Goal: Transaction & Acquisition: Book appointment/travel/reservation

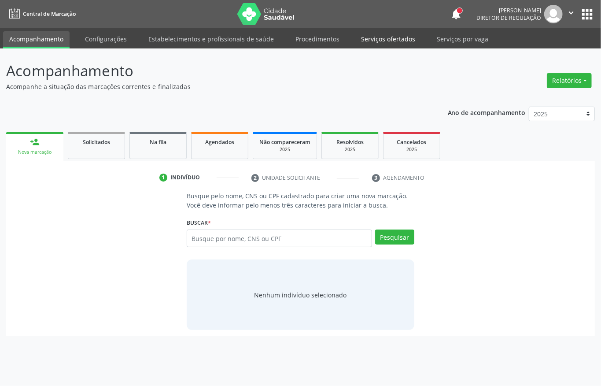
click at [377, 44] on link "Serviços ofertados" at bounding box center [388, 38] width 67 height 15
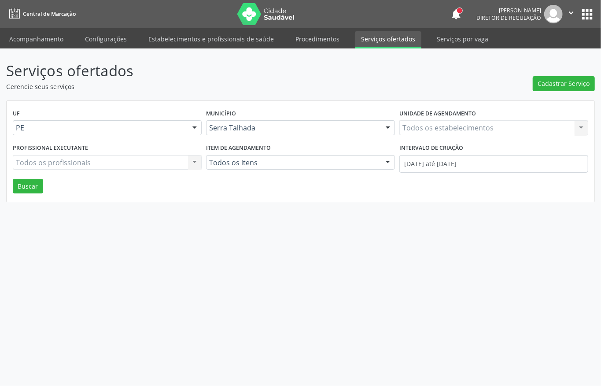
click at [471, 125] on div "Todos os estabelecimentos Todos os estabelecimentos Nenhum resultado encontrado…" at bounding box center [494, 127] width 189 height 15
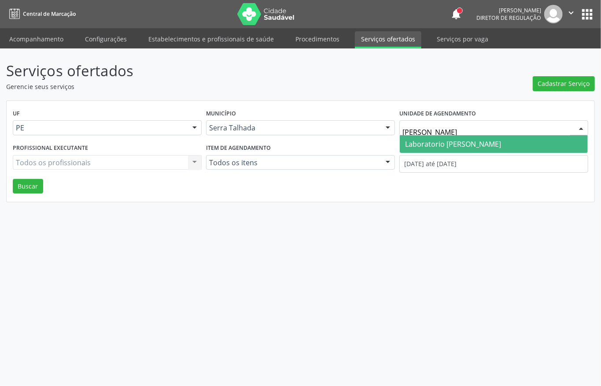
type input "paulo"
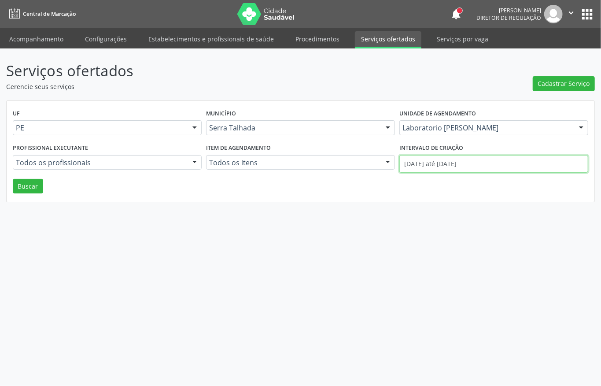
click at [446, 169] on input "[DATE] até [DATE]" at bounding box center [494, 164] width 189 height 18
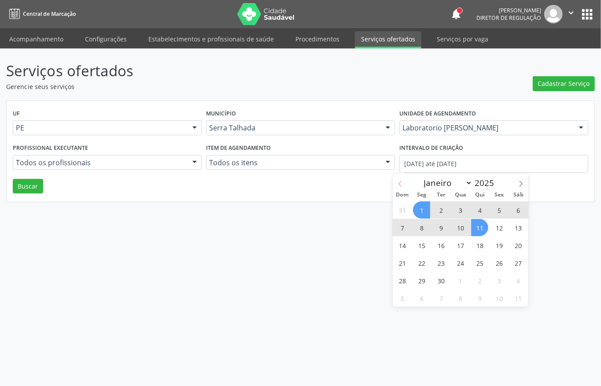
click at [400, 185] on icon at bounding box center [400, 184] width 3 height 6
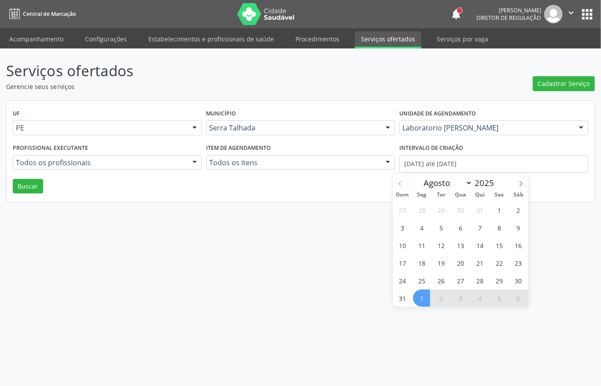
click at [400, 185] on icon at bounding box center [400, 184] width 3 height 6
select select "6"
click at [438, 205] on span "1" at bounding box center [441, 209] width 17 height 17
type input "[DATE]"
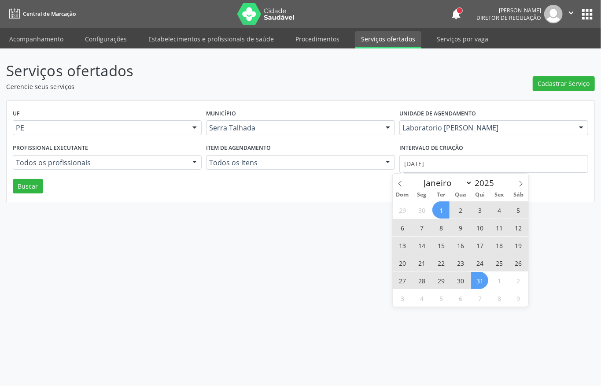
click at [478, 276] on span "31" at bounding box center [479, 280] width 17 height 17
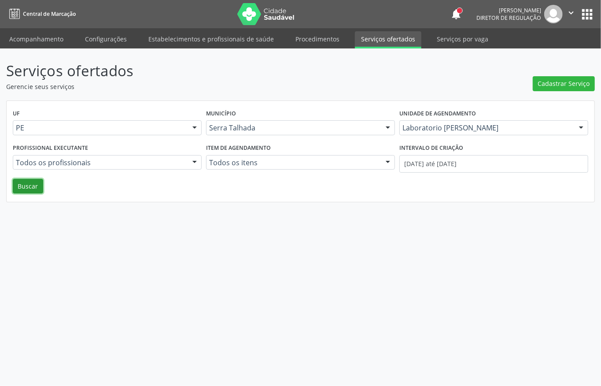
click at [36, 185] on button "Buscar" at bounding box center [28, 186] width 30 height 15
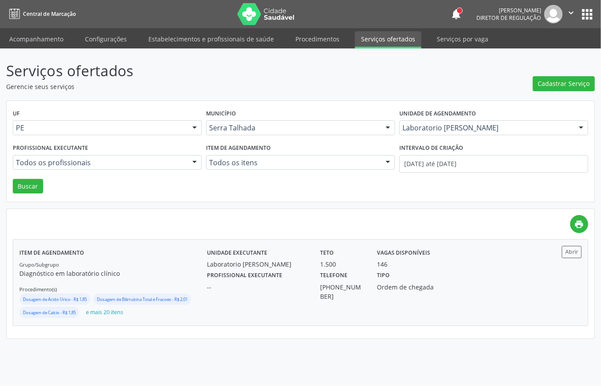
click at [485, 261] on div "Unidade executante Laboratorio [PERSON_NAME] Teto 1.500 Vagas disponíveis 146" at bounding box center [371, 257] width 341 height 23
click at [57, 35] on link "Acompanhamento" at bounding box center [36, 38] width 67 height 15
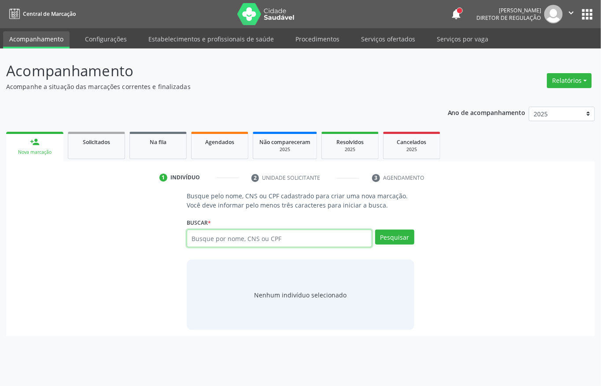
click at [235, 240] on input "text" at bounding box center [279, 239] width 185 height 18
type input "[PERSON_NAME] CON"
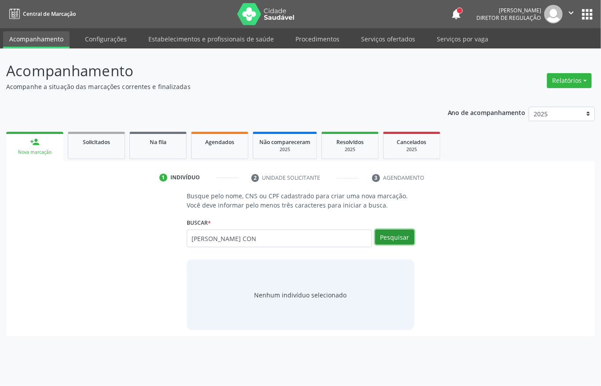
click at [413, 233] on button "Pesquisar" at bounding box center [394, 237] width 39 height 15
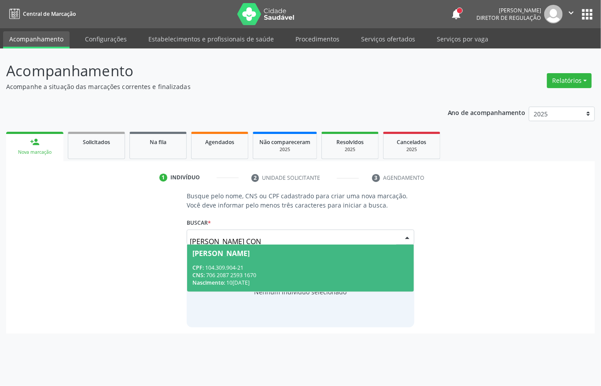
click at [250, 256] on div "[PERSON_NAME]" at bounding box center [221, 253] width 57 height 7
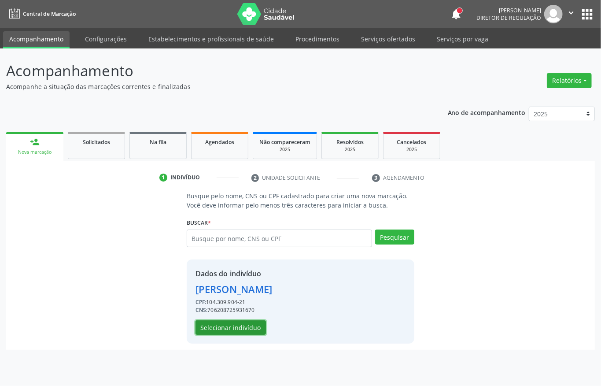
click at [235, 324] on button "Selecionar indivíduo" at bounding box center [231, 327] width 70 height 15
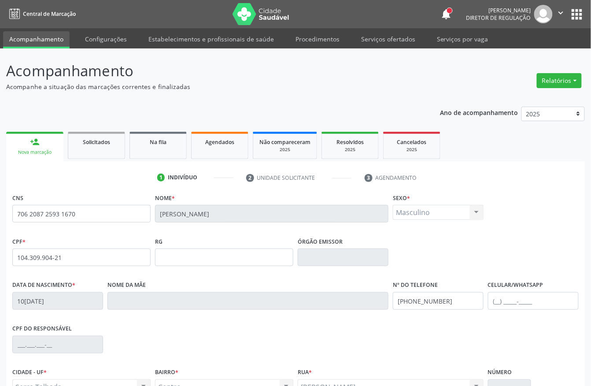
scroll to position [59, 0]
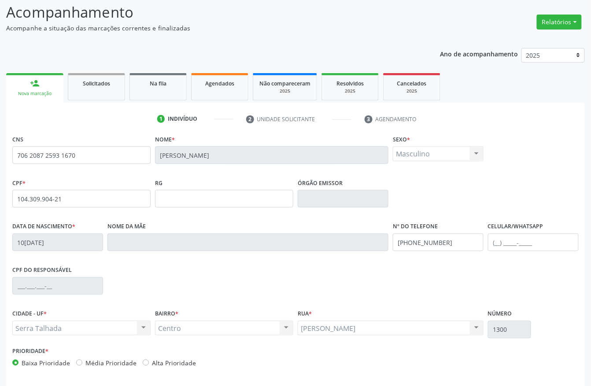
click at [51, 244] on input "10[DATE]" at bounding box center [57, 243] width 91 height 18
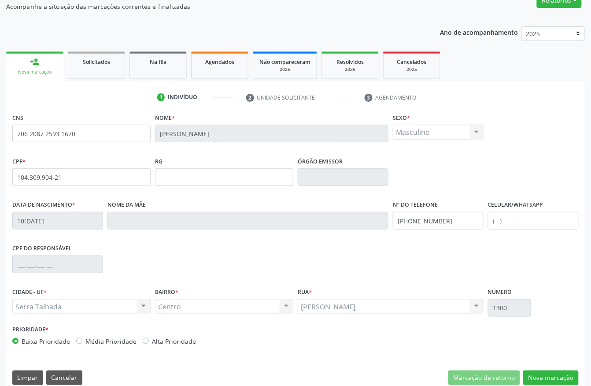
scroll to position [92, 0]
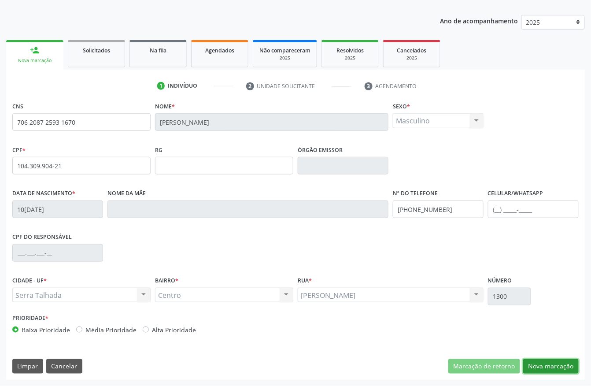
click at [565, 360] on button "Nova marcação" at bounding box center [551, 366] width 56 height 15
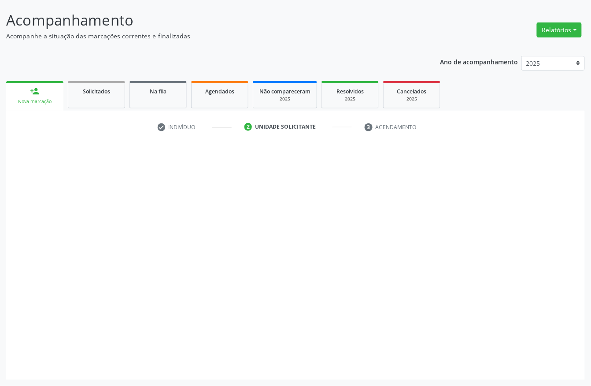
scroll to position [52, 0]
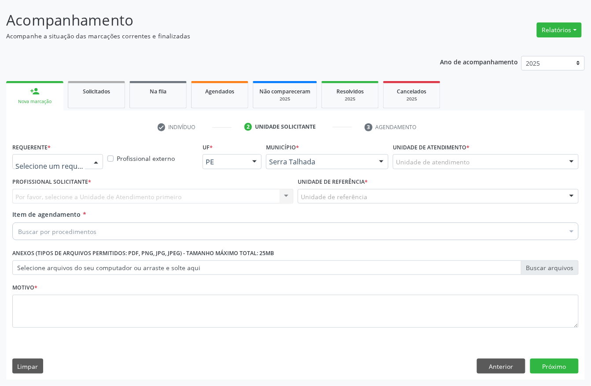
click at [46, 156] on div at bounding box center [57, 161] width 91 height 15
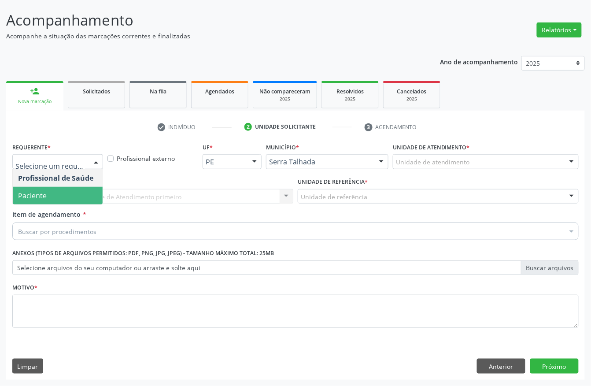
click at [48, 197] on span "Paciente" at bounding box center [58, 196] width 90 height 18
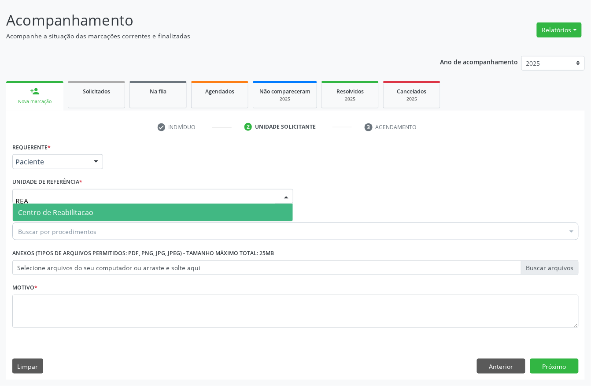
type input "REAB"
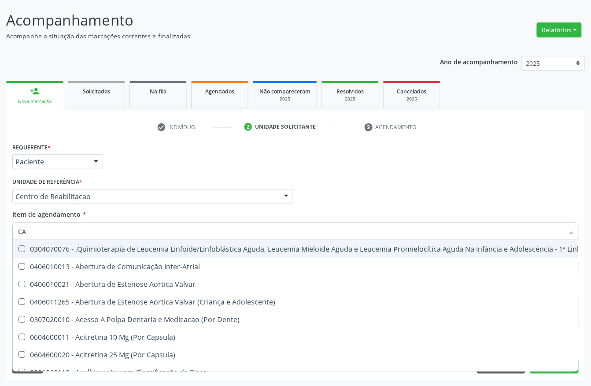
type input "C"
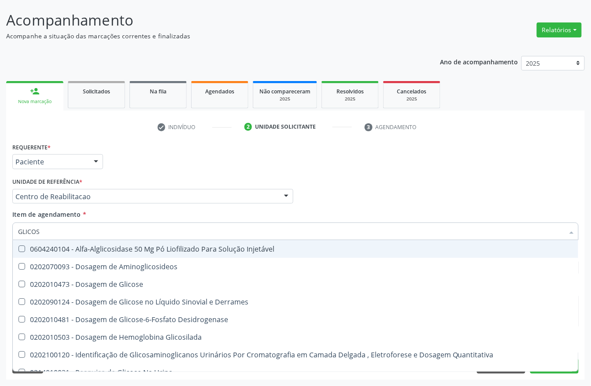
type input "GLICOSE"
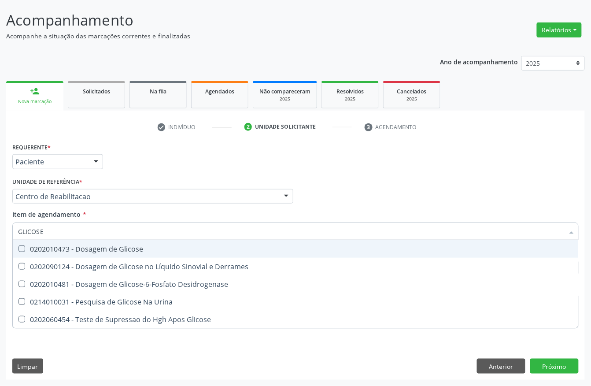
click at [67, 245] on div "0202010473 - Dosagem de Glicose" at bounding box center [295, 248] width 555 height 7
checkbox Glicose "true"
click at [67, 224] on input "GLICOSE" at bounding box center [291, 232] width 546 height 18
checkbox Glicose "false"
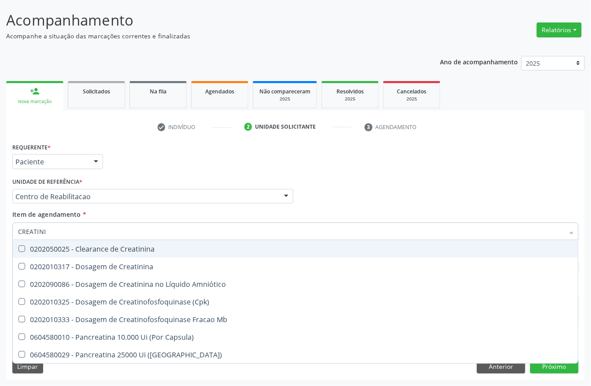
type input "CREATININ"
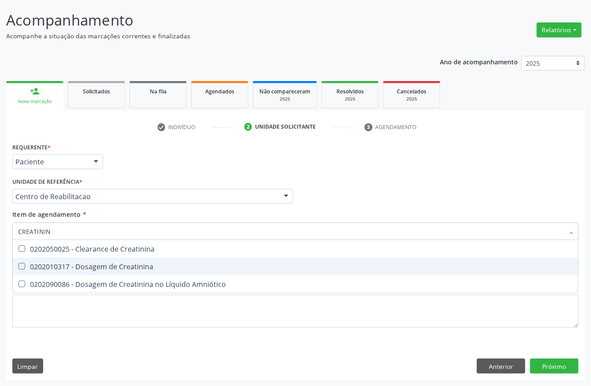
click at [74, 268] on div "0202010317 - Dosagem de Creatinina" at bounding box center [295, 266] width 555 height 7
checkbox Creatinina "true"
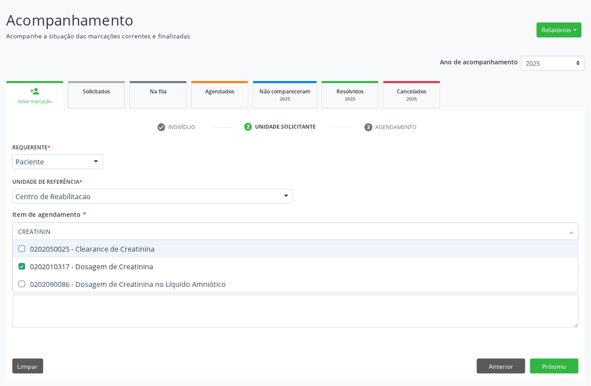
click at [60, 230] on input "CREATININ" at bounding box center [291, 232] width 546 height 18
checkbox Creatinina "false"
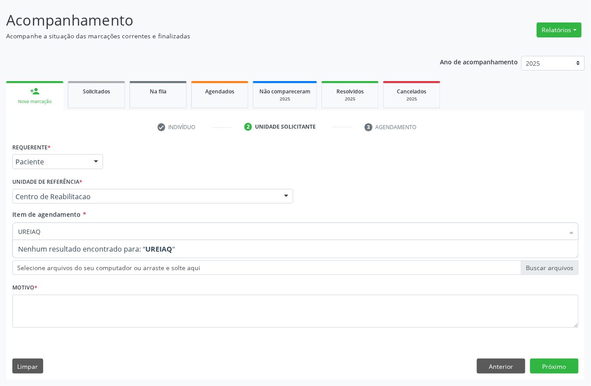
type input "UREIA"
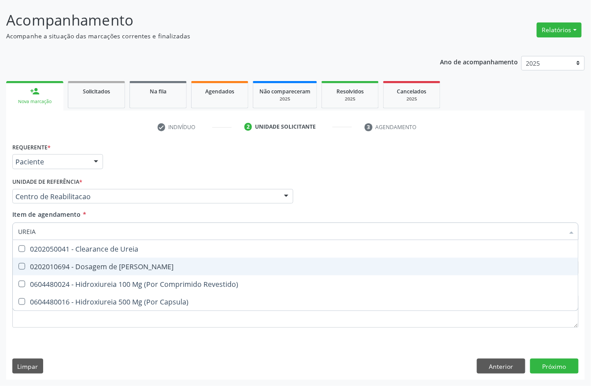
click at [58, 263] on div "0202010694 - Dosagem de [PERSON_NAME]" at bounding box center [295, 266] width 555 height 7
checkbox Ureia "true"
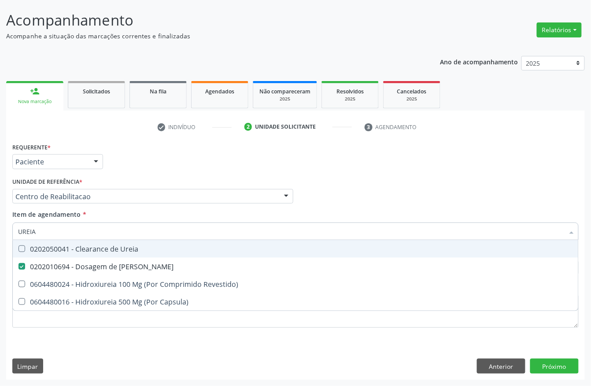
click at [50, 230] on input "UREIA" at bounding box center [291, 232] width 546 height 18
type input "COLE"
checkbox Ureia "false"
type input "COLEST"
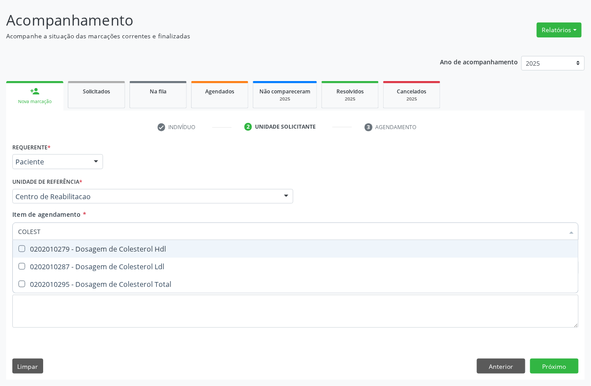
click at [48, 250] on div "0202010279 - Dosagem de Colesterol Hdl" at bounding box center [295, 248] width 555 height 7
checkbox Hdl "true"
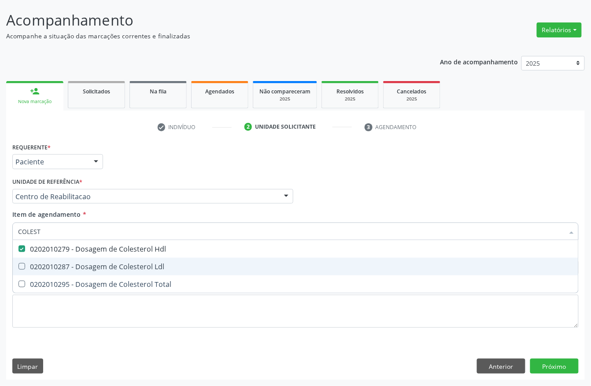
click at [46, 263] on div "0202010287 - Dosagem de Colesterol Ldl" at bounding box center [295, 266] width 555 height 7
checkbox Ldl "true"
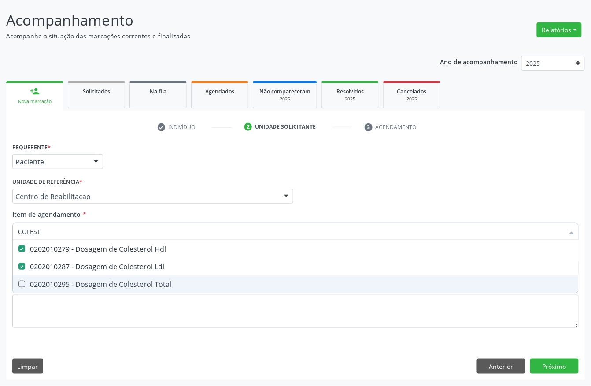
click at [46, 281] on div "0202010295 - Dosagem de Colesterol Total" at bounding box center [295, 284] width 555 height 7
checkbox Total "true"
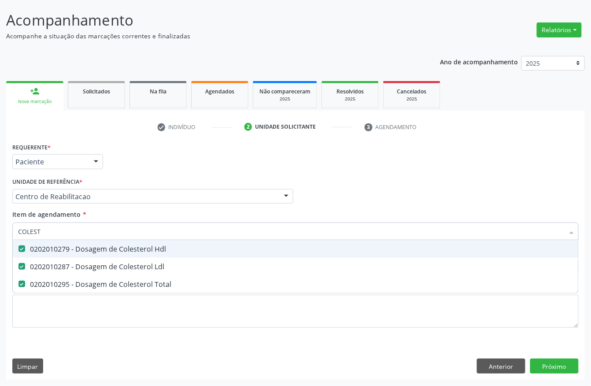
click at [52, 232] on input "COLEST" at bounding box center [291, 232] width 546 height 18
checkbox Hdl "false"
checkbox Ldl "false"
checkbox Total "false"
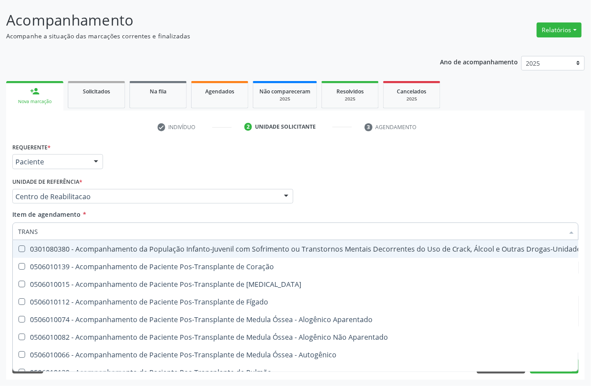
type input "TRANSA"
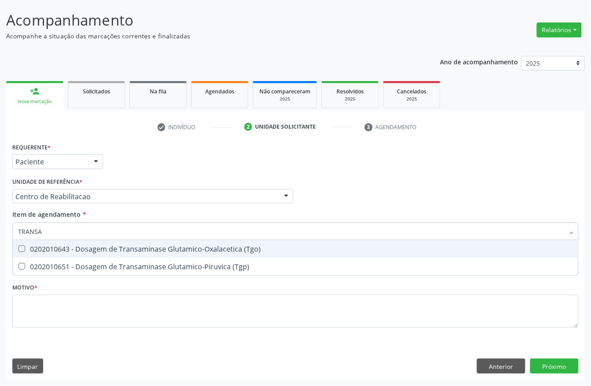
click at [56, 249] on div "0202010643 - Dosagem de Transaminase Glutamico-Oxalacetica (Tgo)" at bounding box center [295, 248] width 555 height 7
checkbox \(Tgo\) "true"
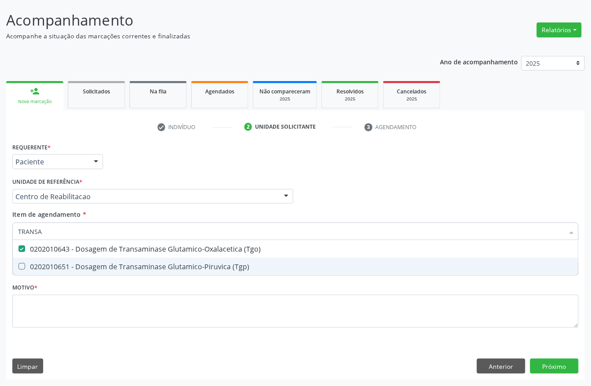
click at [55, 263] on div "0202010651 - Dosagem de Transaminase Glutamico-Piruvica (Tgp)" at bounding box center [295, 266] width 555 height 7
checkbox \(Tgp\) "true"
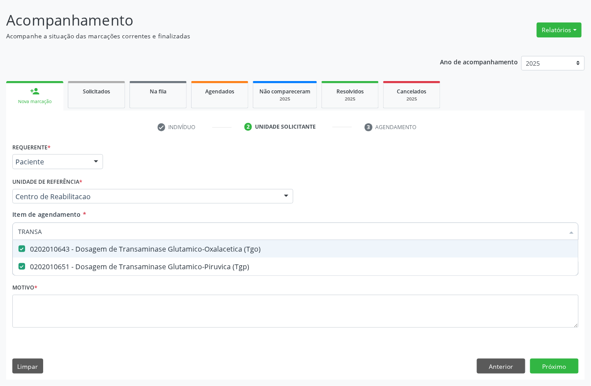
click at [55, 231] on input "TRANSA" at bounding box center [291, 232] width 546 height 18
checkbox \(Tgo\) "false"
checkbox \(Tgp\) "false"
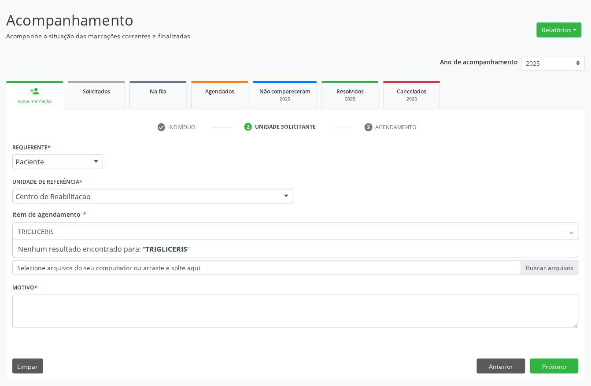
type input "TRIGLICERI"
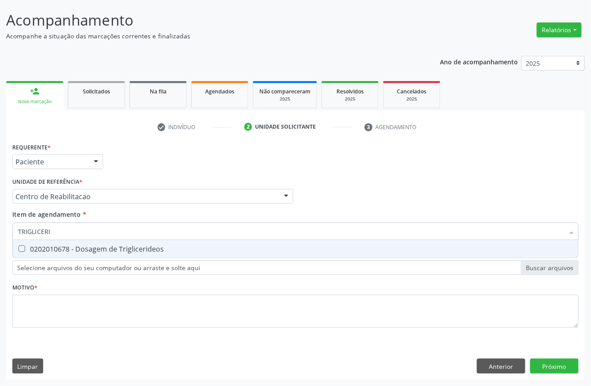
click at [89, 247] on div "0202010678 - Dosagem de Triglicerideos" at bounding box center [295, 248] width 555 height 7
checkbox Triglicerideos "true"
click at [59, 231] on input "TRIGLICERI" at bounding box center [291, 232] width 546 height 18
type input "HEM"
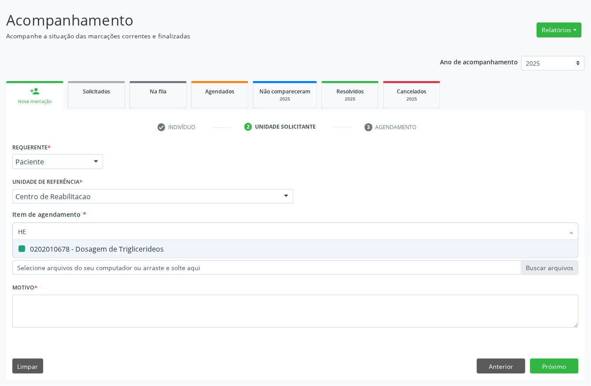
checkbox Triglicerideos "false"
type input "HEMOGRAMA"
click at [96, 255] on span "0202020380 - Hemograma Completo" at bounding box center [296, 249] width 566 height 18
checkbox Completo "true"
click at [85, 223] on input "HEMOGRAMA" at bounding box center [291, 232] width 546 height 18
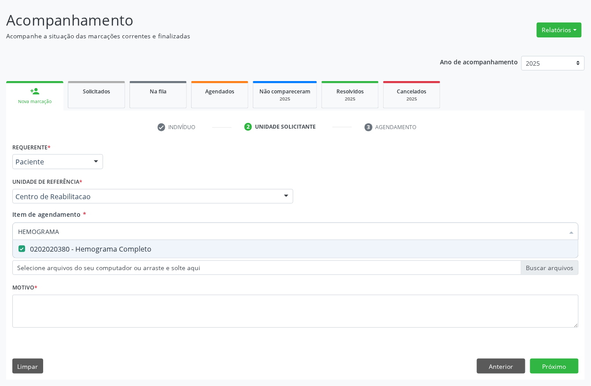
click at [85, 223] on input "HEMOGRAMA" at bounding box center [291, 232] width 546 height 18
checkbox Completo "false"
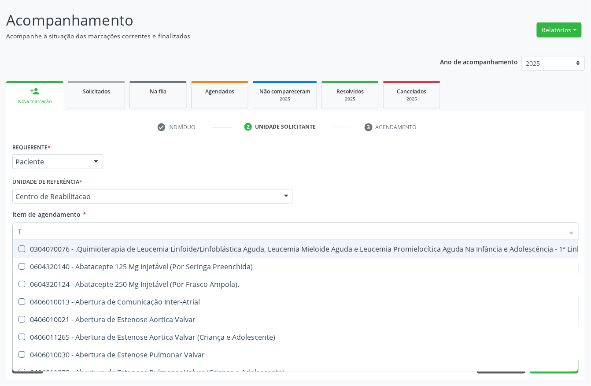
type input "T4"
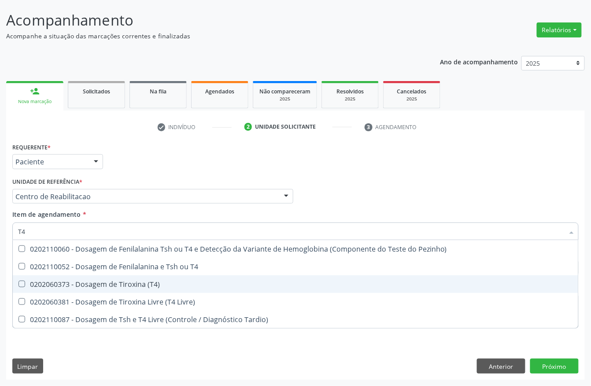
click at [167, 284] on div "0202060373 - Dosagem de Tiroxina (T4)" at bounding box center [295, 284] width 555 height 7
checkbox \(T4\) "true"
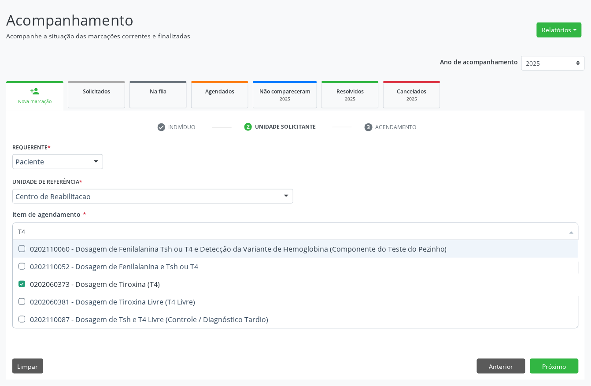
click at [82, 226] on input "T4" at bounding box center [291, 232] width 546 height 18
type input "T"
checkbox \(T4\) "false"
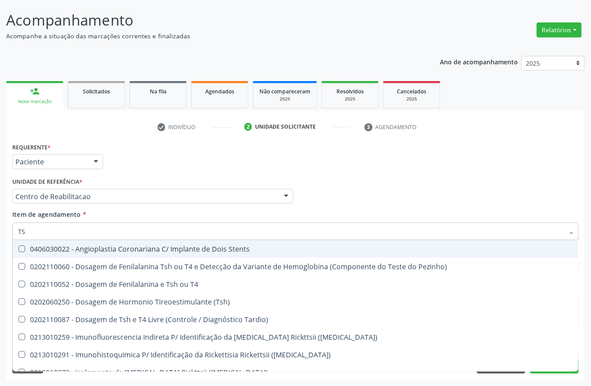
type input "TSH"
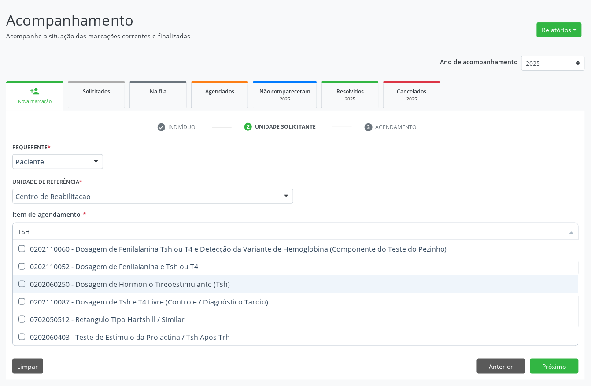
click at [102, 286] on div "0202060250 - Dosagem de Hormonio Tireoestimulante (Tsh)" at bounding box center [295, 284] width 555 height 7
checkbox \(Tsh\) "true"
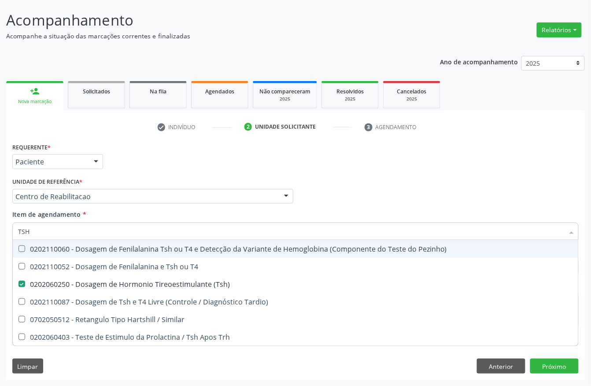
click at [41, 230] on input "TSH" at bounding box center [291, 232] width 546 height 18
type input "FE"
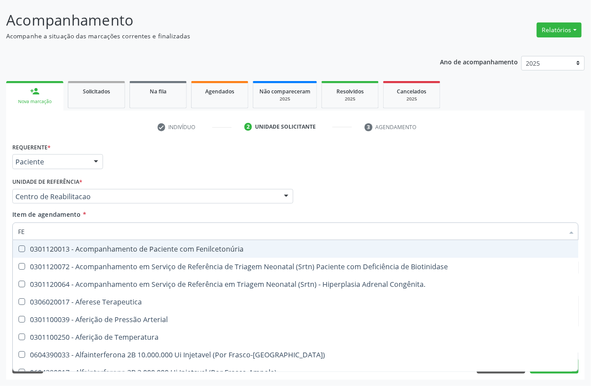
checkbox Congênita\ "false"
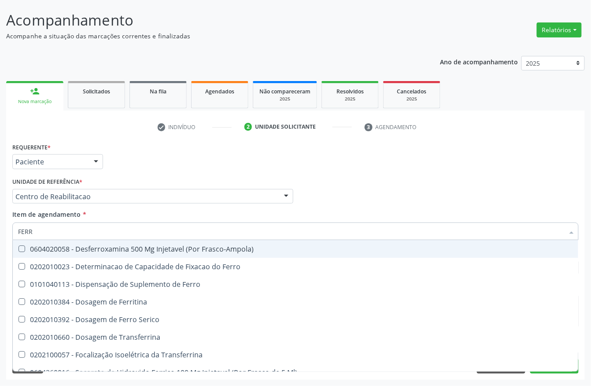
type input "FERRO"
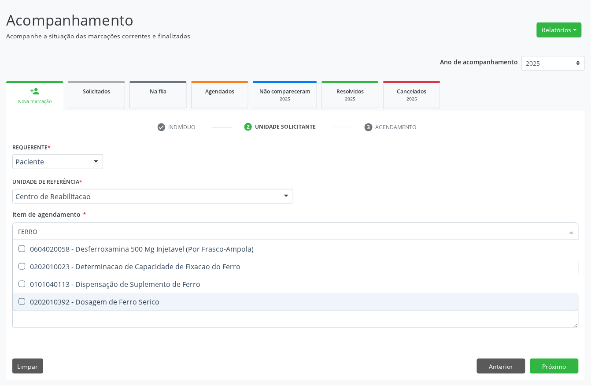
click at [72, 298] on div "0202010392 - Dosagem de Ferro Serico" at bounding box center [295, 301] width 555 height 7
checkbox Serico "true"
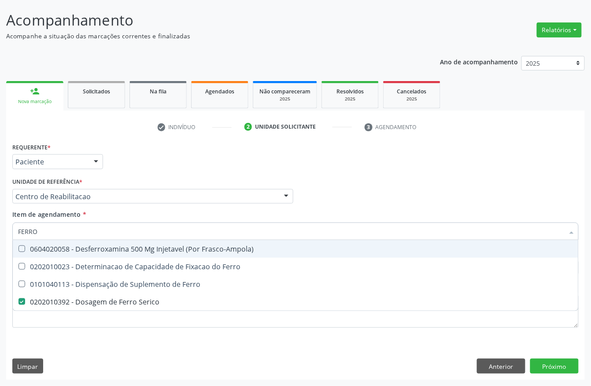
type input "FERR"
checkbox Serico "false"
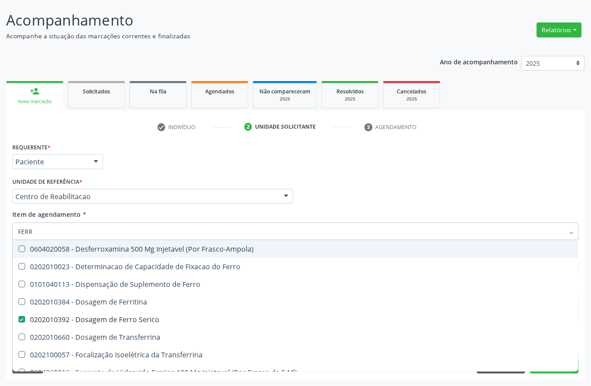
type input "FERRI"
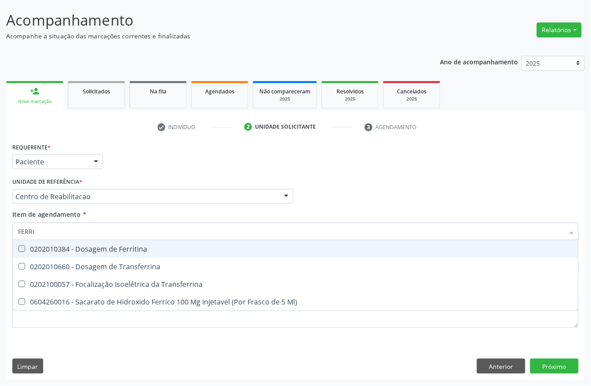
click at [73, 251] on div "0202010384 - Dosagem de Ferritina" at bounding box center [295, 248] width 555 height 7
checkbox Ferritina "true"
click at [167, 171] on div "Requerente * Paciente Profissional de Saúde Paciente Nenhum resultado encontrad…" at bounding box center [295, 158] width 571 height 34
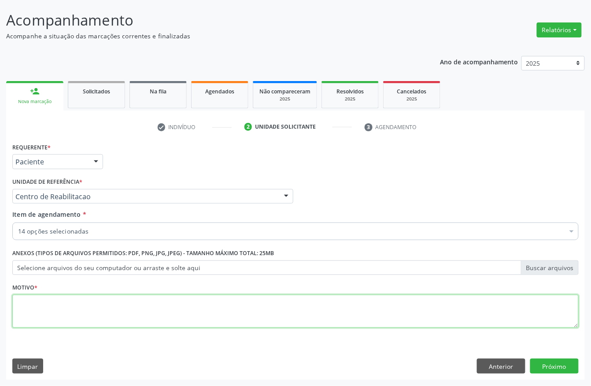
click at [153, 316] on textarea at bounding box center [295, 311] width 567 height 33
type textarea "A"
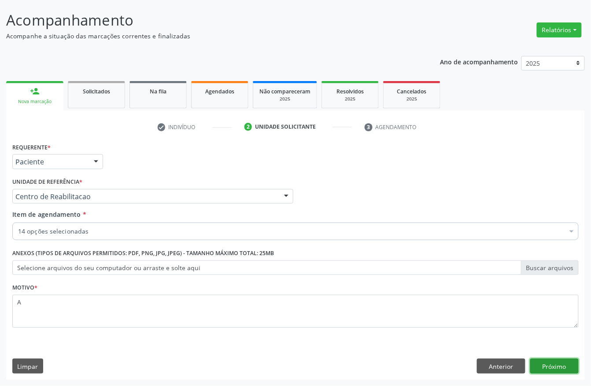
click at [556, 367] on button "Próximo" at bounding box center [554, 366] width 48 height 15
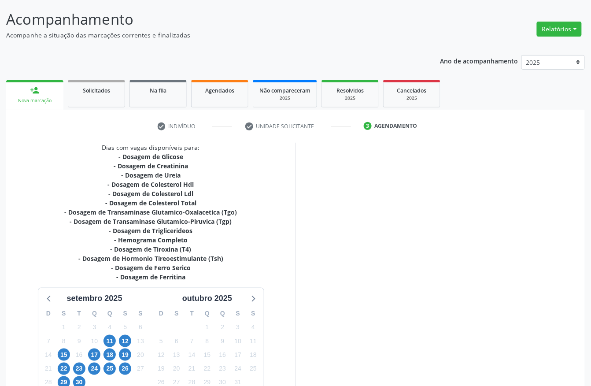
scroll to position [119, 0]
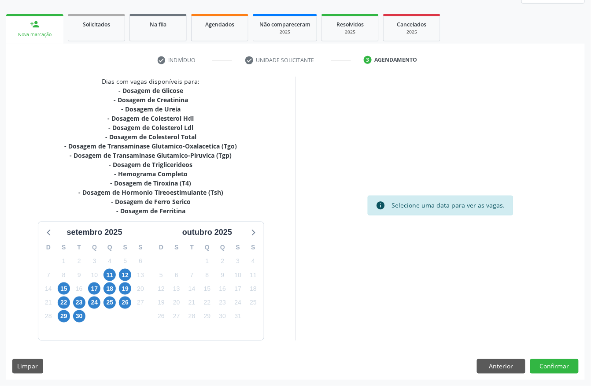
click at [103, 274] on div "11" at bounding box center [109, 275] width 15 height 14
click at [109, 274] on span "11" at bounding box center [110, 275] width 12 height 12
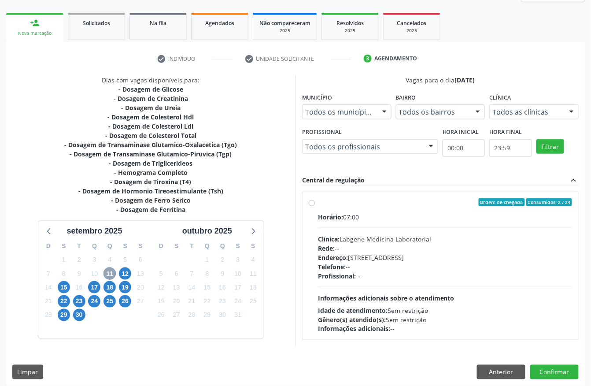
scroll to position [126, 0]
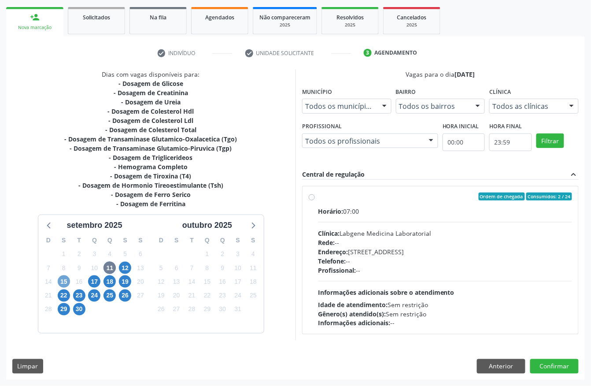
click at [68, 282] on span "15" at bounding box center [64, 281] width 12 height 12
click at [107, 263] on span "11" at bounding box center [110, 268] width 12 height 12
click at [346, 234] on div "Clínica: Labgene Medicina Laboratorial" at bounding box center [445, 233] width 254 height 9
click at [315, 200] on input "Ordem de chegada Consumidos: 2 / 24 Horário: 07:00 Clínica: Labgene Medicina La…" at bounding box center [312, 197] width 6 height 8
radio input "true"
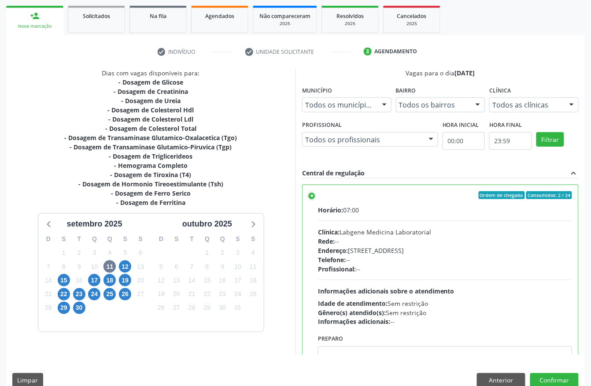
scroll to position [141, 0]
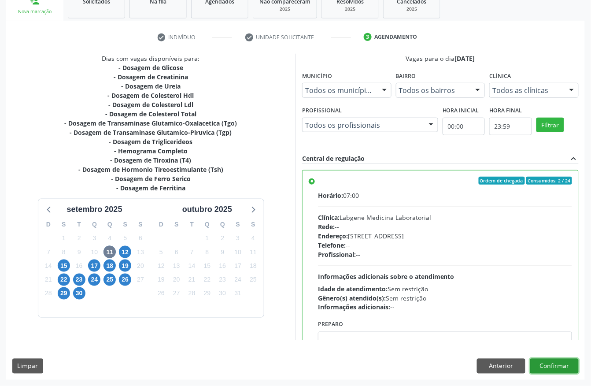
click at [556, 364] on button "Confirmar" at bounding box center [554, 366] width 48 height 15
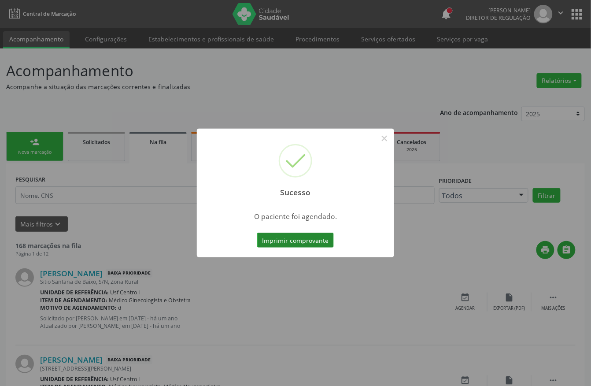
click at [311, 237] on button "Imprimir comprovante" at bounding box center [295, 240] width 77 height 15
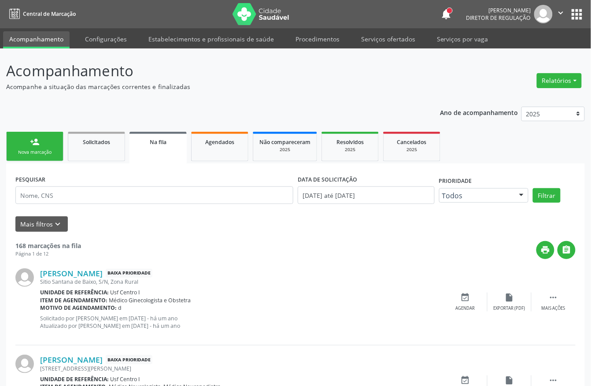
click at [42, 158] on link "person_add Nova marcação" at bounding box center [34, 147] width 57 height 30
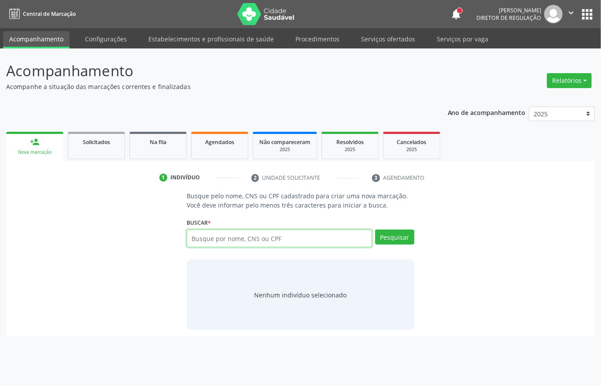
click at [215, 244] on input "text" at bounding box center [279, 239] width 185 height 18
type input "70050116646656"
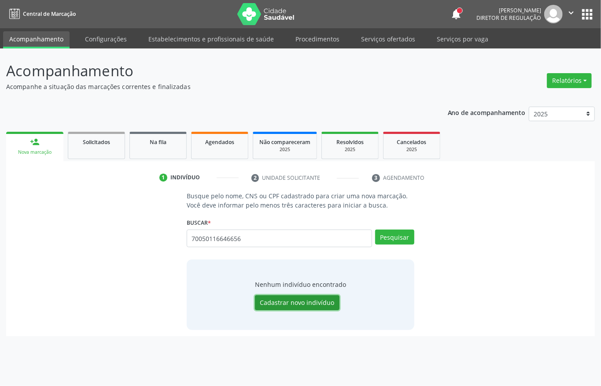
click at [300, 295] on button "Cadastrar novo indivíduo" at bounding box center [297, 302] width 85 height 15
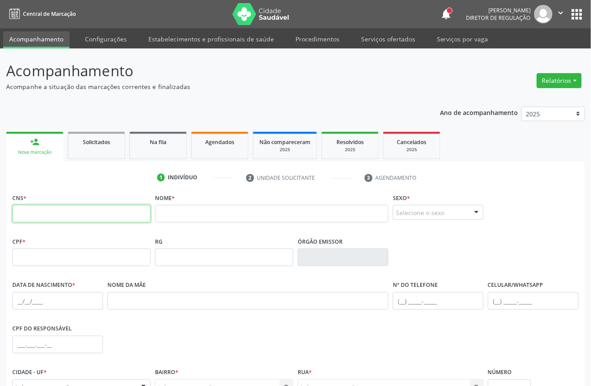
click at [102, 215] on input "text" at bounding box center [81, 214] width 138 height 18
type input "700 5011 6646 3656"
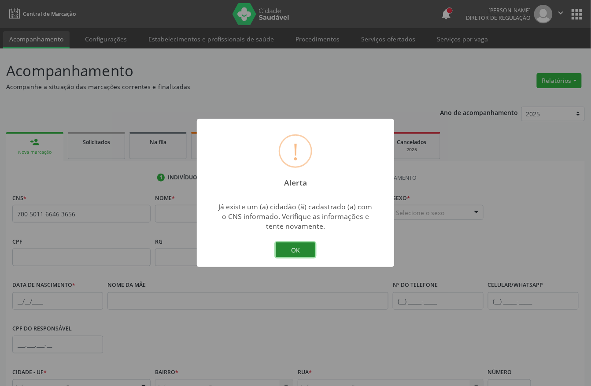
click at [299, 256] on button "OK" at bounding box center [296, 249] width 40 height 15
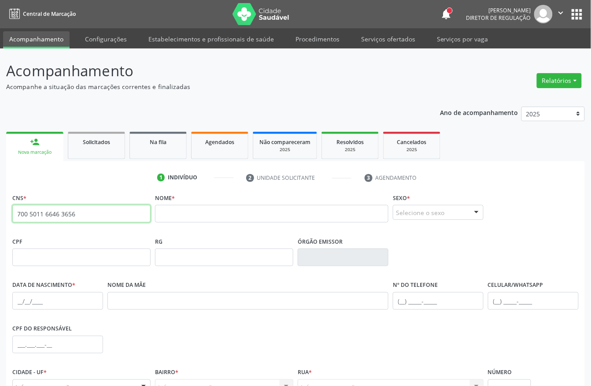
click at [65, 217] on input "700 5011 6646 3656" at bounding box center [81, 214] width 138 height 18
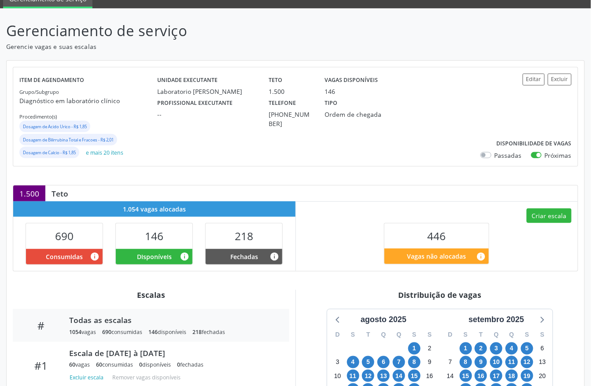
scroll to position [176, 0]
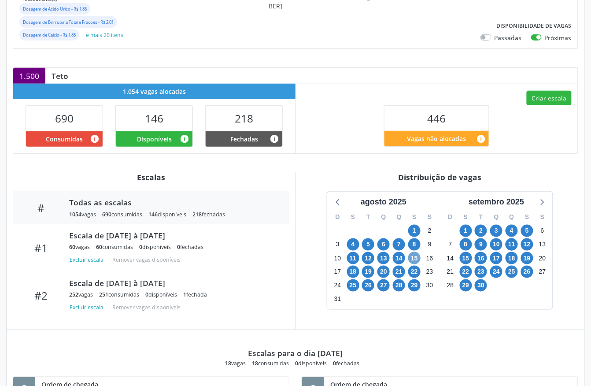
click at [416, 256] on span "15" at bounding box center [414, 258] width 12 height 12
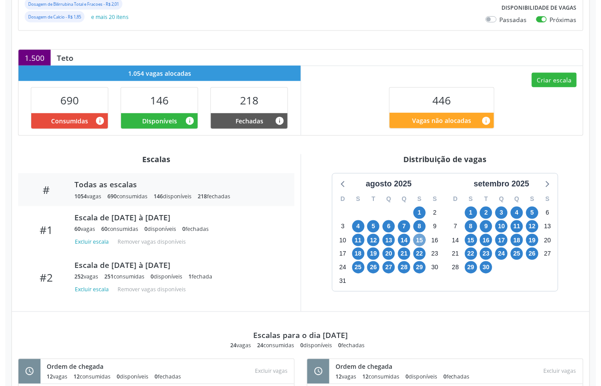
scroll to position [183, 0]
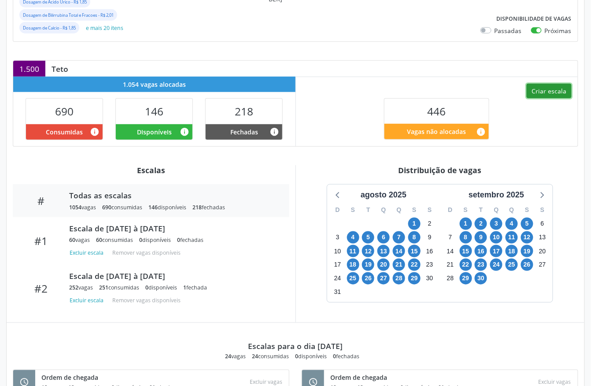
click at [543, 96] on button "Criar escala" at bounding box center [549, 91] width 45 height 15
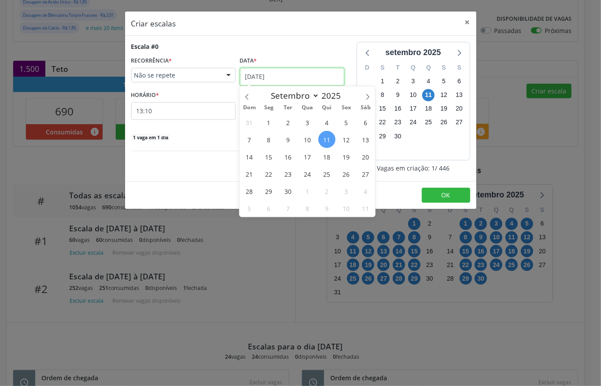
click at [271, 78] on input "[DATE]" at bounding box center [292, 77] width 104 height 18
click at [274, 157] on span "15" at bounding box center [268, 156] width 17 height 17
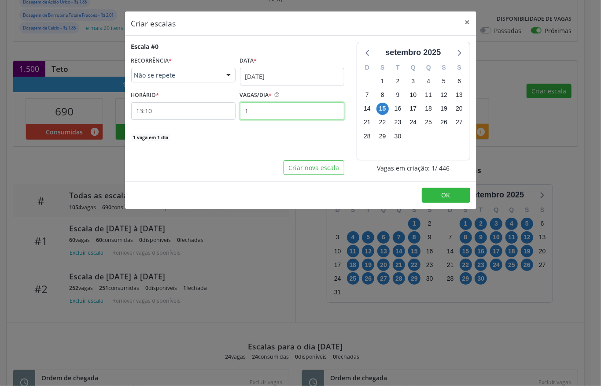
click at [263, 115] on input "1" at bounding box center [292, 111] width 104 height 18
type input "12"
click at [168, 104] on input "13:10" at bounding box center [183, 111] width 104 height 18
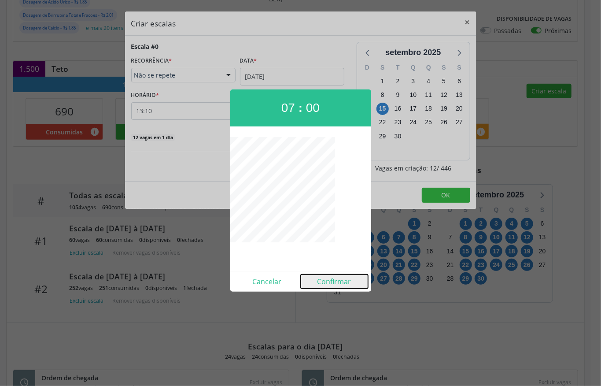
click at [324, 282] on button "Confirmar" at bounding box center [334, 281] width 67 height 14
type input "07:00"
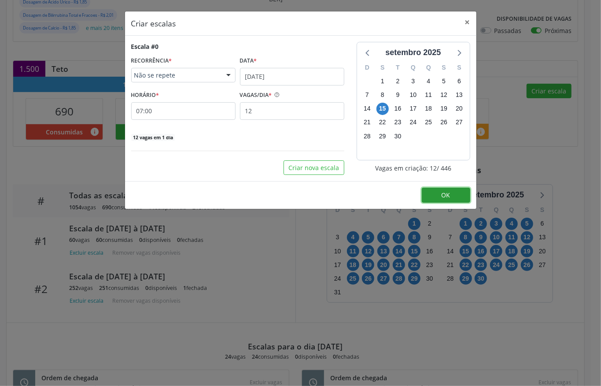
click at [445, 195] on span "OK" at bounding box center [446, 195] width 9 height 8
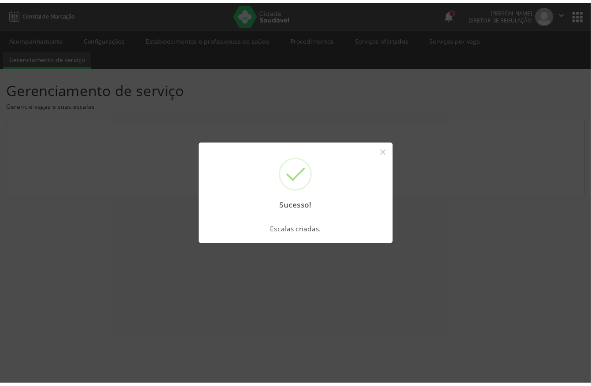
scroll to position [0, 0]
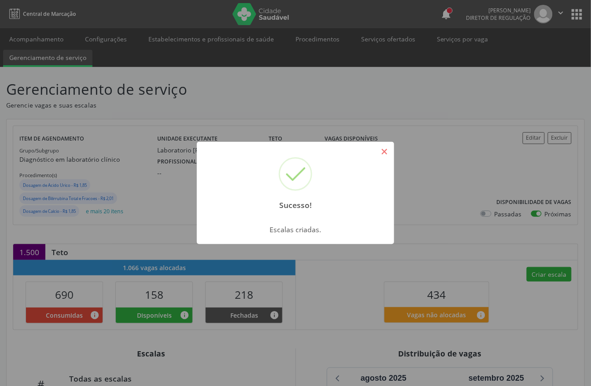
click at [385, 152] on button "×" at bounding box center [384, 151] width 15 height 15
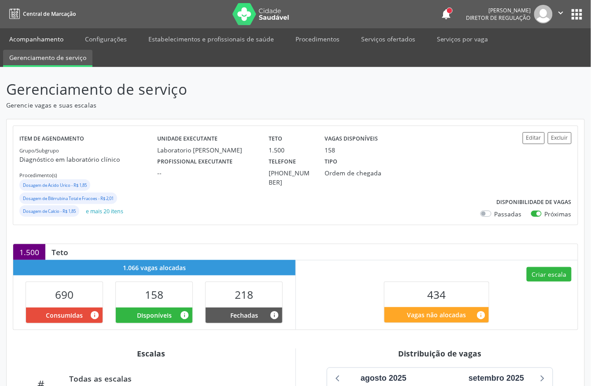
click at [32, 32] on link "Acompanhamento" at bounding box center [36, 38] width 67 height 15
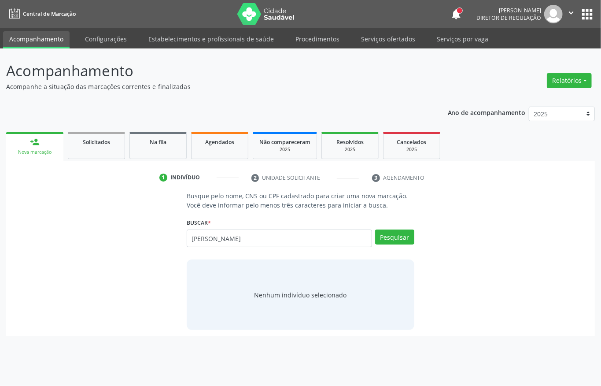
type input "ianny fernanda diniz"
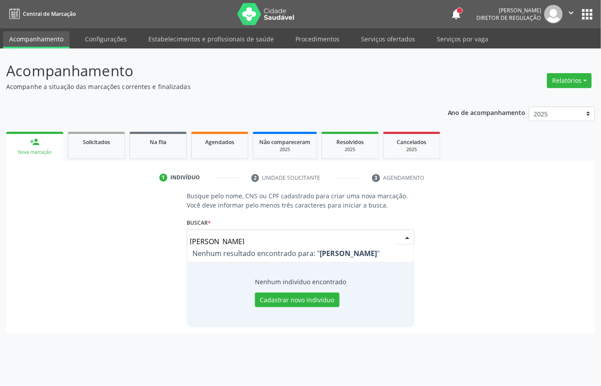
click at [233, 240] on input "ianny fernanda diniz" at bounding box center [293, 242] width 207 height 18
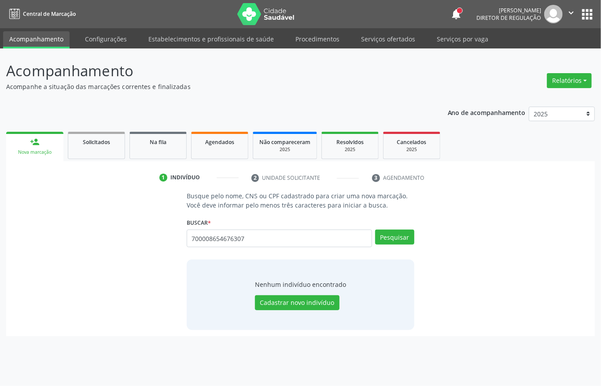
type input "700008654676307"
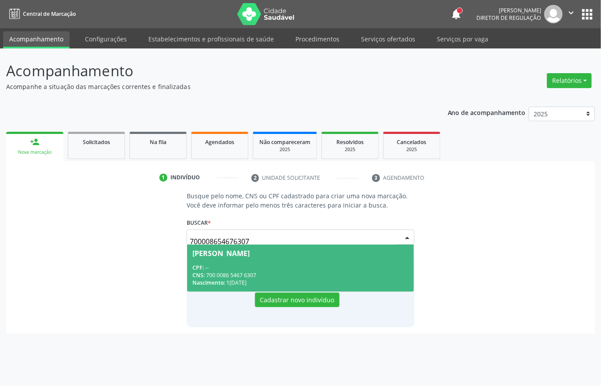
click at [250, 253] on div "Ester Dantas Barbosa Gomes" at bounding box center [221, 253] width 57 height 7
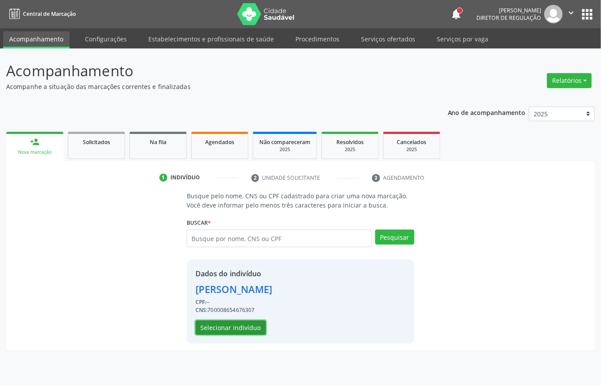
click at [241, 323] on button "Selecionar indivíduo" at bounding box center [231, 327] width 70 height 15
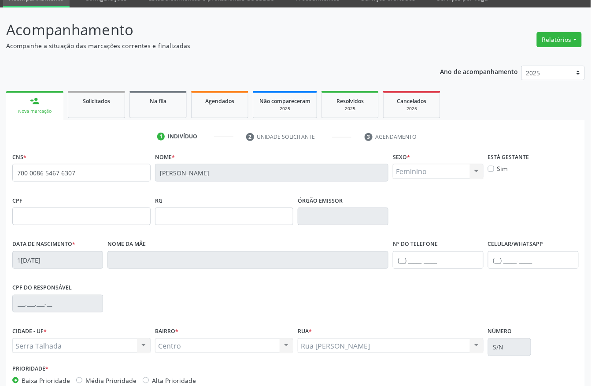
scroll to position [92, 0]
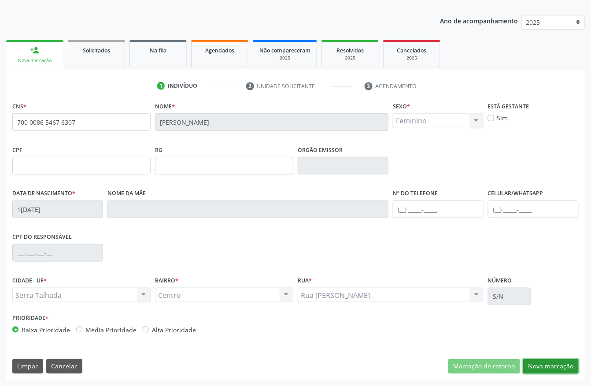
click at [556, 369] on button "Nova marcação" at bounding box center [551, 366] width 56 height 15
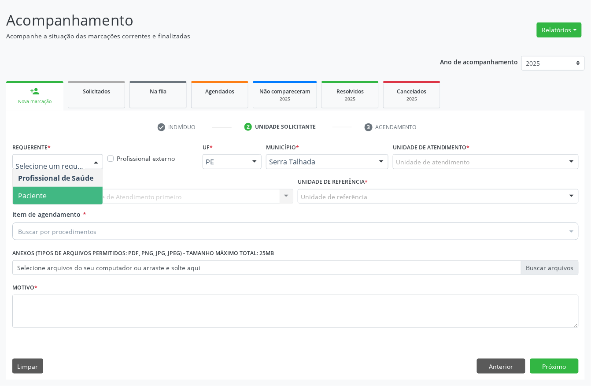
click at [31, 193] on span "Paciente" at bounding box center [32, 196] width 29 height 10
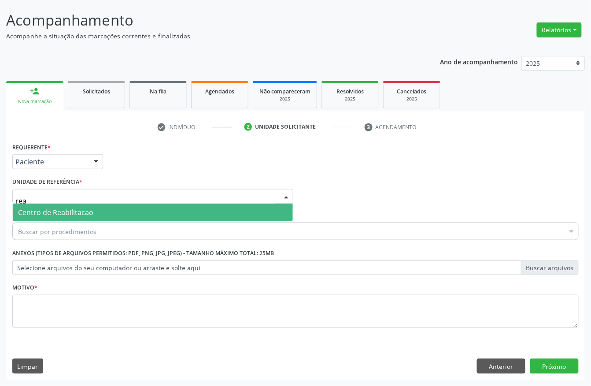
type input "reab"
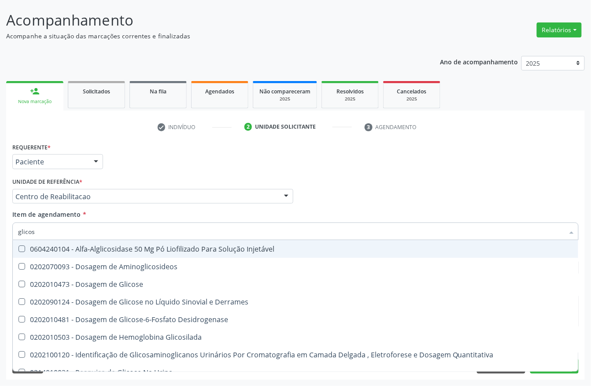
type input "glicose"
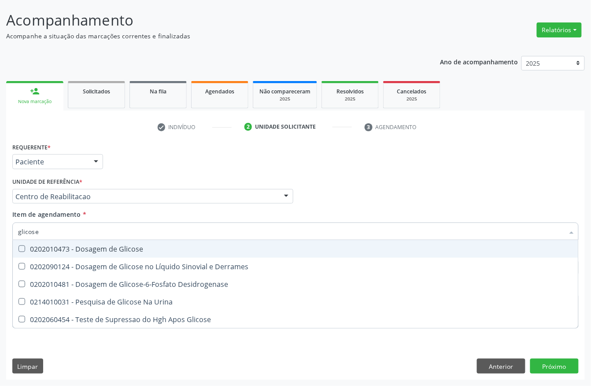
click at [131, 249] on div "0202010473 - Dosagem de Glicose" at bounding box center [295, 248] width 555 height 7
checkbox Glicose "true"
click at [131, 228] on input "glicose" at bounding box center [291, 232] width 546 height 18
checkbox Glicose "false"
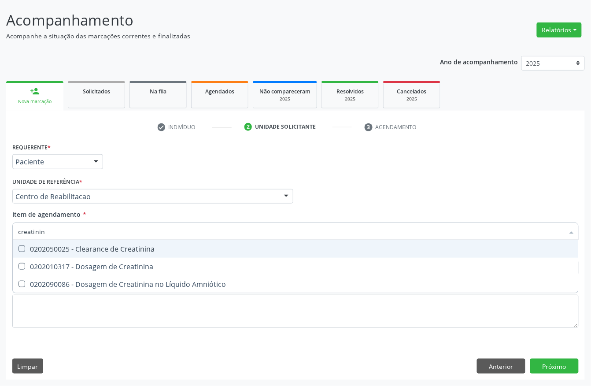
type input "creatinina"
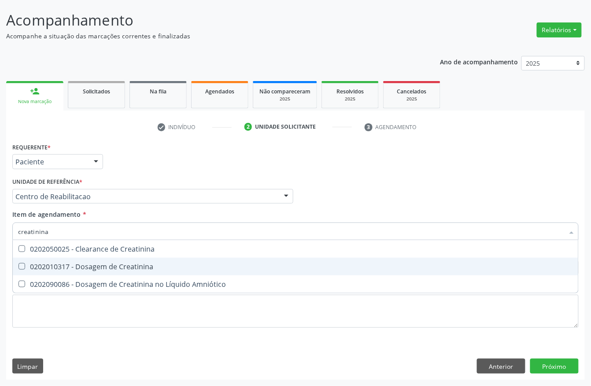
click at [107, 265] on div "0202010317 - Dosagem de Creatinina" at bounding box center [295, 266] width 555 height 7
checkbox Creatinina "true"
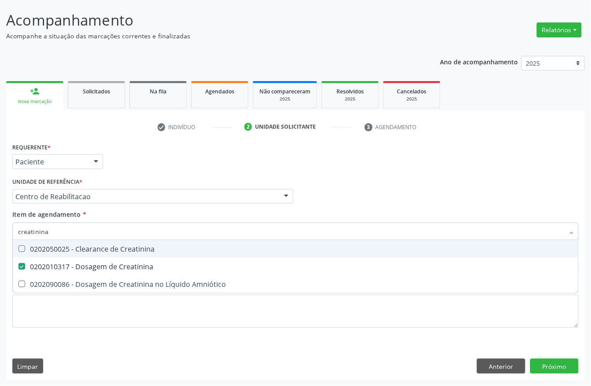
click at [60, 226] on input "creatinina" at bounding box center [291, 232] width 546 height 18
checkbox Creatinina "false"
type input "ureia"
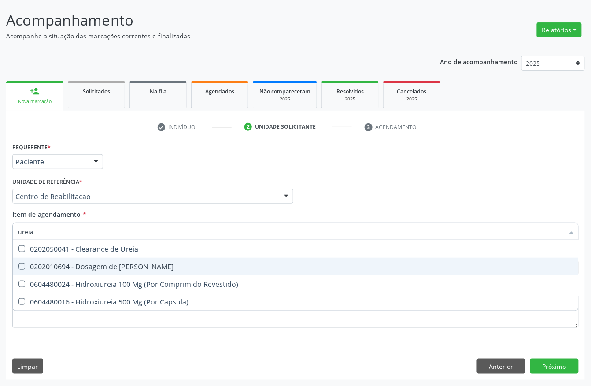
click at [52, 267] on div "0202010694 - Dosagem de [PERSON_NAME]" at bounding box center [295, 266] width 555 height 7
checkbox Ureia "true"
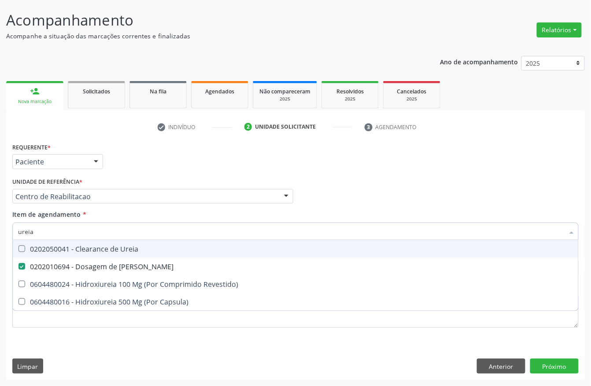
click at [53, 232] on input "ureia" at bounding box center [291, 232] width 546 height 18
type input "cole"
checkbox Ureia "false"
type input "colest"
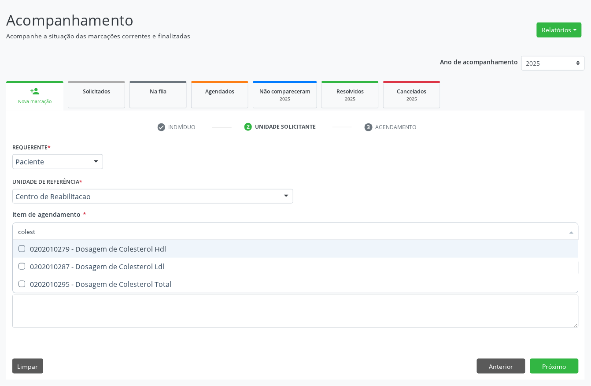
click at [59, 240] on span "0202010279 - Dosagem de Colesterol Hdl" at bounding box center [296, 249] width 566 height 18
checkbox Hdl "true"
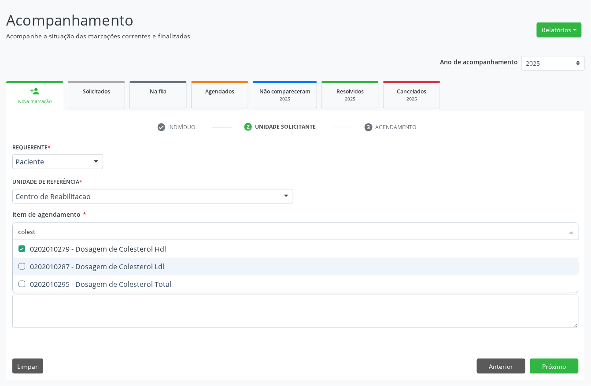
click at [52, 263] on div "0202010287 - Dosagem de Colesterol Ldl" at bounding box center [295, 266] width 555 height 7
checkbox Ldl "true"
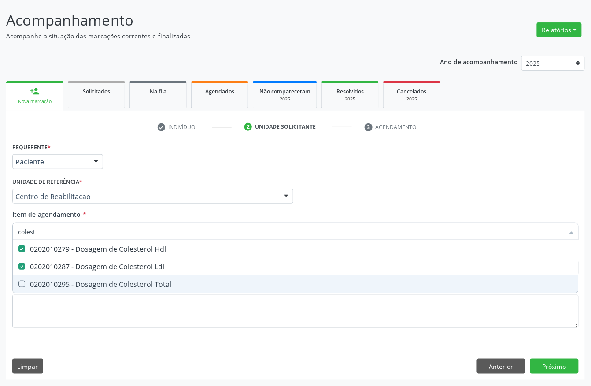
click at [48, 286] on div "0202010295 - Dosagem de Colesterol Total" at bounding box center [295, 284] width 555 height 7
checkbox Total "true"
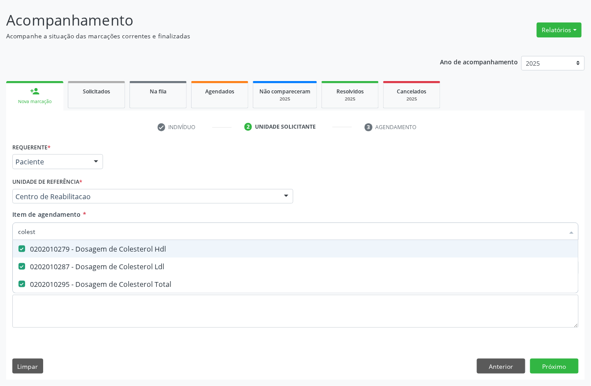
click at [51, 231] on input "colest" at bounding box center [291, 232] width 546 height 18
checkbox Hdl "false"
checkbox Ldl "false"
checkbox Total "false"
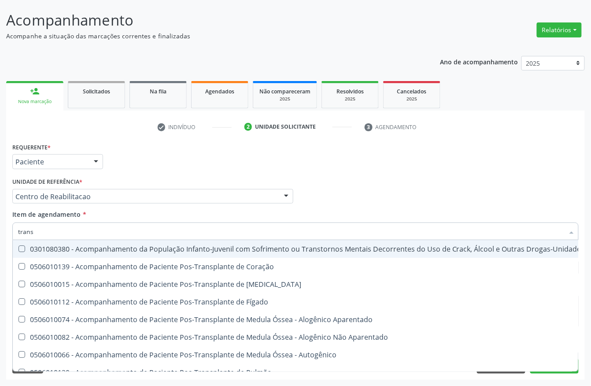
type input "transa"
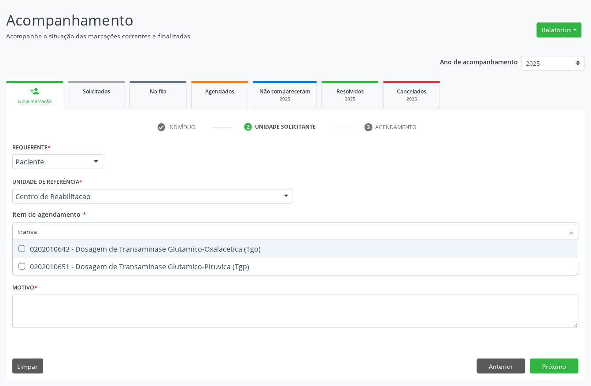
click at [85, 249] on div "0202010643 - Dosagem de Transaminase Glutamico-Oxalacetica (Tgo)" at bounding box center [295, 248] width 555 height 7
checkbox \(Tgo\) "true"
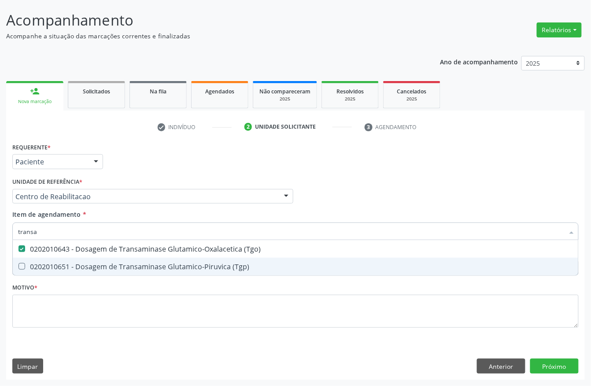
click at [82, 263] on div "0202010651 - Dosagem de Transaminase Glutamico-Piruvica (Tgp)" at bounding box center [295, 266] width 555 height 7
checkbox \(Tgp\) "true"
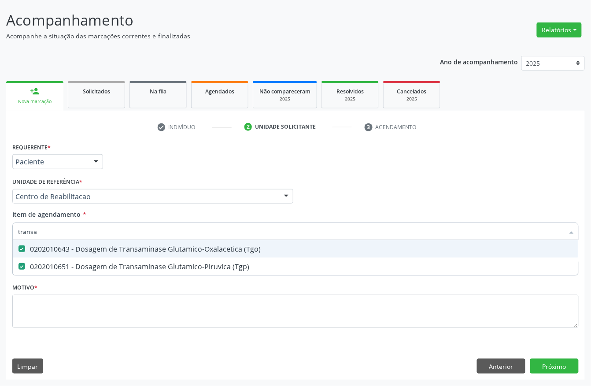
click at [85, 235] on input "transa" at bounding box center [291, 232] width 546 height 18
type input "trig"
checkbox \(Tgo\) "false"
checkbox \(Tgp\) "false"
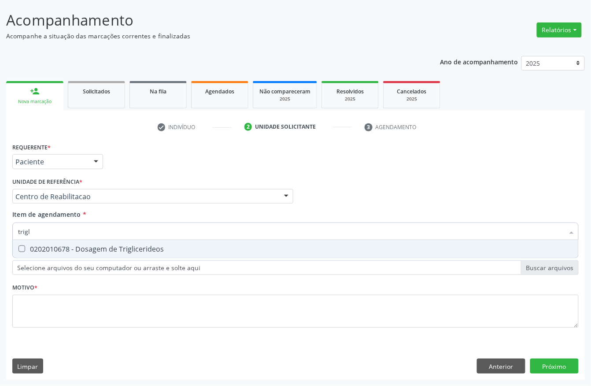
type input "trigli"
click at [87, 242] on span "0202010678 - Dosagem de Triglicerideos" at bounding box center [296, 249] width 566 height 18
checkbox Triglicerideos "true"
click at [74, 231] on input "trigli" at bounding box center [291, 232] width 546 height 18
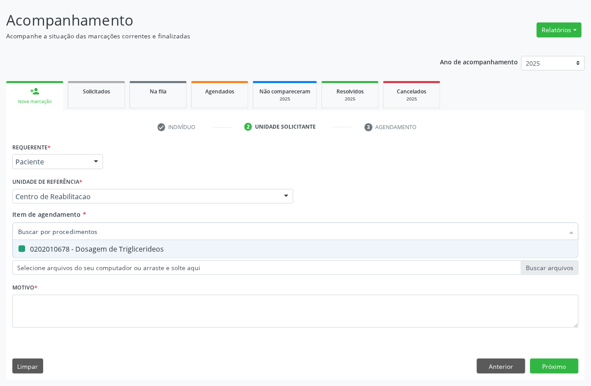
checkbox Triglicerideos "false"
type input "hemogram"
click at [71, 252] on div "0202020380 - Hemograma Completo" at bounding box center [295, 248] width 555 height 7
checkbox Completo "true"
click at [71, 226] on input "hemogram" at bounding box center [291, 232] width 546 height 18
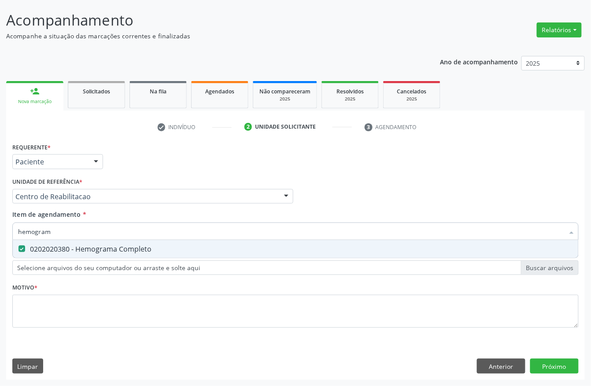
click at [71, 226] on input "hemogram" at bounding box center [291, 232] width 546 height 18
checkbox Completo "false"
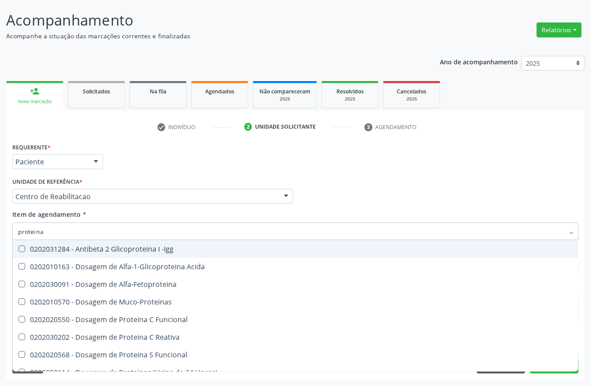
type input "proteina c"
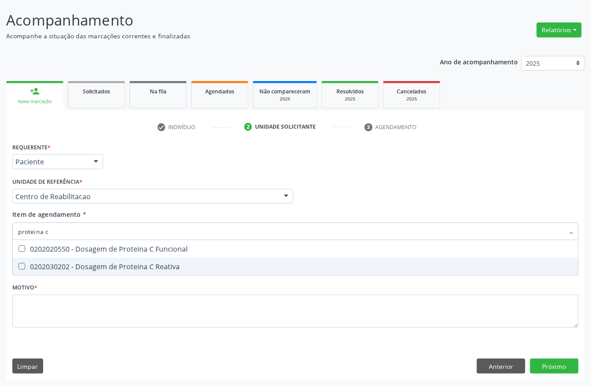
click at [152, 267] on div "0202030202 - Dosagem de Proteina C Reativa" at bounding box center [295, 266] width 555 height 7
checkbox Reativa "true"
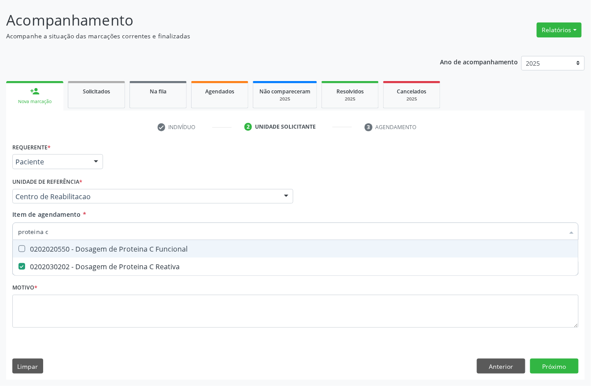
click at [77, 234] on input "proteina c" at bounding box center [291, 232] width 546 height 18
checkbox Reativa "false"
type input "analise de ca"
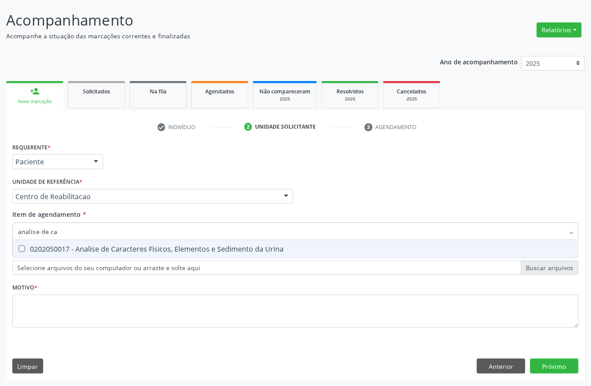
click at [78, 245] on div "0202050017 - Analise de Caracteres Fisicos, Elementos e Sedimento da Urina" at bounding box center [295, 248] width 555 height 7
checkbox Urina "true"
click at [76, 234] on input "analise de ca" at bounding box center [291, 232] width 546 height 18
type input "analise de"
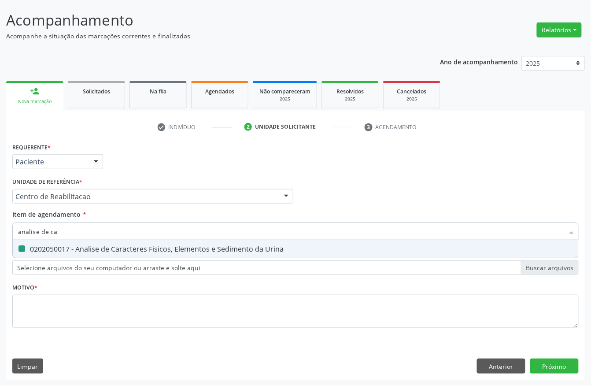
checkbox Urina "false"
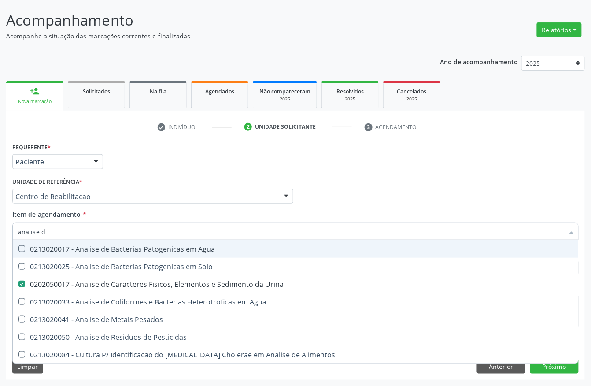
type input "analise"
checkbox Urina "false"
checkbox Pesados "true"
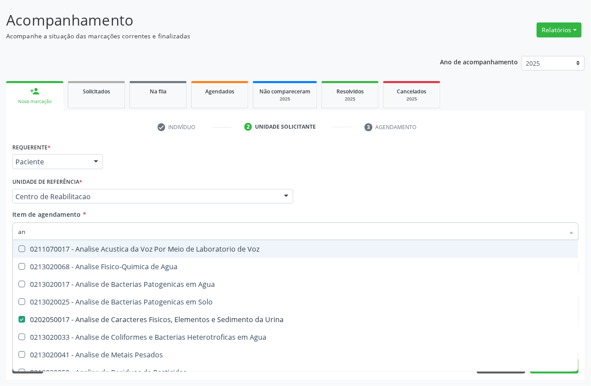
type input "a"
checkbox Urina "false"
checkbox Agua "false"
checkbox Alimentos "false"
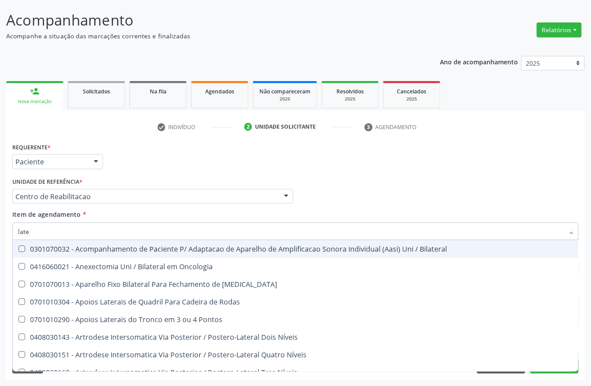
type input "latex"
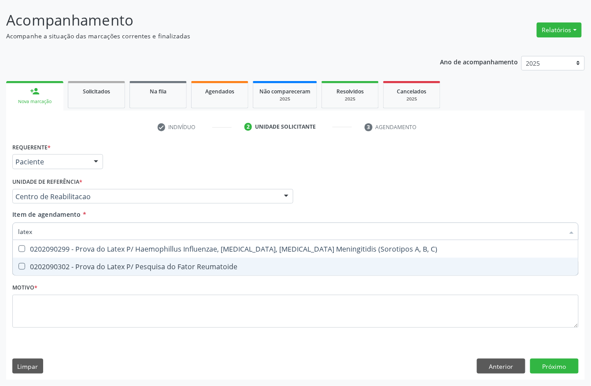
click at [92, 270] on div "0202090302 - Prova do Latex P/ Pesquisa do Fator Reumatoide" at bounding box center [295, 266] width 555 height 7
checkbox Reumatoide "true"
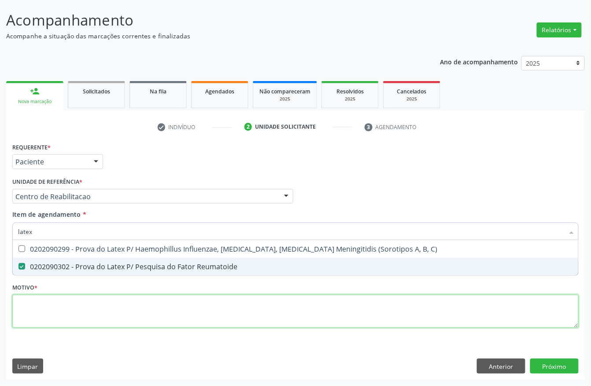
click at [58, 315] on div "Requerente * Paciente Profissional de Saúde Paciente Nenhum resultado encontrad…" at bounding box center [295, 241] width 567 height 200
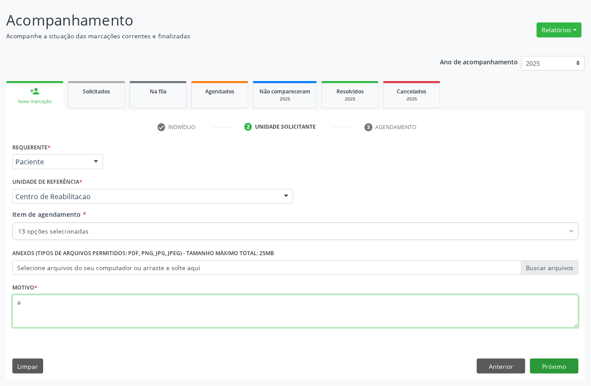
type textarea "a"
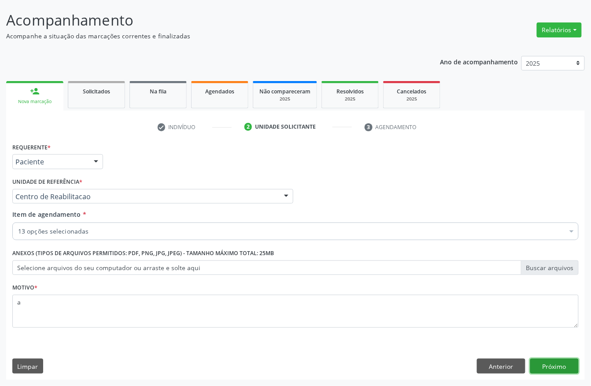
click at [575, 370] on button "Próximo" at bounding box center [554, 366] width 48 height 15
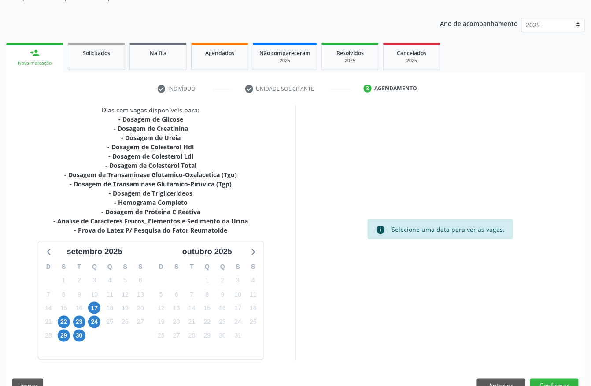
scroll to position [109, 0]
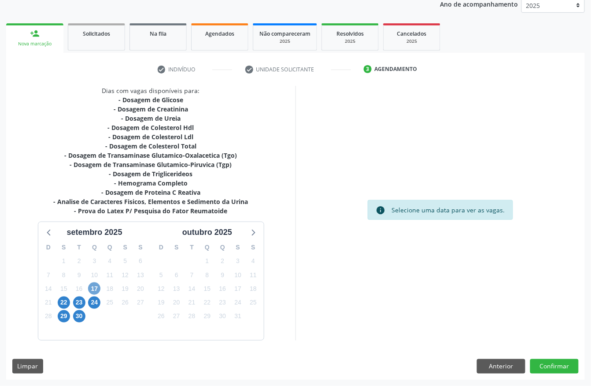
click at [96, 284] on span "17" at bounding box center [94, 288] width 12 height 12
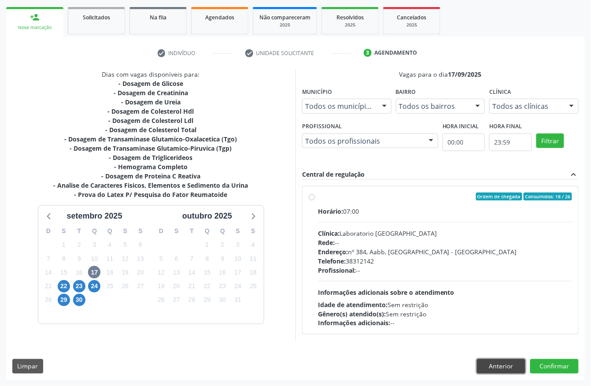
click at [520, 361] on button "Anterior" at bounding box center [501, 366] width 48 height 15
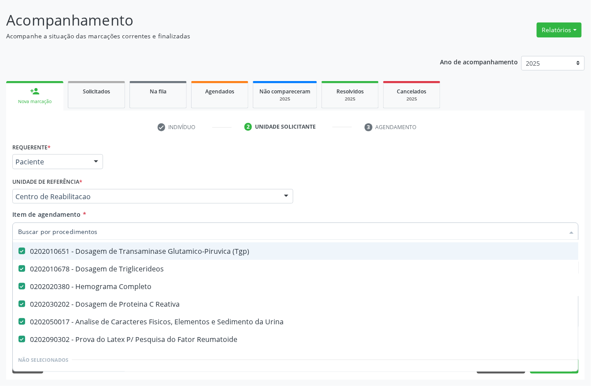
scroll to position [176, 0]
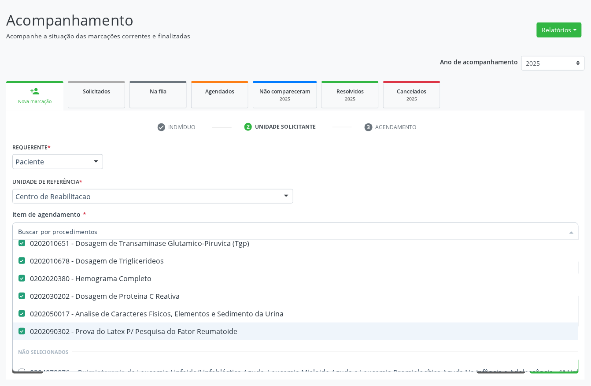
click at [204, 330] on div "0202090302 - Prova do Latex P/ Pesquisa do Fator Reumatoide" at bounding box center [361, 331] width 686 height 7
checkbox Reumatoide "false"
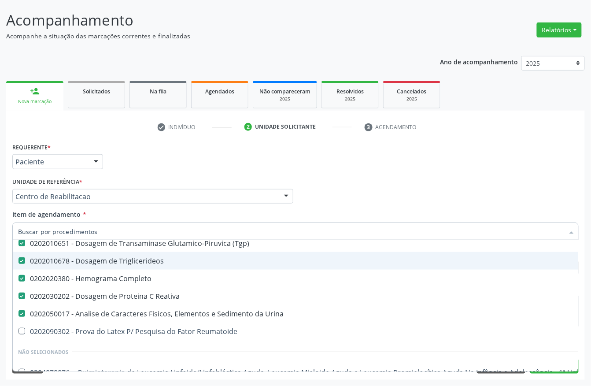
click at [330, 168] on div "Requerente * Paciente Profissional de Saúde Paciente Nenhum resultado encontrad…" at bounding box center [295, 158] width 571 height 34
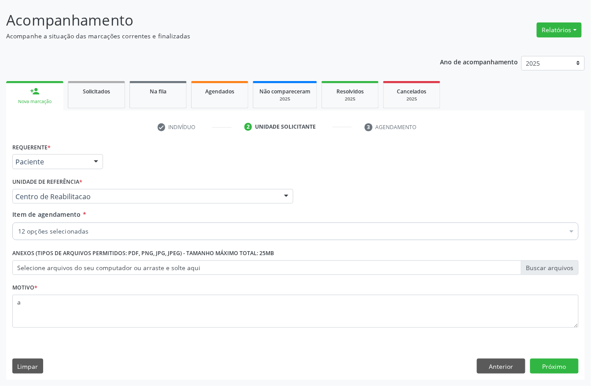
scroll to position [0, 0]
click at [560, 367] on button "Próximo" at bounding box center [554, 366] width 48 height 15
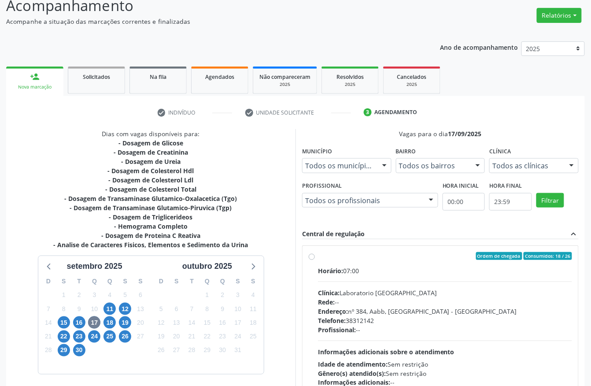
scroll to position [110, 0]
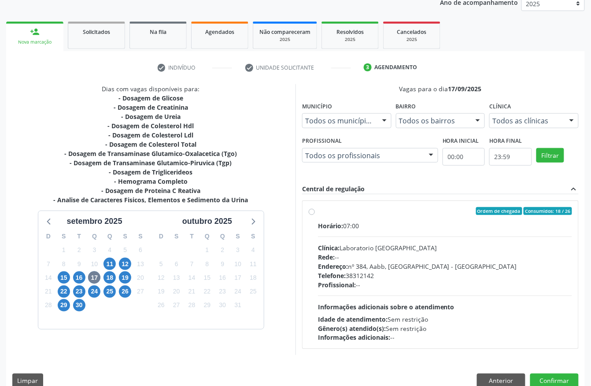
click at [383, 241] on div "Horário: 07:00 Clínica: Laboratorio Sao Francisco Rede: -- Endereço: nº 384, Aa…" at bounding box center [445, 281] width 254 height 121
click at [315, 215] on input "Ordem de chegada Consumidos: 18 / 26 Horário: 07:00 Clínica: Laboratorio Sao Fr…" at bounding box center [312, 211] width 6 height 8
radio input "true"
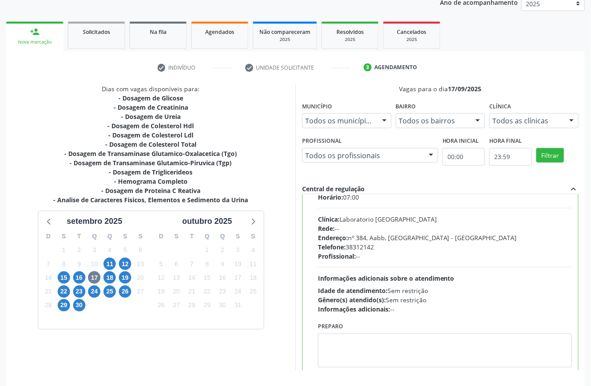
scroll to position [45, 0]
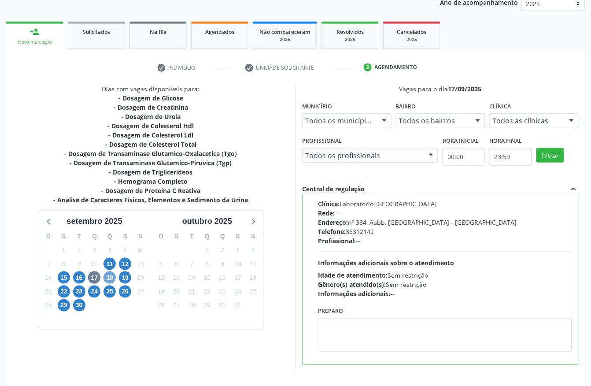
click at [111, 277] on span "18" at bounding box center [110, 277] width 12 height 12
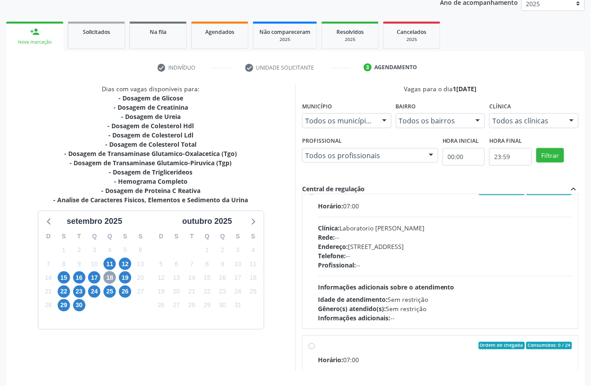
scroll to position [0, 0]
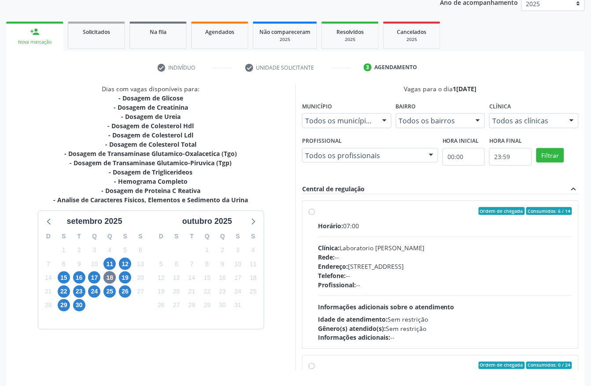
click at [446, 252] on div "Rede: --" at bounding box center [445, 256] width 254 height 9
click at [315, 215] on input "Ordem de chegada Consumidos: 6 / 14 Horário: 07:00 Clínica: Laboratorio Jose Pa…" at bounding box center [312, 211] width 6 height 8
radio input "true"
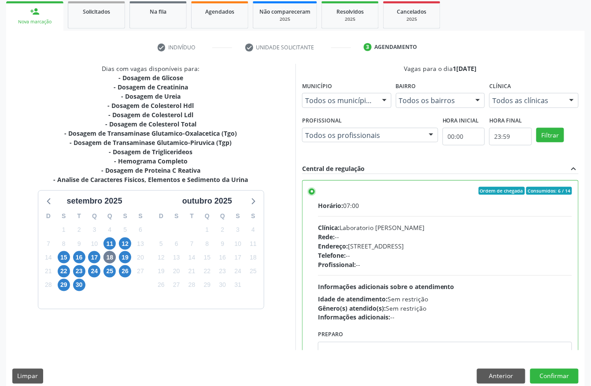
scroll to position [141, 0]
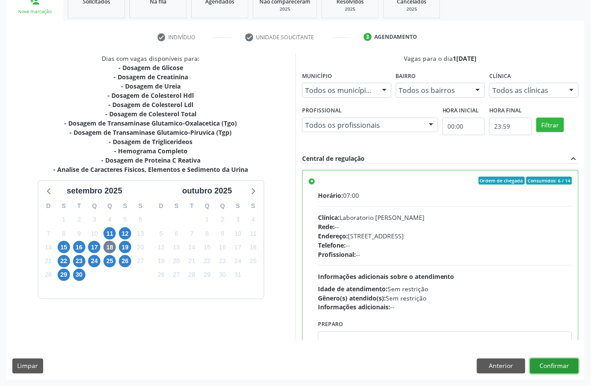
click at [560, 364] on button "Confirmar" at bounding box center [554, 366] width 48 height 15
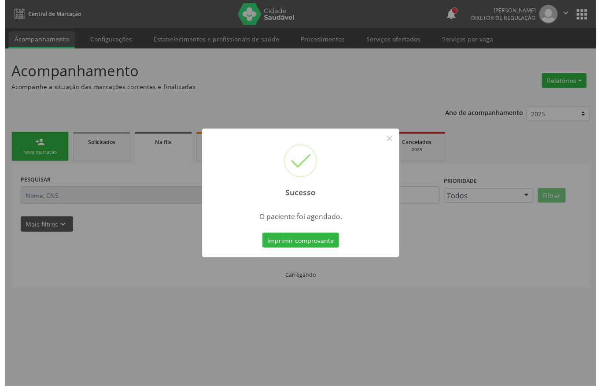
scroll to position [0, 0]
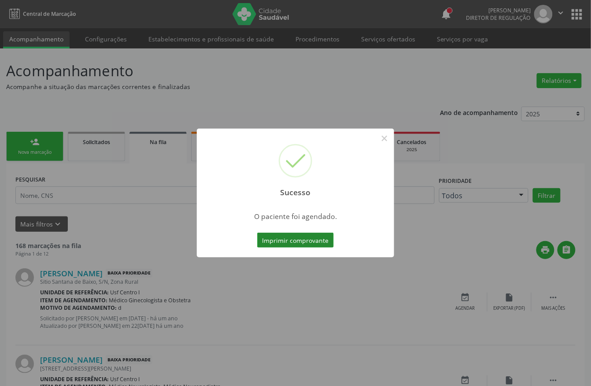
click at [318, 238] on button "Imprimir comprovante" at bounding box center [295, 240] width 77 height 15
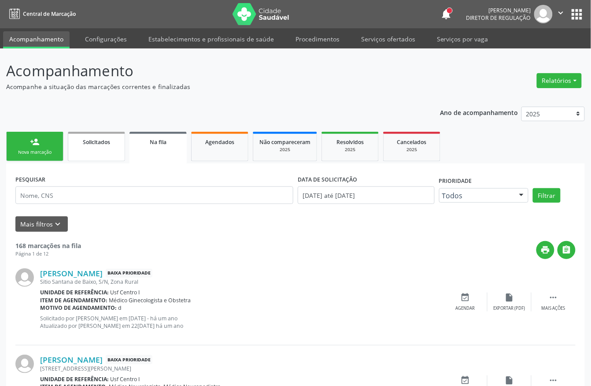
drag, startPoint x: 10, startPoint y: 154, endPoint x: 69, endPoint y: 153, distance: 59.5
click at [10, 154] on link "person_add Nova marcação" at bounding box center [34, 147] width 57 height 30
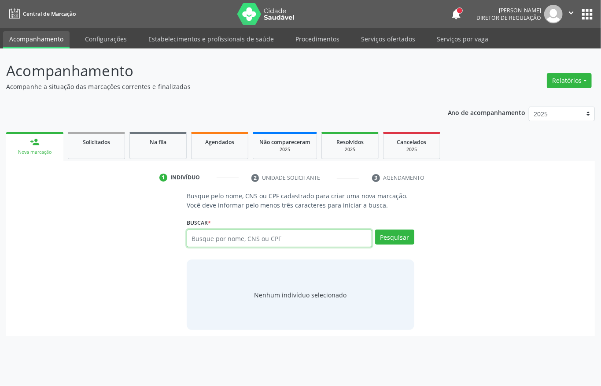
click at [265, 240] on input "text" at bounding box center [279, 239] width 185 height 18
paste input "CNS: 700 0086 5467 6307"
click at [207, 238] on input "CNS: 700 0086 5467 6307" at bounding box center [279, 239] width 185 height 18
type input "700 0086 5467 6307"
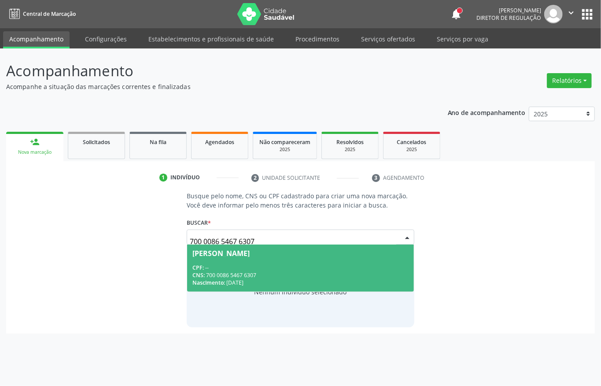
click at [248, 274] on div "CNS: 700 0086 5467 6307" at bounding box center [301, 274] width 216 height 7
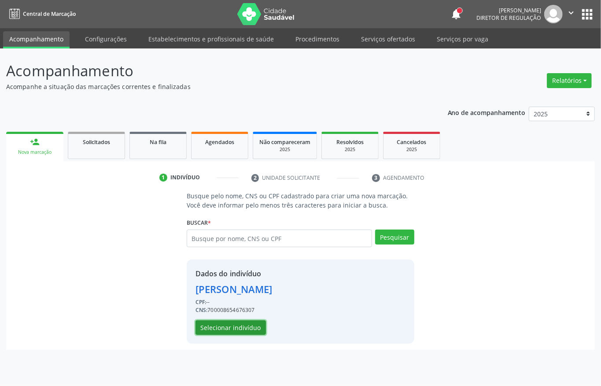
click at [208, 333] on button "Selecionar indivíduo" at bounding box center [231, 327] width 70 height 15
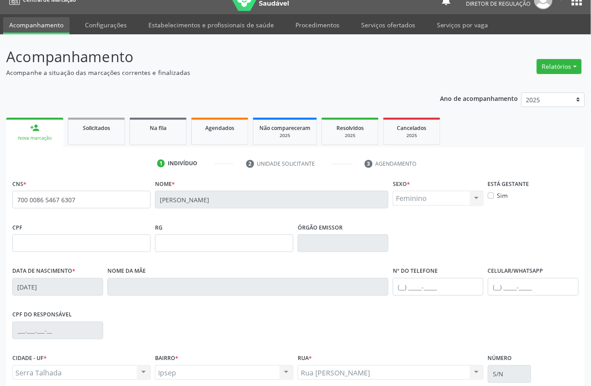
scroll to position [92, 0]
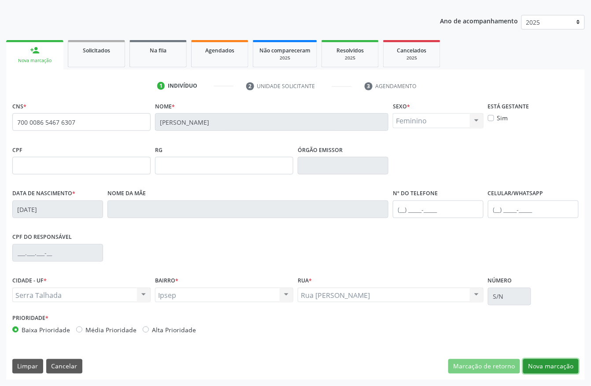
click at [556, 362] on button "Nova marcação" at bounding box center [551, 366] width 56 height 15
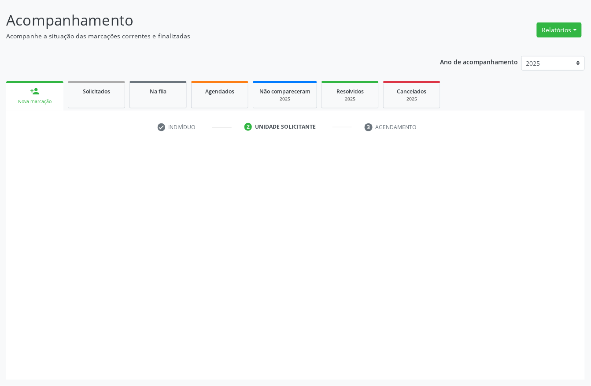
scroll to position [52, 0]
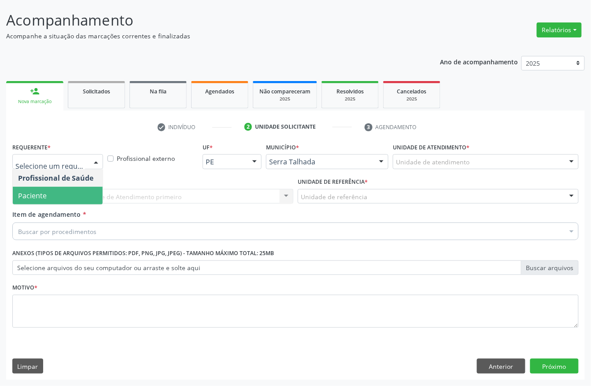
click at [55, 202] on span "Paciente" at bounding box center [58, 196] width 90 height 18
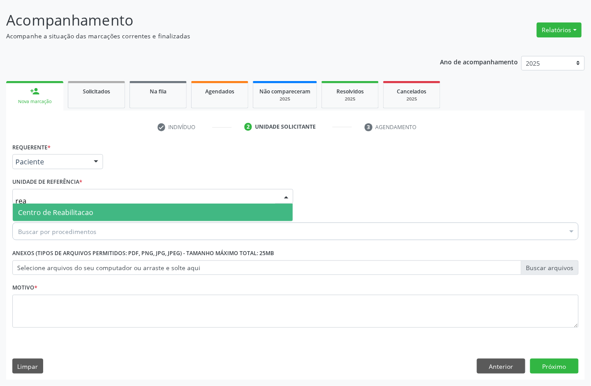
type input "reab"
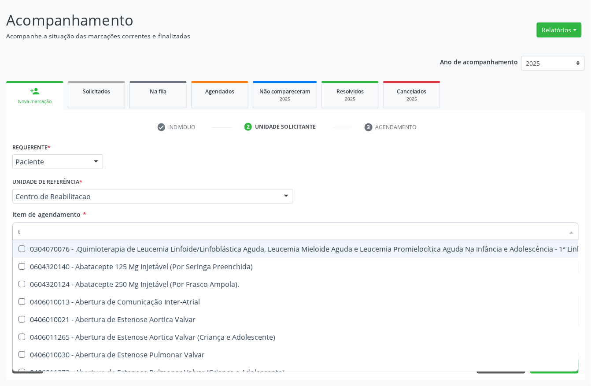
type input "t4"
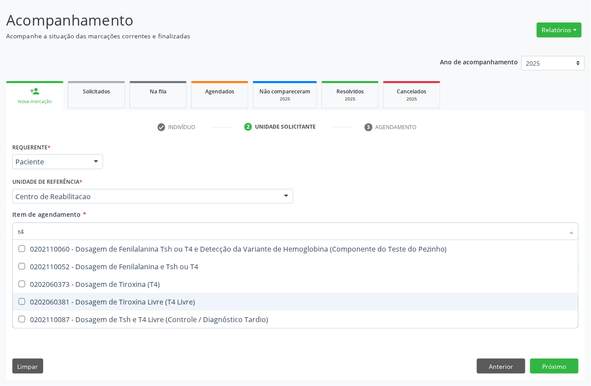
click at [145, 298] on div "0202060381 - Dosagem de Tiroxina Livre (T4 Livre)" at bounding box center [295, 301] width 555 height 7
checkbox Livre\) "true"
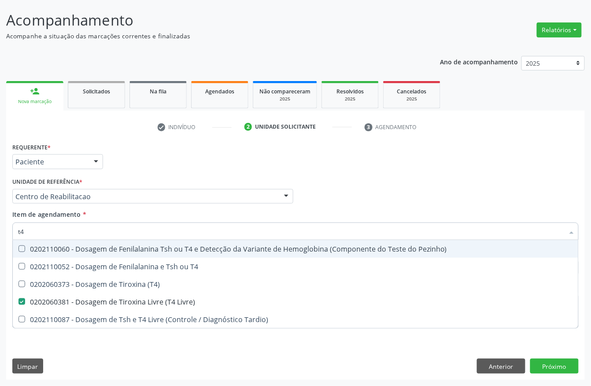
click at [75, 229] on input "t4" at bounding box center [291, 232] width 546 height 18
type input "tsh"
checkbox Livre\) "false"
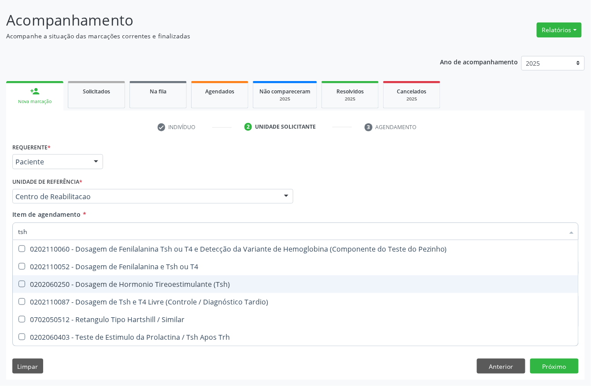
click at [100, 284] on div "0202060250 - Dosagem de Hormonio Tireoestimulante (Tsh)" at bounding box center [295, 284] width 555 height 7
checkbox \(Tsh\) "true"
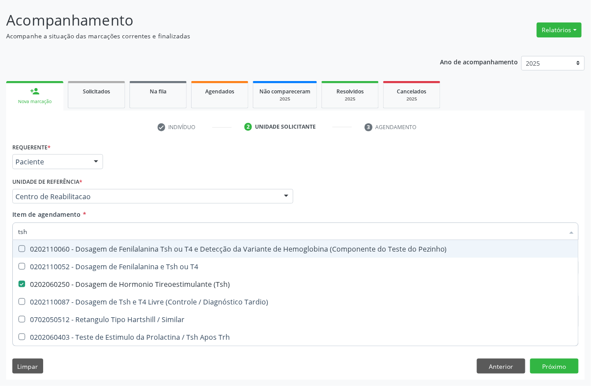
click at [61, 235] on input "tsh" at bounding box center [291, 232] width 546 height 18
type input "gl"
checkbox \(Tsh\) "false"
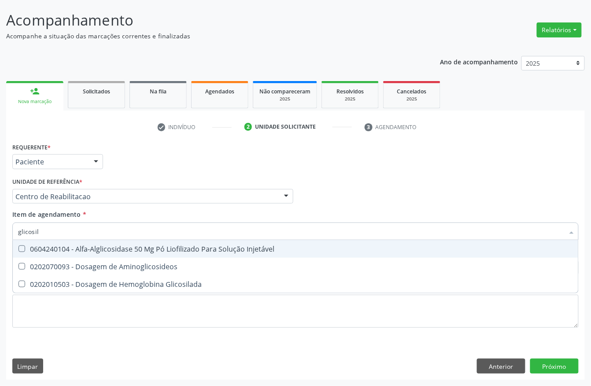
type input "glicosila"
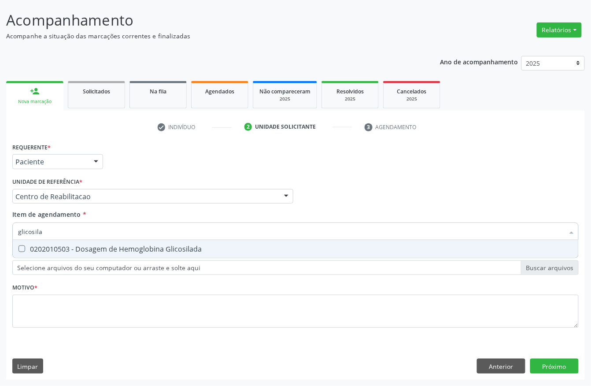
click at [83, 252] on div "0202010503 - Dosagem de Hemoglobina Glicosilada" at bounding box center [295, 248] width 555 height 7
checkbox Glicosilada "true"
click at [66, 229] on input "glicosila" at bounding box center [291, 232] width 546 height 18
checkbox Glicosilada "false"
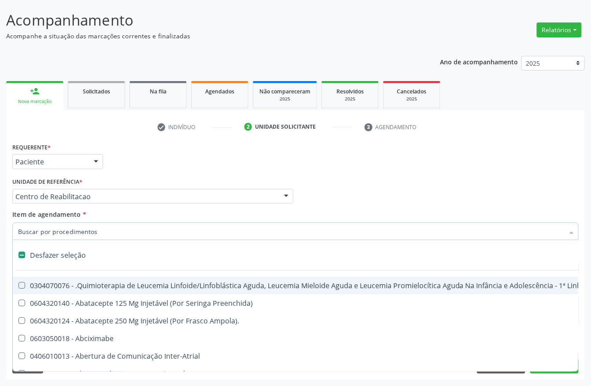
click at [135, 152] on div "Requerente * Paciente Profissional de Saúde Paciente Nenhum resultado encontrad…" at bounding box center [295, 158] width 571 height 34
checkbox Preenchida\) "true"
checkbox Ampola\)\ "true"
checkbox Abciximabe "true"
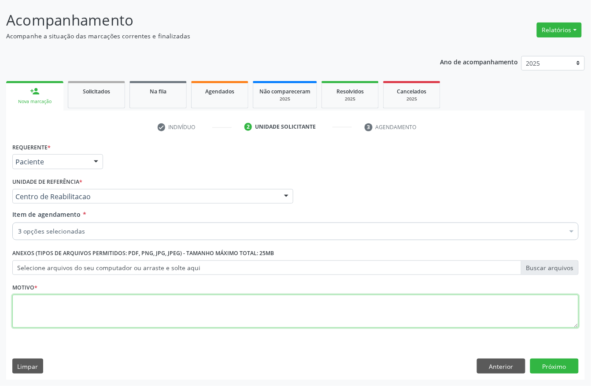
click at [77, 309] on textarea at bounding box center [295, 311] width 567 height 33
type textarea "a"
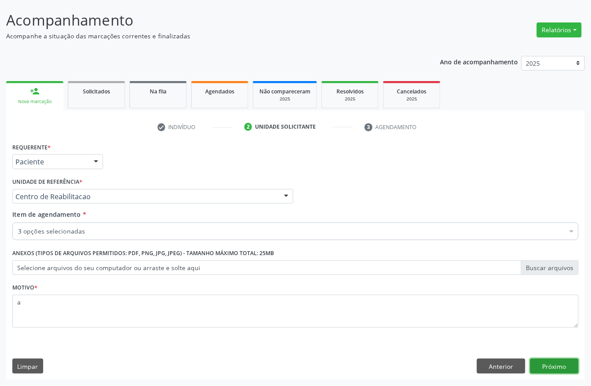
click at [559, 362] on button "Próximo" at bounding box center [554, 366] width 48 height 15
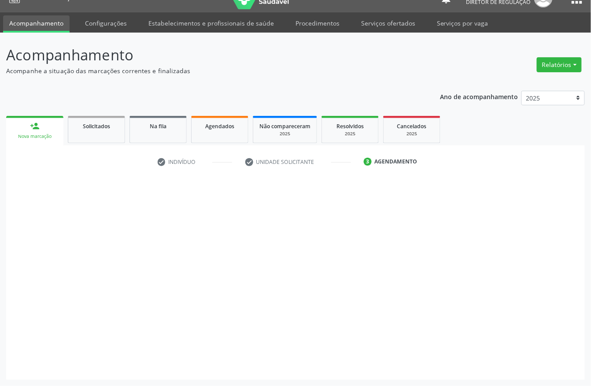
scroll to position [16, 0]
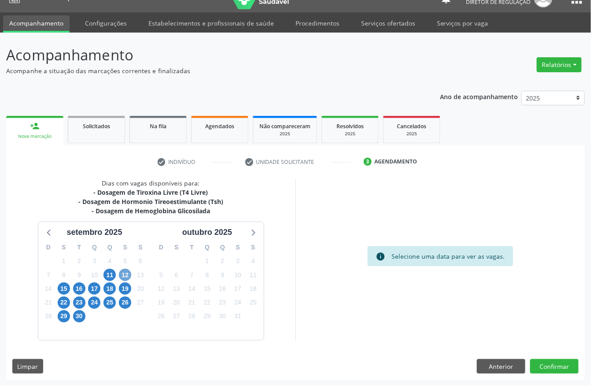
click at [122, 270] on span "12" at bounding box center [125, 275] width 12 height 12
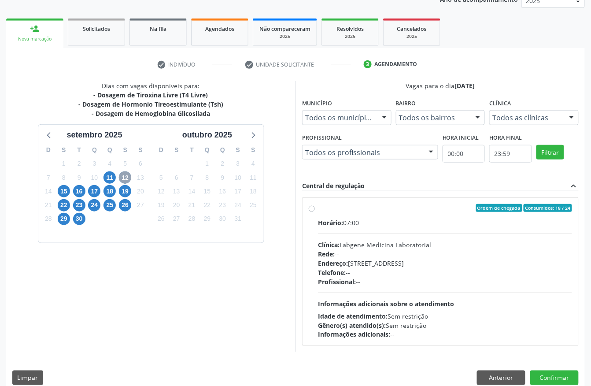
scroll to position [126, 0]
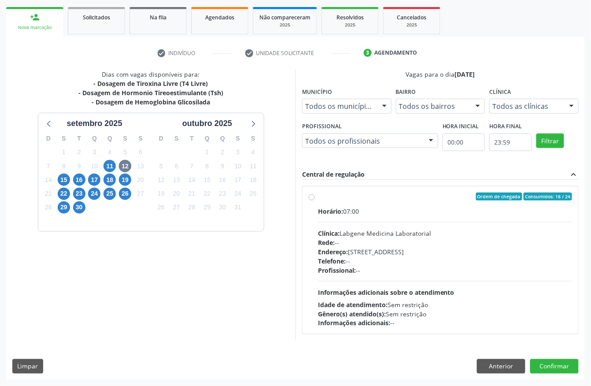
click at [356, 223] on div "Horário: 07:00 Clínica: Labgene Medicina Laboratorial Rede: -- Endereço: nº 531…" at bounding box center [445, 267] width 254 height 121
click at [315, 200] on input "Ordem de chegada Consumidos: 18 / 24 Horário: 07:00 Clínica: Labgene Medicina L…" at bounding box center [312, 197] width 6 height 8
radio input "true"
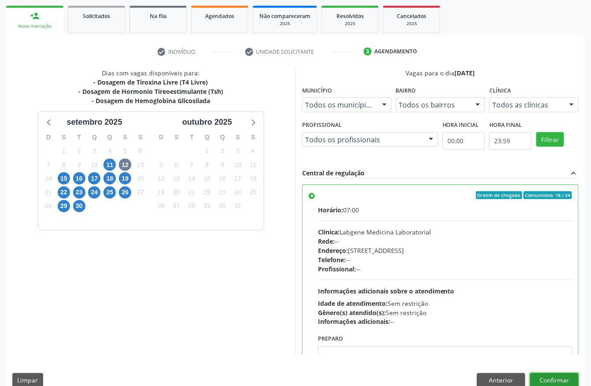
click at [553, 375] on button "Confirmar" at bounding box center [554, 380] width 48 height 15
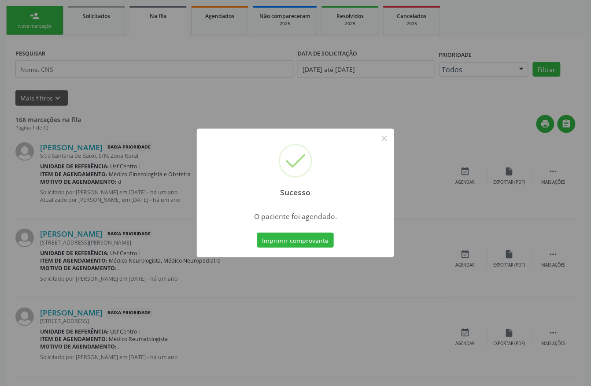
scroll to position [0, 0]
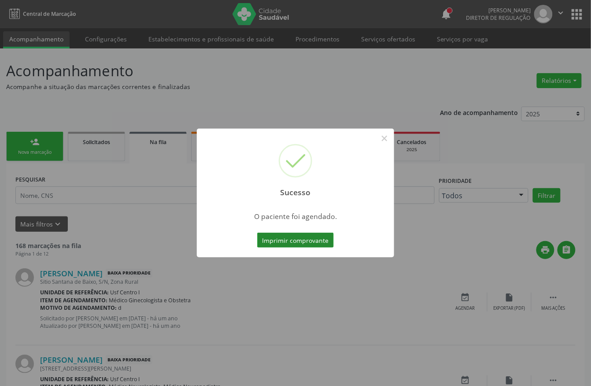
click at [307, 238] on button "Imprimir comprovante" at bounding box center [295, 240] width 77 height 15
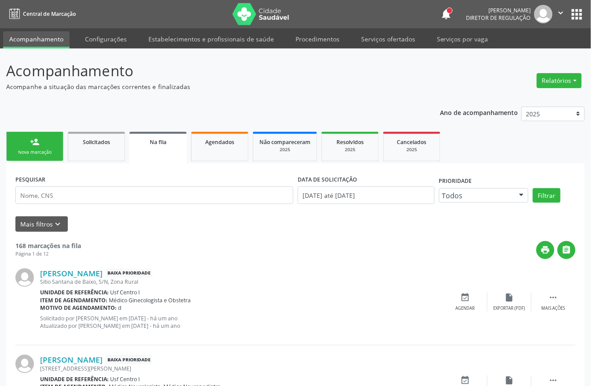
click at [52, 159] on link "person_add Nova marcação" at bounding box center [34, 147] width 57 height 30
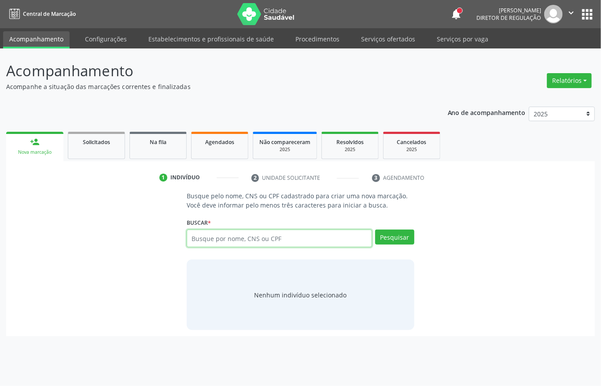
click at [209, 235] on input "text" at bounding box center [279, 239] width 185 height 18
type input "700507359280257"
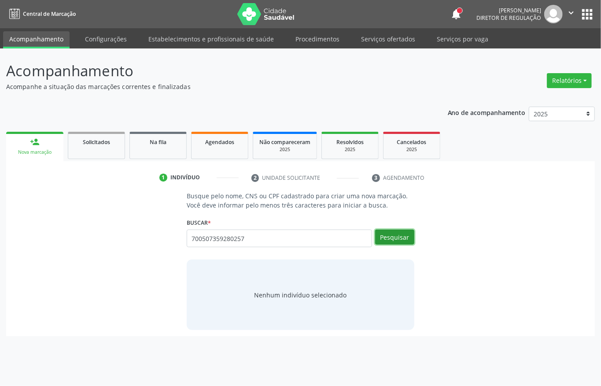
click at [390, 244] on button "Pesquisar" at bounding box center [394, 237] width 39 height 15
type input "700507359280257"
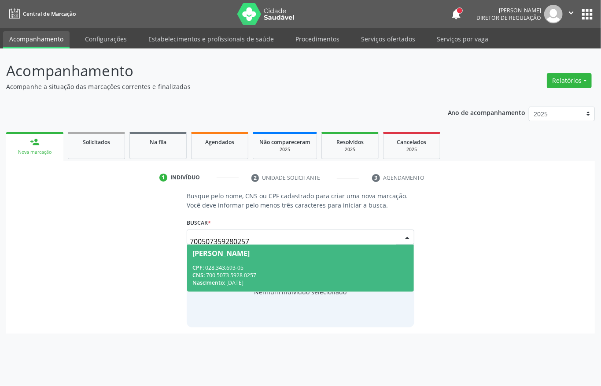
click at [223, 237] on input "700507359280257" at bounding box center [293, 242] width 207 height 18
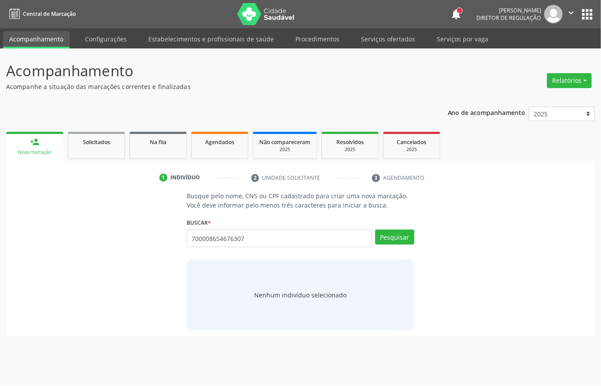
type input "700008654676307"
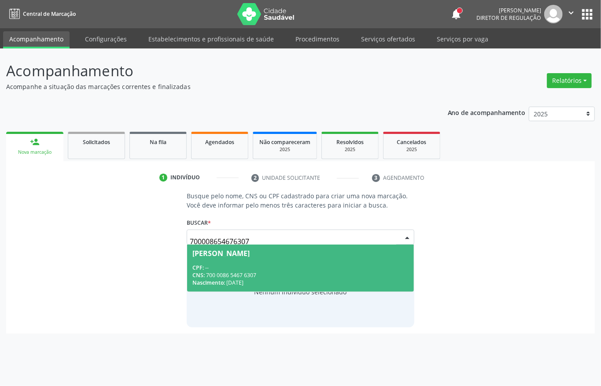
click at [264, 237] on input "700008654676307" at bounding box center [293, 242] width 207 height 18
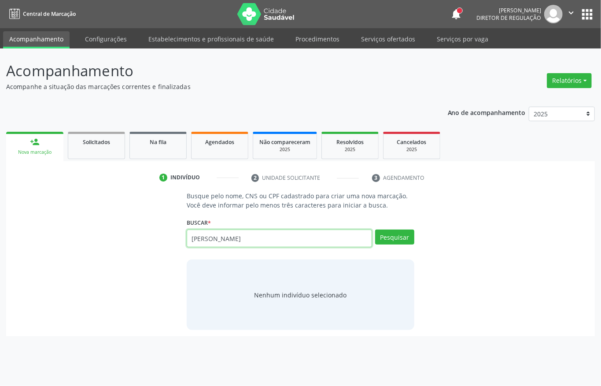
click at [223, 235] on input "ianny fern" at bounding box center [279, 239] width 185 height 18
paste input "706202539940260"
type input "706202539940260"
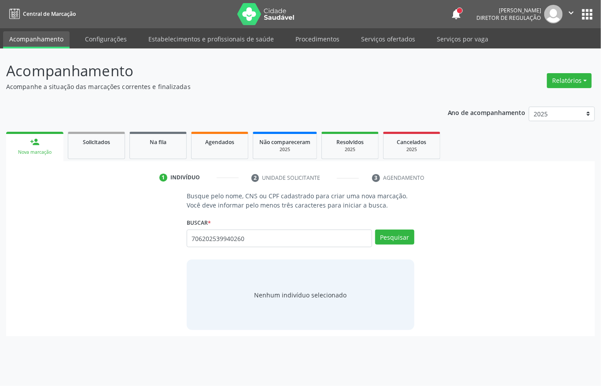
click at [382, 228] on div "Buscar * i Busque por nome, CNS ou CPF Ester Dantas Barbosa Gomes CPF: -- CNS: …" at bounding box center [301, 234] width 228 height 37
click at [382, 235] on button "Pesquisar" at bounding box center [394, 237] width 39 height 15
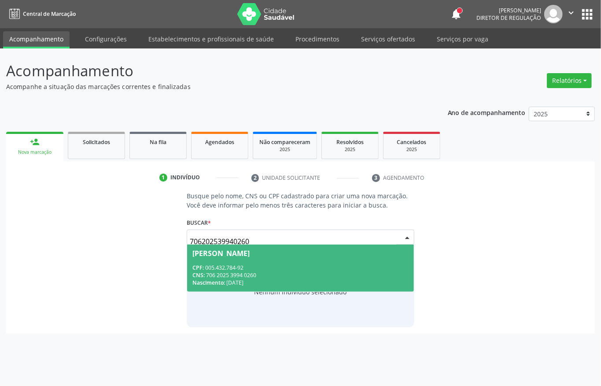
click at [493, 244] on div "Busque pelo nome, CNS ou CPF cadastrado para criar uma nova marcação. Você deve…" at bounding box center [300, 259] width 577 height 136
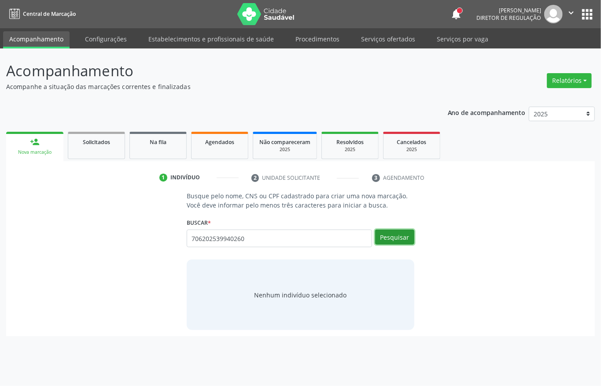
click at [401, 242] on button "Pesquisar" at bounding box center [394, 237] width 39 height 15
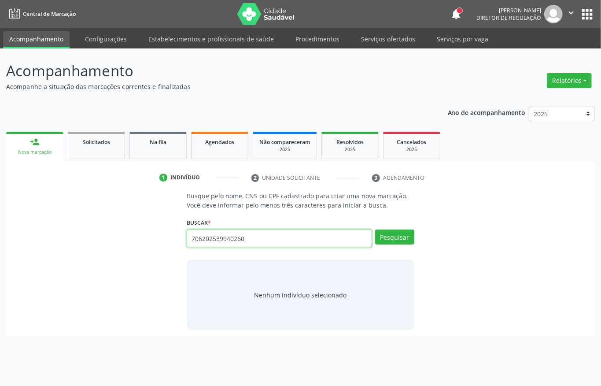
click at [240, 241] on input "706202539940260" at bounding box center [279, 239] width 185 height 18
paste input "0607451288063"
type input "700607451288063"
click at [395, 239] on button "Pesquisar" at bounding box center [394, 237] width 39 height 15
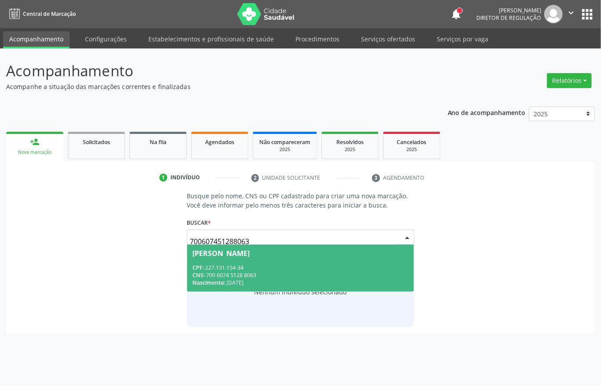
click at [248, 234] on input "700607451288063" at bounding box center [293, 242] width 207 height 18
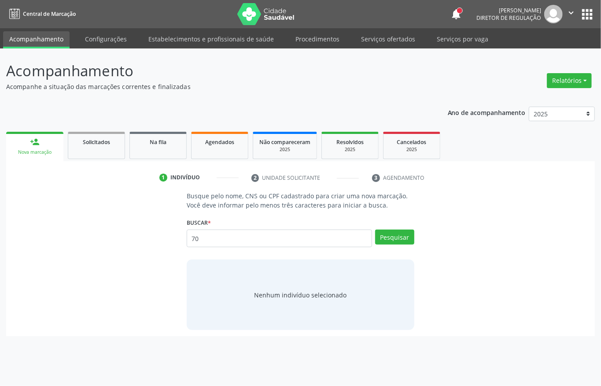
type input "700"
click at [208, 235] on input "700" at bounding box center [279, 239] width 185 height 18
click at [233, 245] on input "text" at bounding box center [279, 239] width 185 height 18
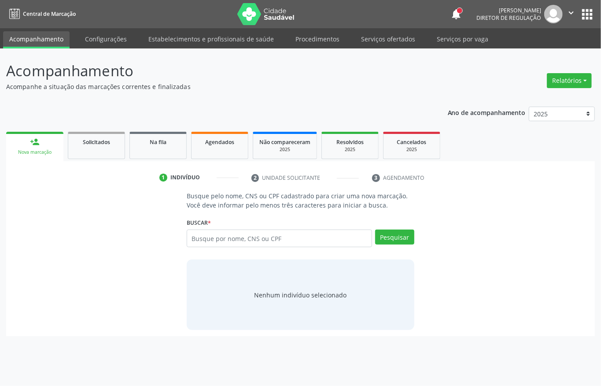
click at [233, 245] on input "text" at bounding box center [279, 239] width 185 height 18
paste input "700309963723936"
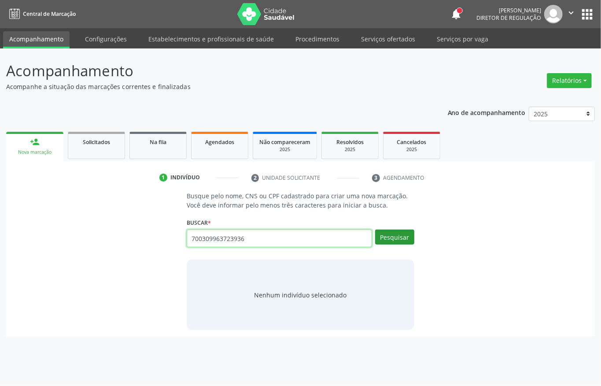
type input "700309963723936"
click at [399, 241] on button "Pesquisar" at bounding box center [394, 237] width 39 height 15
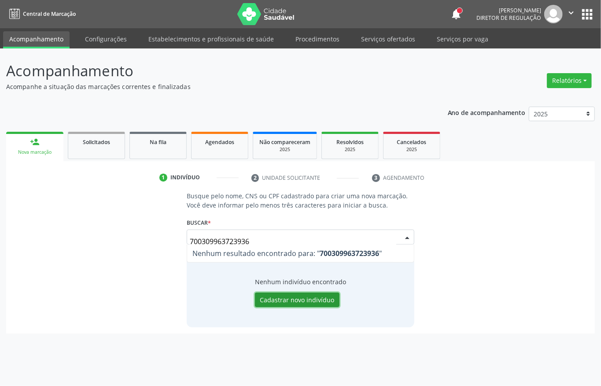
click at [307, 305] on button "Cadastrar novo indivíduo" at bounding box center [297, 300] width 85 height 15
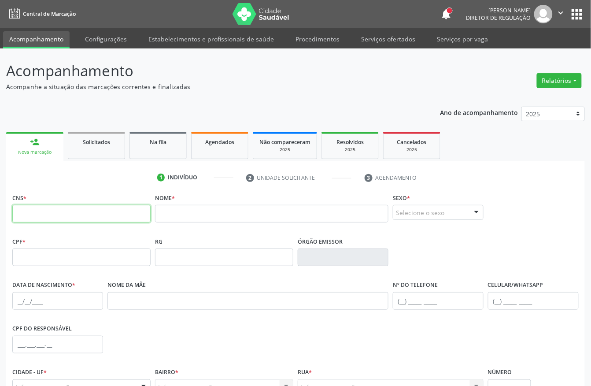
click at [99, 212] on input "text" at bounding box center [81, 214] width 138 height 18
paste input "700 3099 6372 3936"
type input "700 3099 6372 3936"
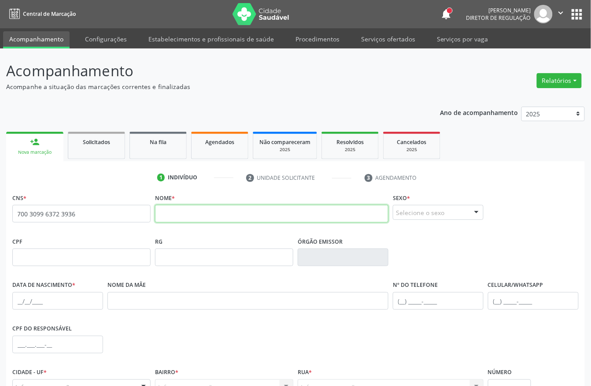
click at [210, 212] on input "text" at bounding box center [272, 214] width 234 height 18
type input "ianny fernanda diniz araujo"
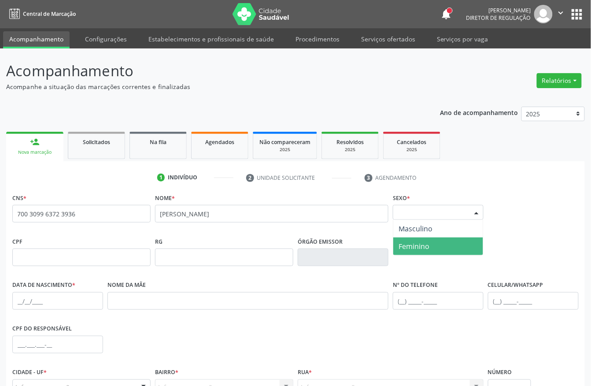
click at [434, 247] on span "Feminino" at bounding box center [438, 246] width 90 height 18
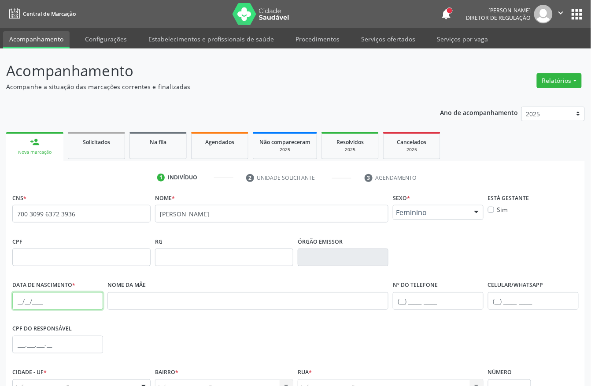
click at [22, 302] on input "text" at bounding box center [57, 301] width 91 height 18
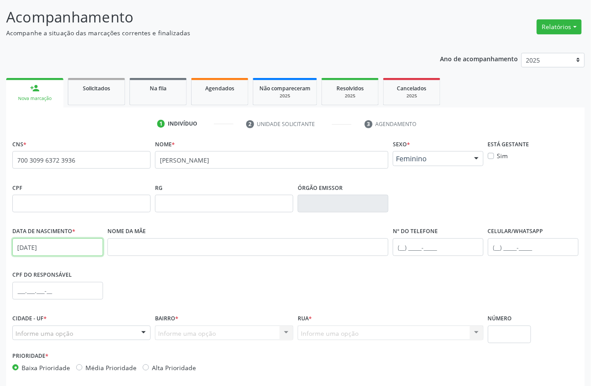
scroll to position [92, 0]
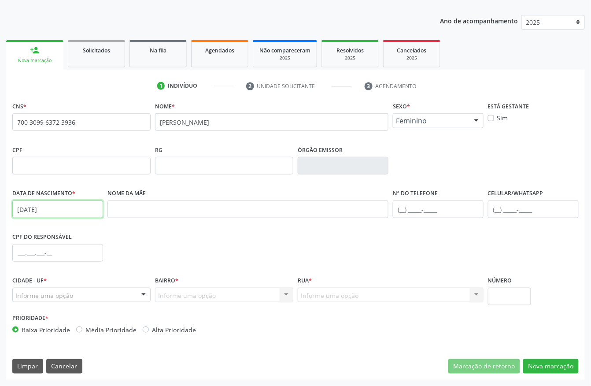
type input "09/11/1986"
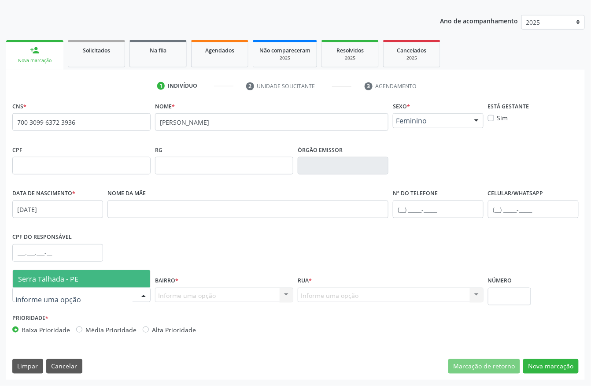
click at [52, 288] on div at bounding box center [81, 295] width 138 height 15
click at [55, 282] on span "Serra Talhada - PE" at bounding box center [48, 279] width 60 height 10
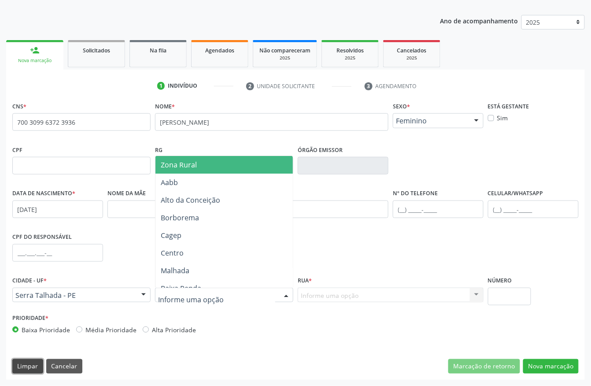
click at [34, 365] on button "Limpar" at bounding box center [27, 366] width 31 height 15
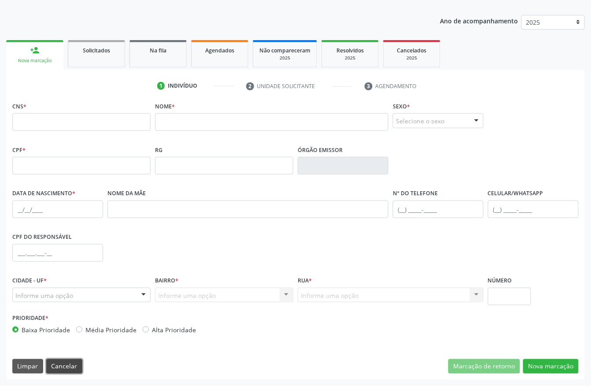
click at [67, 364] on button "Cancelar" at bounding box center [64, 366] width 36 height 15
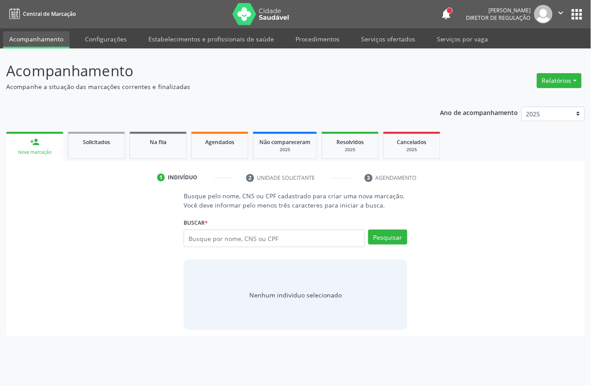
scroll to position [0, 0]
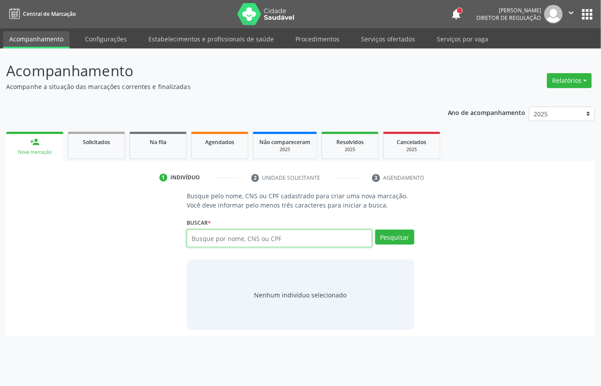
click at [217, 245] on input "text" at bounding box center [279, 239] width 185 height 18
click at [219, 241] on input "IANNY FERNAN" at bounding box center [279, 239] width 185 height 18
paste input "700309963723936"
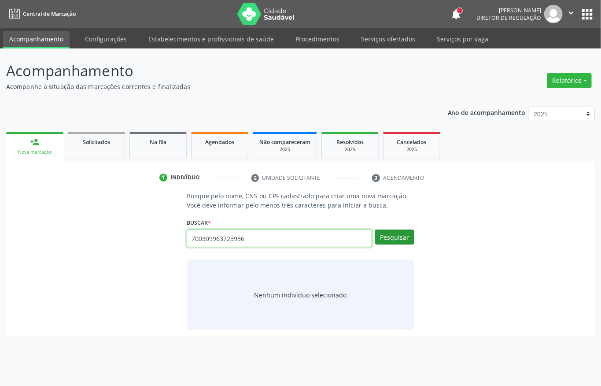
type input "700309963723936"
click at [394, 244] on button "Pesquisar" at bounding box center [394, 237] width 39 height 15
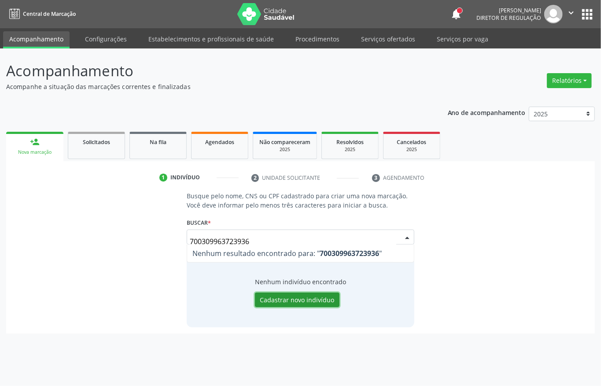
click at [297, 295] on button "Cadastrar novo indivíduo" at bounding box center [297, 300] width 85 height 15
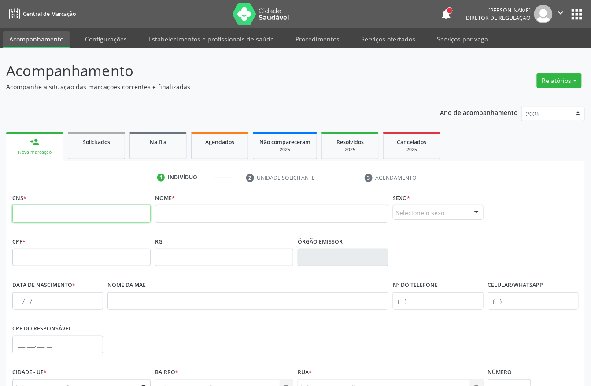
click at [101, 205] on input "text" at bounding box center [81, 214] width 138 height 18
paste input "700 3099 6372 3936"
click at [203, 228] on fieldset "Nome *" at bounding box center [272, 209] width 234 height 37
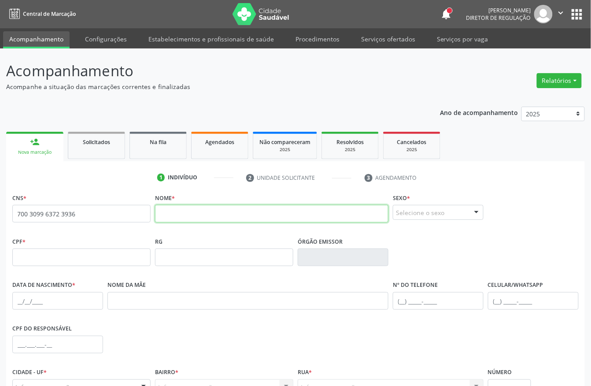
click at [203, 221] on input "text" at bounding box center [272, 214] width 234 height 18
type input "700 3099 6372 3936"
type input "IANNY FERNANDA DINIZ ARAUJO"
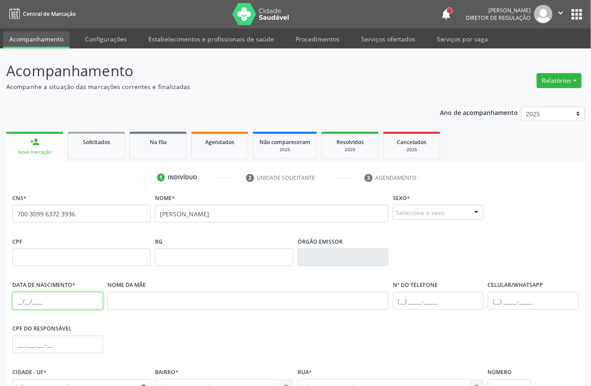
click at [21, 301] on input "text" at bounding box center [57, 301] width 91 height 18
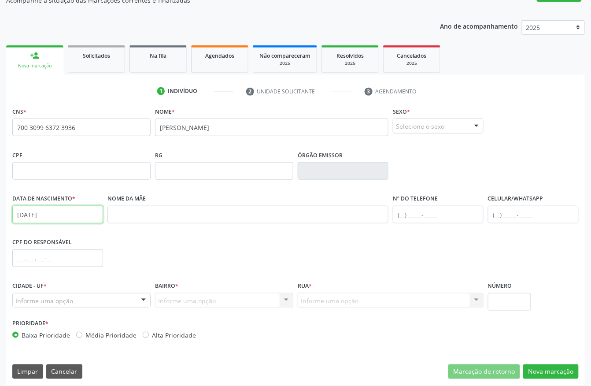
scroll to position [92, 0]
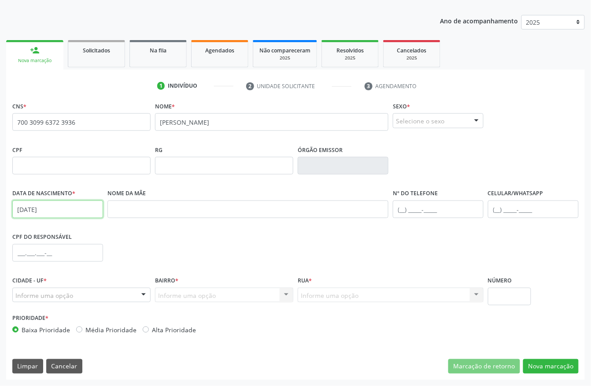
type input "09/11/1986"
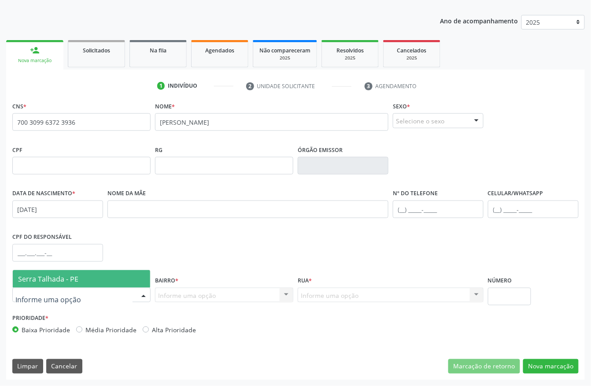
click at [45, 279] on span "Serra Talhada - PE" at bounding box center [48, 279] width 60 height 10
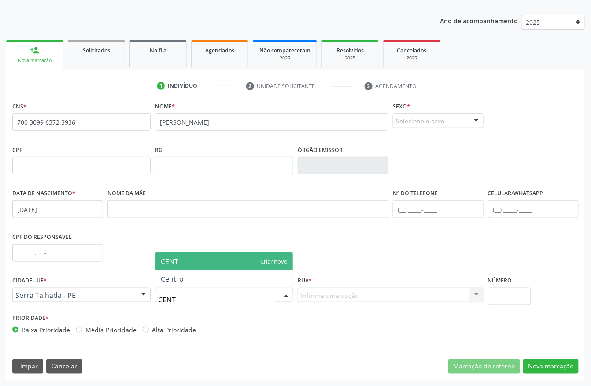
type input "CENTR"
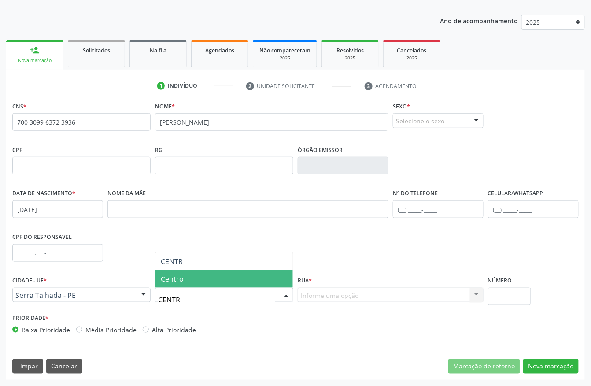
click at [179, 283] on span "Centro" at bounding box center [172, 279] width 23 height 10
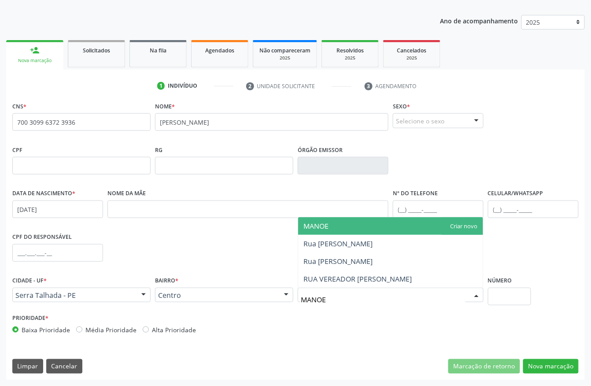
type input "MANOEL"
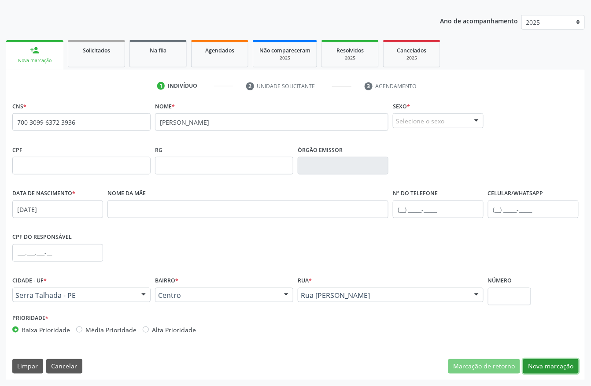
click at [552, 369] on button "Nova marcação" at bounding box center [551, 366] width 56 height 15
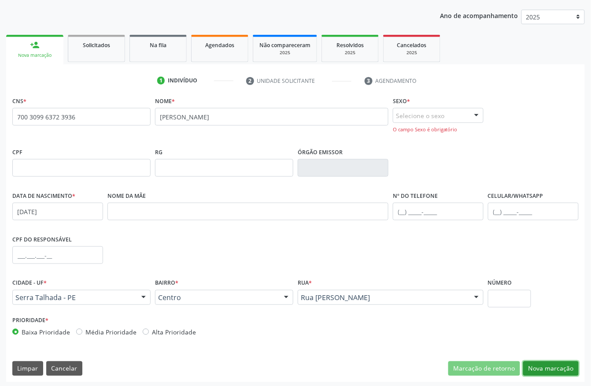
scroll to position [100, 0]
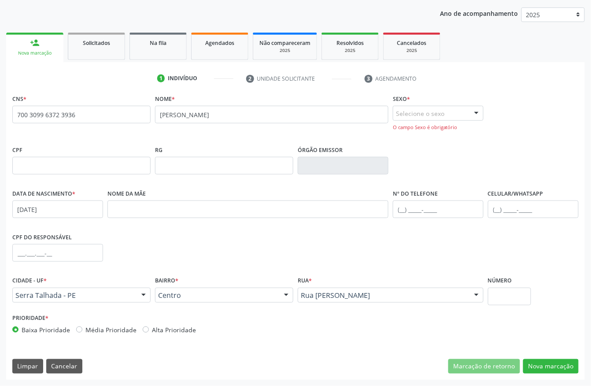
click at [550, 357] on div "CNS * 700 3099 6372 3936 Nome * IANNY FERNANDA DINIZ ARAUJO Sexo * Selecione o …" at bounding box center [295, 236] width 579 height 288
click at [550, 360] on button "Nova marcação" at bounding box center [551, 366] width 56 height 15
click at [561, 367] on button "Nova marcação" at bounding box center [551, 366] width 56 height 15
click at [410, 104] on label "Sexo *" at bounding box center [401, 99] width 17 height 14
click at [410, 112] on div "Selecione o sexo" at bounding box center [438, 113] width 91 height 15
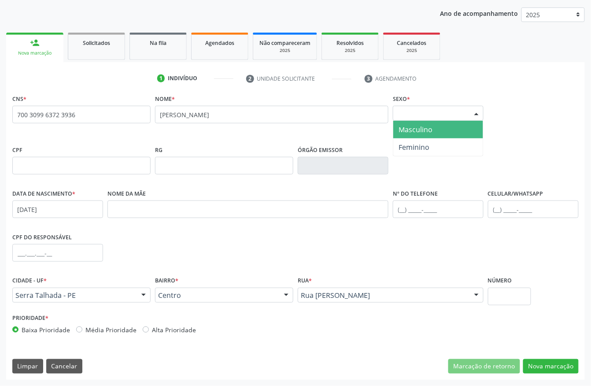
click at [410, 112] on div "Selecione o sexo" at bounding box center [438, 113] width 91 height 15
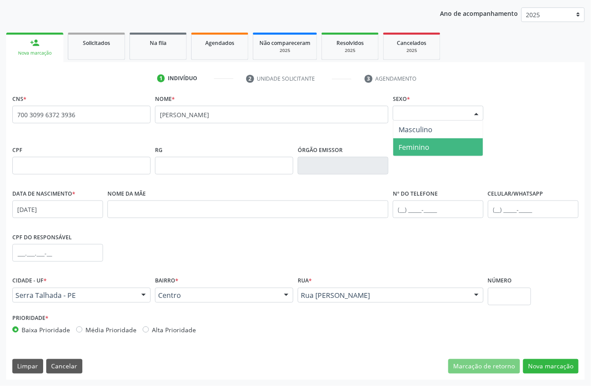
click at [418, 152] on span "Feminino" at bounding box center [438, 147] width 90 height 18
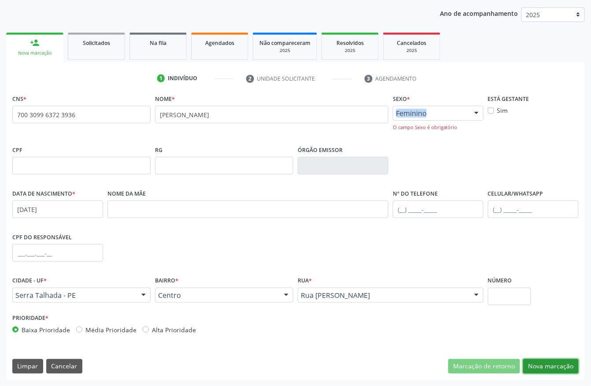
click at [550, 365] on button "Nova marcação" at bounding box center [551, 366] width 56 height 15
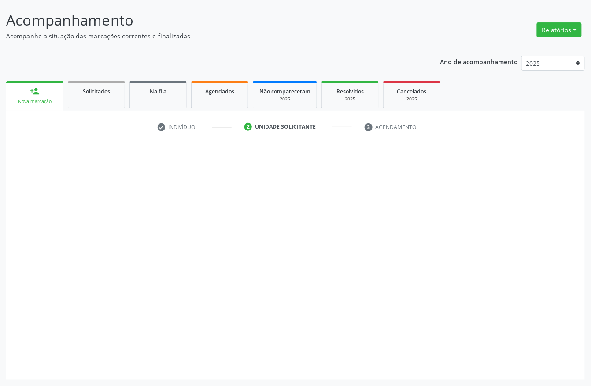
scroll to position [52, 0]
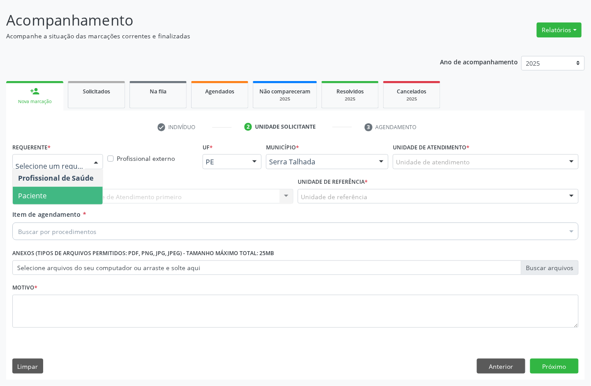
click at [63, 187] on span "Paciente" at bounding box center [58, 196] width 90 height 18
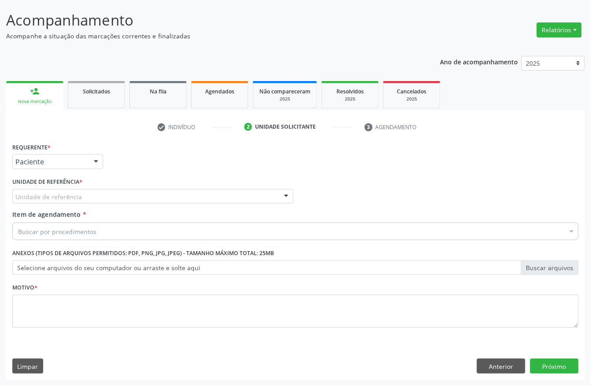
click at [59, 187] on label "Unidade de referência *" at bounding box center [47, 182] width 70 height 14
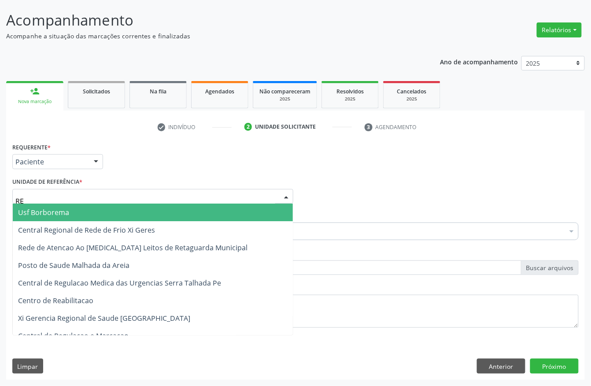
type input "REA"
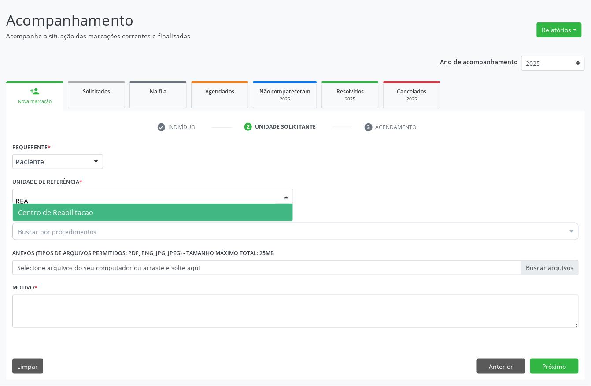
click at [66, 208] on span "Centro de Reabilitacao" at bounding box center [55, 213] width 75 height 10
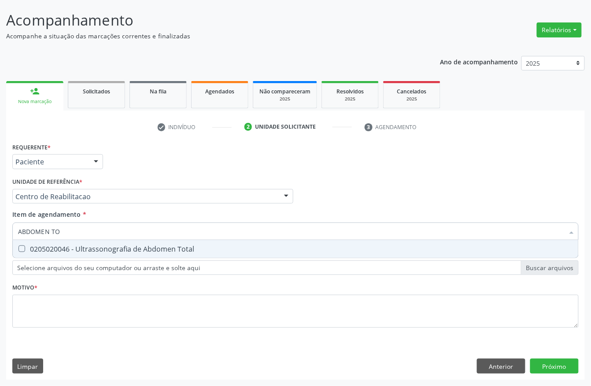
type input "ABDOMEN TOT"
click at [104, 251] on div "0205020046 - Ultrassonografia de Abdomen Total" at bounding box center [295, 248] width 555 height 7
checkbox Total "true"
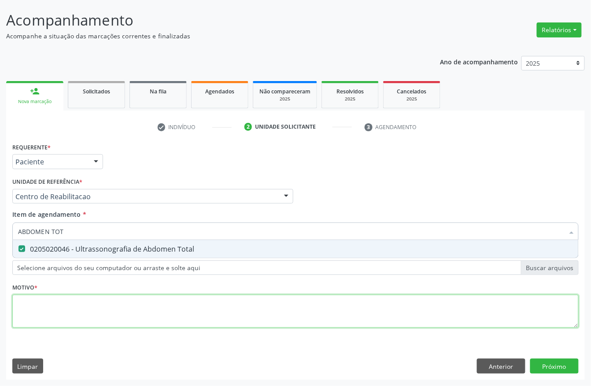
click at [48, 307] on div "Requerente * Paciente Profissional de Saúde Paciente Nenhum resultado encontrad…" at bounding box center [295, 241] width 567 height 200
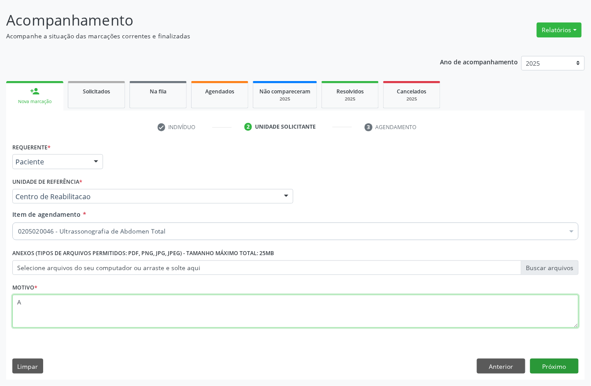
type textarea "A"
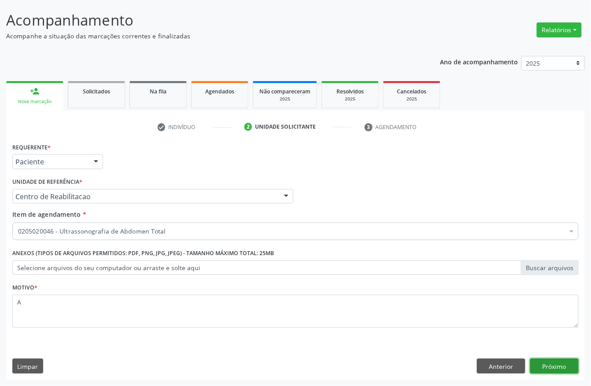
click at [552, 360] on button "Próximo" at bounding box center [554, 366] width 48 height 15
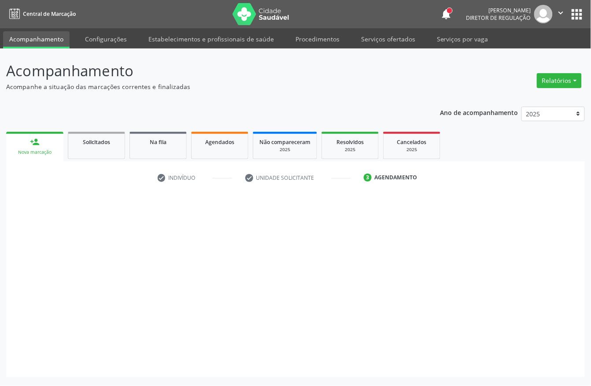
scroll to position [0, 0]
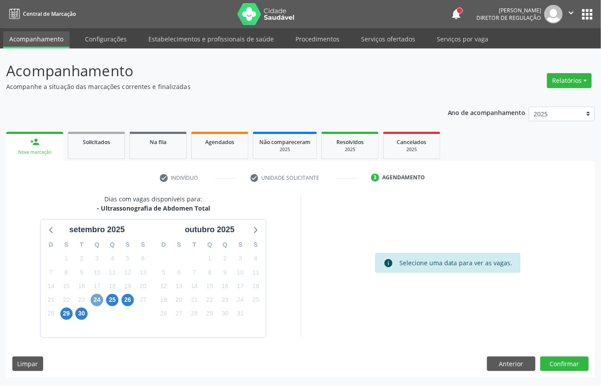
click at [98, 300] on span "24" at bounding box center [97, 300] width 12 height 12
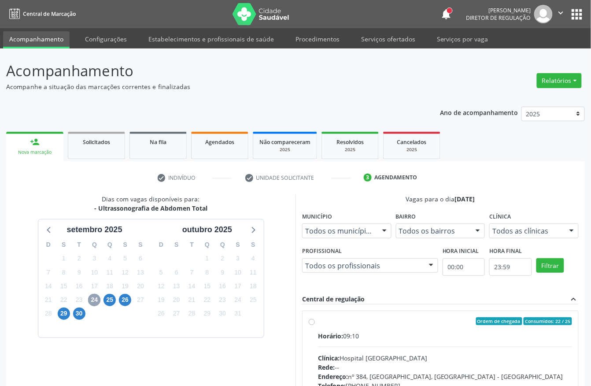
scroll to position [117, 0]
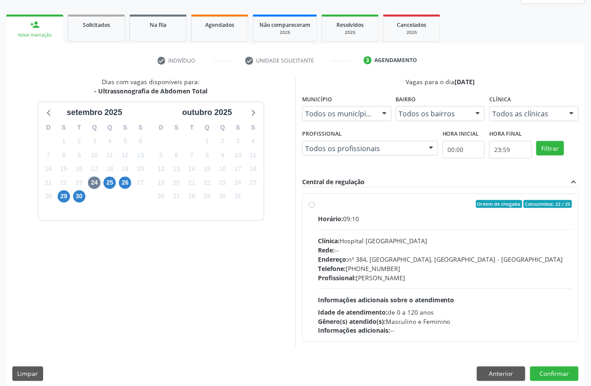
click at [399, 253] on div "Rede: --" at bounding box center [445, 249] width 254 height 9
click at [315, 208] on input "Ordem de chegada Consumidos: 22 / 25 Horário: 09:10 Clínica: Hospital Sao Franc…" at bounding box center [312, 204] width 6 height 8
radio input "true"
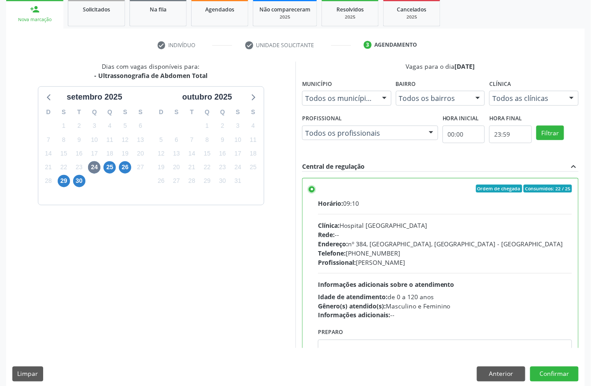
scroll to position [141, 0]
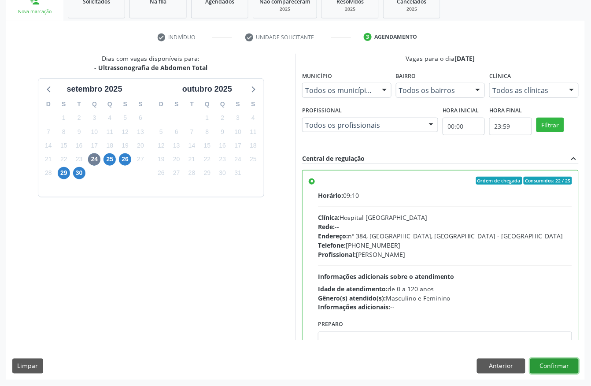
click at [561, 367] on button "Confirmar" at bounding box center [554, 366] width 48 height 15
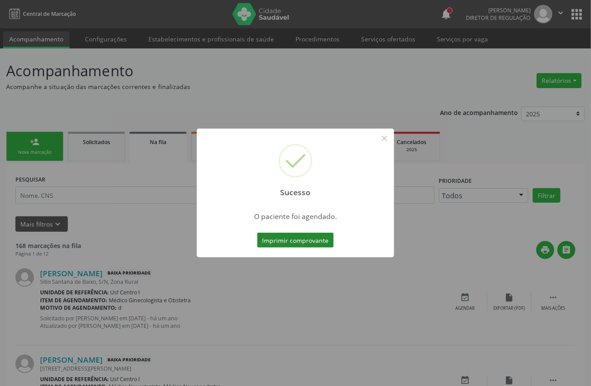
click at [299, 240] on button "Imprimir comprovante" at bounding box center [295, 240] width 77 height 15
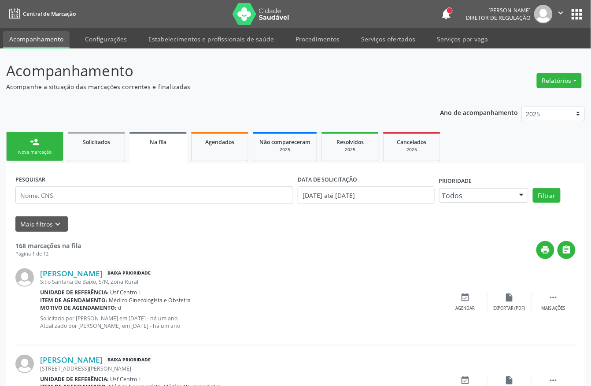
click at [43, 147] on link "person_add Nova marcação" at bounding box center [34, 147] width 57 height 30
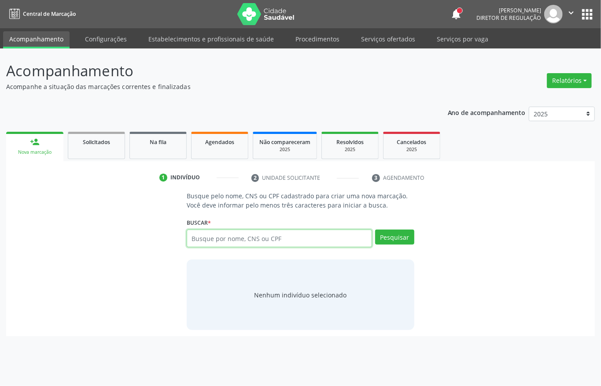
click at [238, 240] on input "text" at bounding box center [279, 239] width 185 height 18
type input "898004882715866"
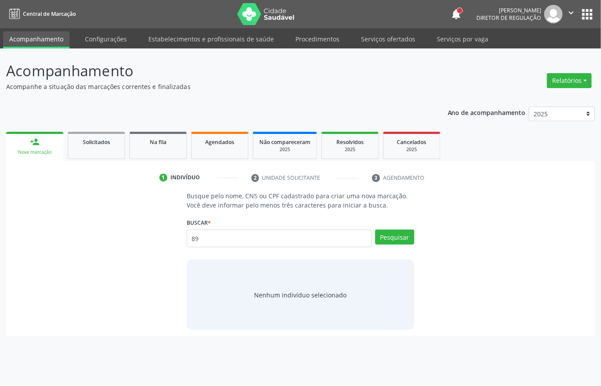
type input "8"
type input "16048142412"
click at [223, 241] on input "16048142412" at bounding box center [279, 239] width 185 height 18
type input "1"
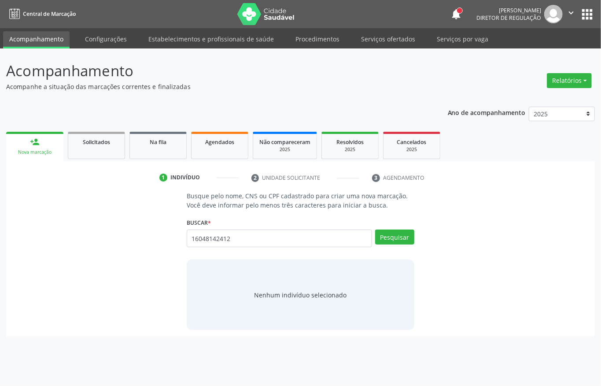
type input "16048142412"
click at [408, 238] on button "Pesquisar" at bounding box center [394, 237] width 39 height 15
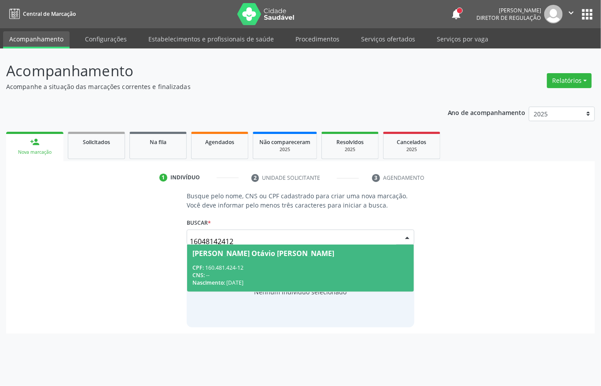
click at [300, 271] on div "CPF: 160.481.424-12" at bounding box center [301, 267] width 216 height 7
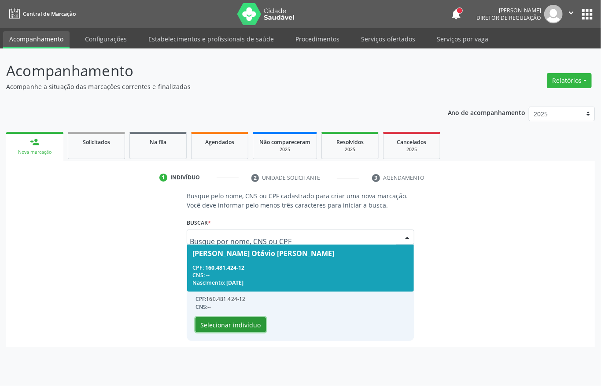
click at [247, 325] on button "Selecionar indivíduo" at bounding box center [231, 324] width 70 height 15
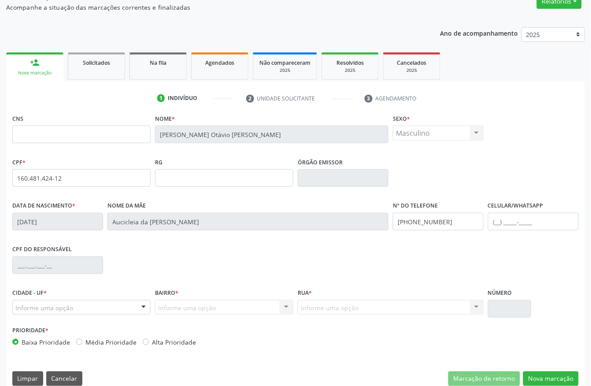
scroll to position [92, 0]
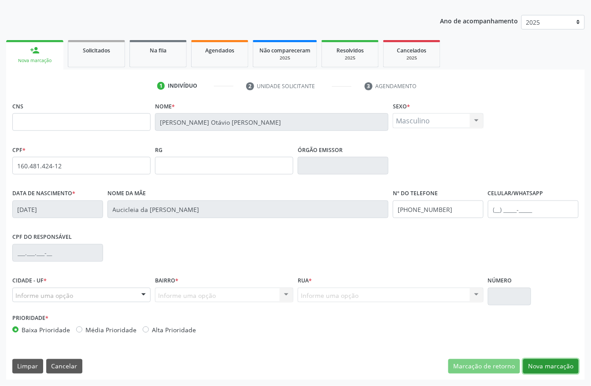
click at [554, 367] on button "Nova marcação" at bounding box center [551, 366] width 56 height 15
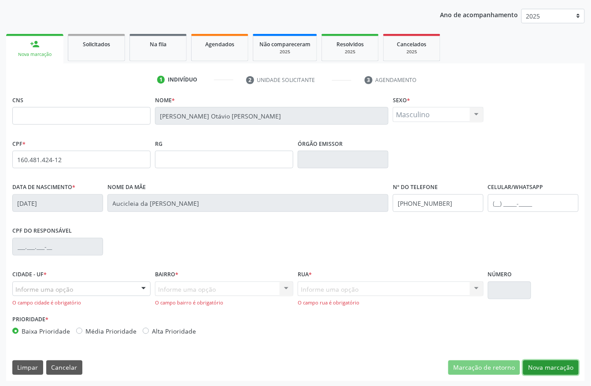
scroll to position [100, 0]
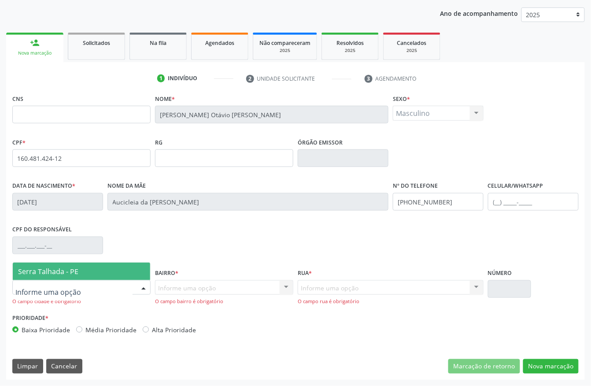
click at [62, 269] on span "Serra Talhada - PE" at bounding box center [48, 272] width 60 height 10
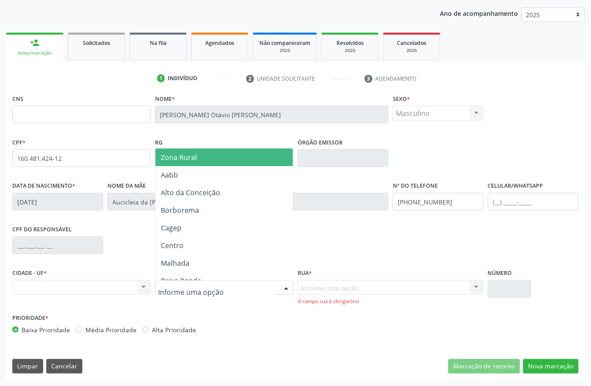
click at [193, 154] on span "Zona Rural" at bounding box center [179, 157] width 36 height 10
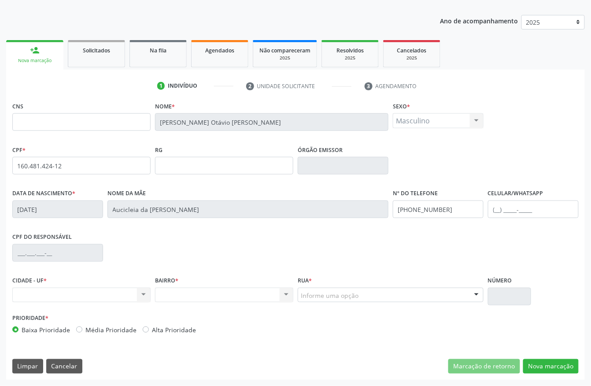
scroll to position [92, 0]
click at [329, 284] on div "Rua * Informe uma opção Faz. Cachoeira II Faz. Granja Faz. Salgadinho Faz. Alde…" at bounding box center [391, 288] width 186 height 28
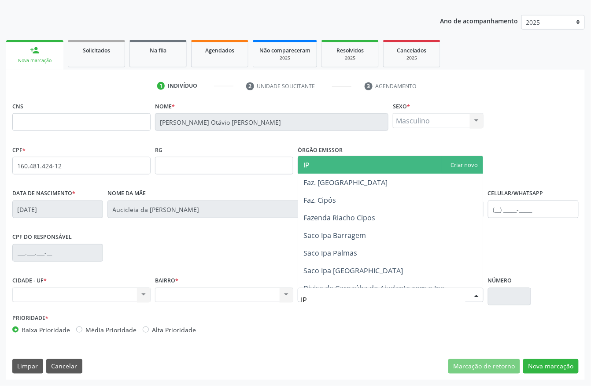
type input "IPA"
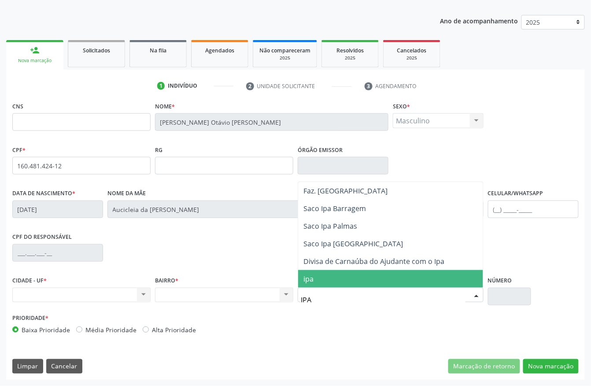
click at [326, 285] on span "ipa" at bounding box center [390, 279] width 185 height 18
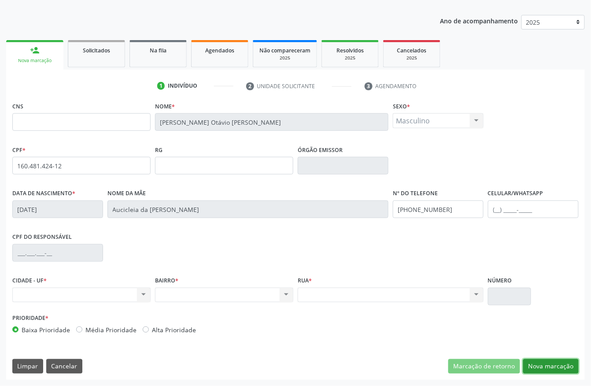
click at [544, 360] on button "Nova marcação" at bounding box center [551, 366] width 56 height 15
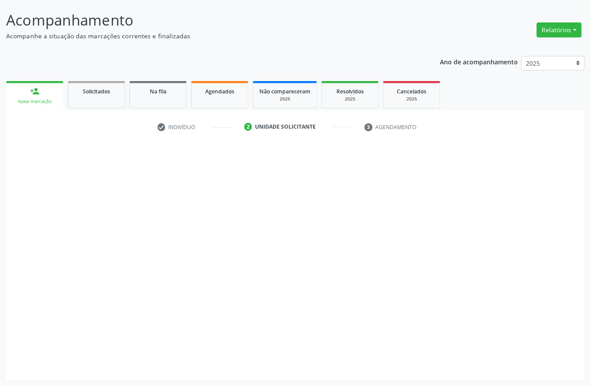
scroll to position [52, 0]
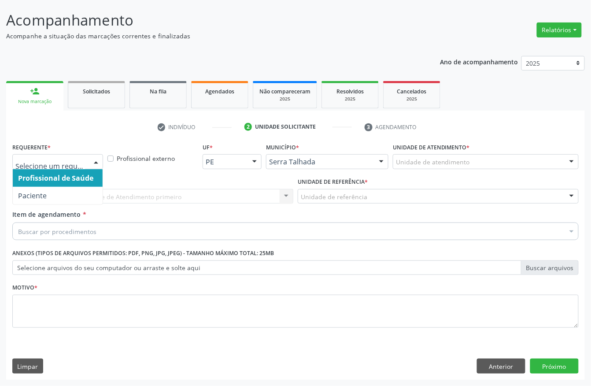
click at [83, 166] on div at bounding box center [57, 161] width 91 height 15
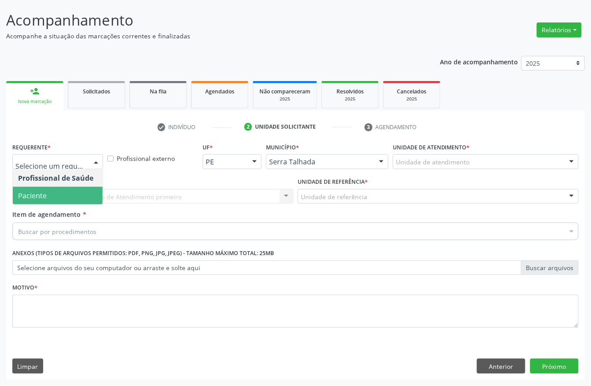
click at [59, 193] on span "Paciente" at bounding box center [58, 196] width 90 height 18
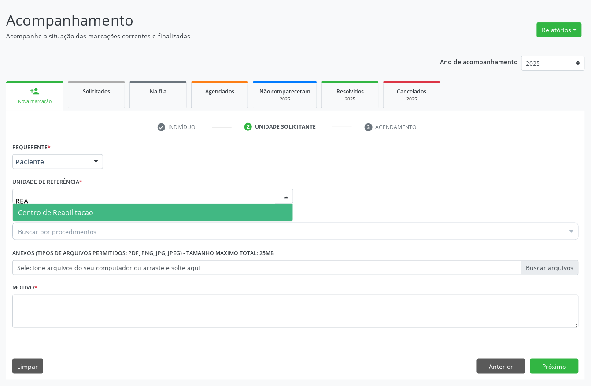
type input "REAB"
click at [58, 205] on span "Centro de Reabilitacao" at bounding box center [153, 213] width 280 height 18
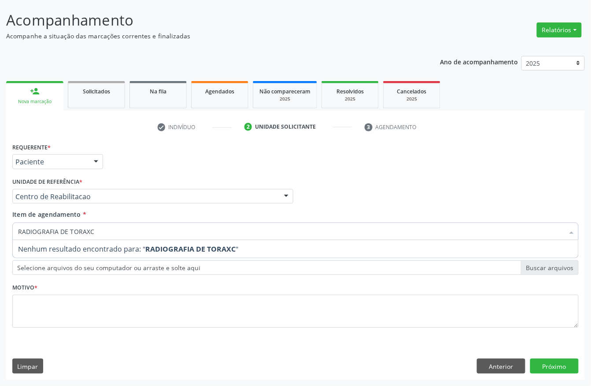
type input "RADIOGRAFIA DE TORAX"
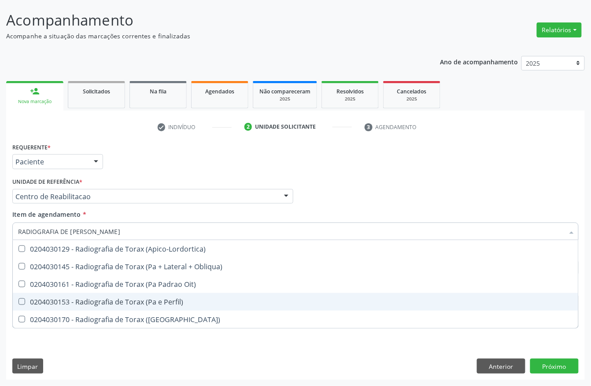
click at [141, 303] on div "0204030153 - Radiografia de Torax (Pa e Perfil)" at bounding box center [295, 301] width 555 height 7
checkbox Perfil\) "true"
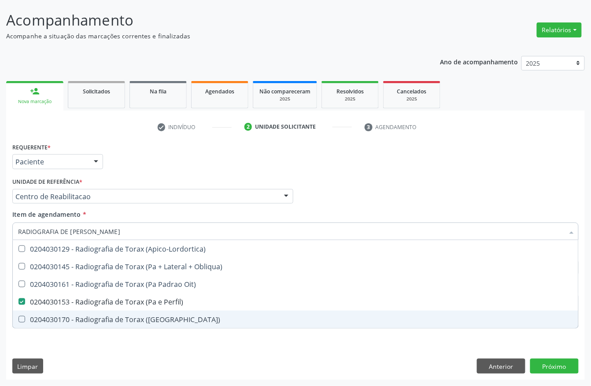
click at [134, 342] on div "Requerente * Paciente Profissional de Saúde Paciente Nenhum resultado encontrad…" at bounding box center [295, 260] width 579 height 239
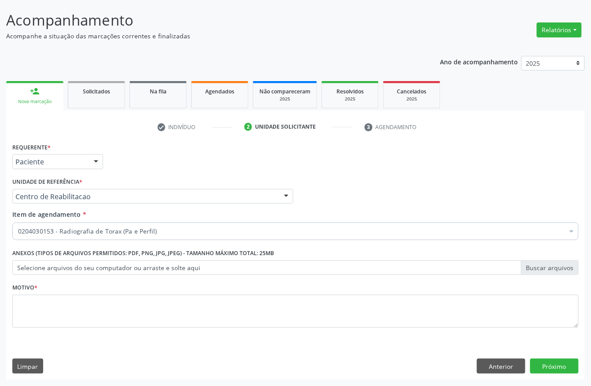
click at [85, 282] on div "Motivo *" at bounding box center [295, 304] width 567 height 47
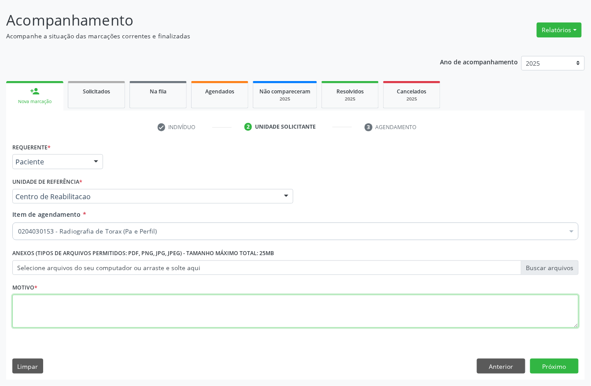
click at [71, 314] on textarea at bounding box center [295, 311] width 567 height 33
type textarea "A"
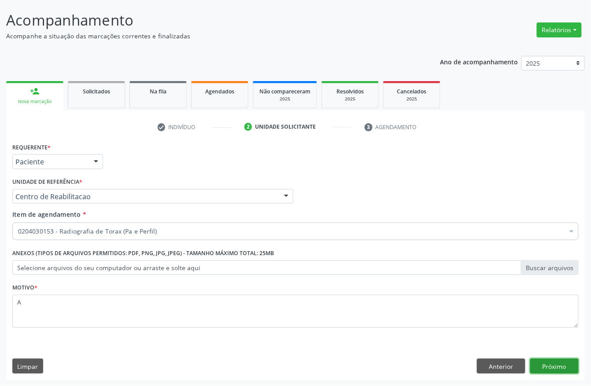
click at [553, 368] on button "Próximo" at bounding box center [554, 366] width 48 height 15
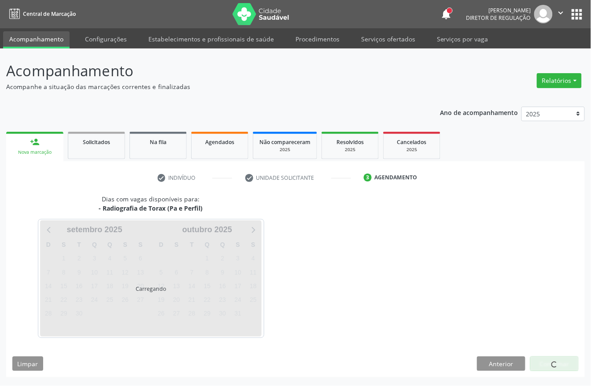
scroll to position [0, 0]
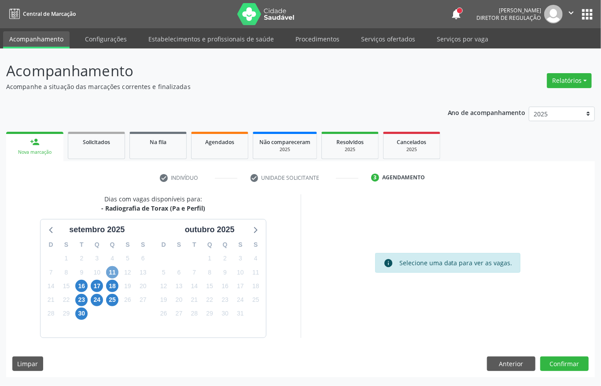
click at [115, 270] on span "11" at bounding box center [112, 272] width 12 height 12
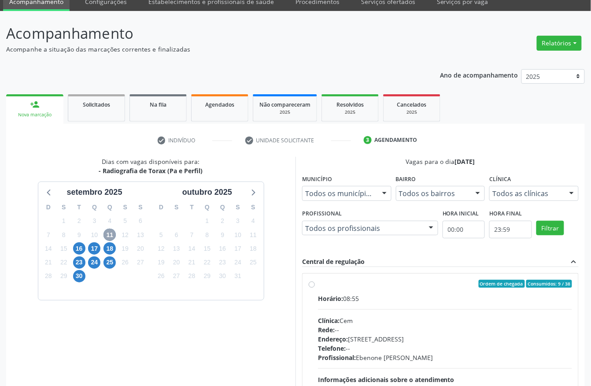
scroll to position [59, 0]
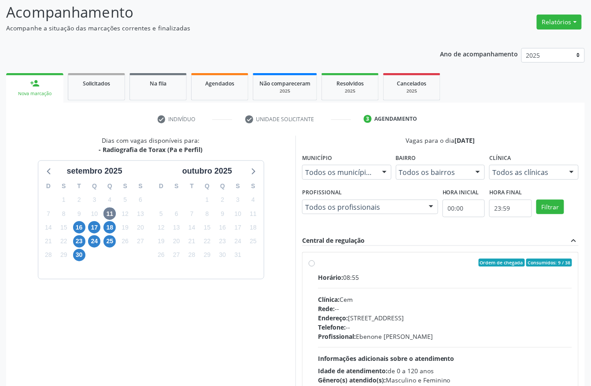
click at [372, 289] on div "Horário: 08:55 Clínica: Cem Rede: -- Endereço: Casa, nº 393, Nossa Senhora da P…" at bounding box center [445, 333] width 254 height 121
click at [315, 267] on input "Ordem de chegada Consumidos: 9 / 38 Horário: 08:55 Clínica: Cem Rede: -- Endere…" at bounding box center [312, 263] width 6 height 8
radio input "true"
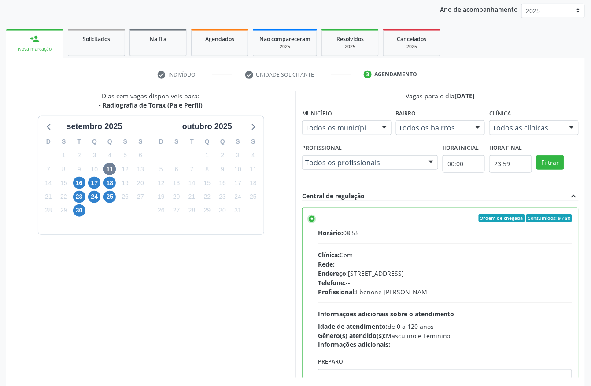
scroll to position [141, 0]
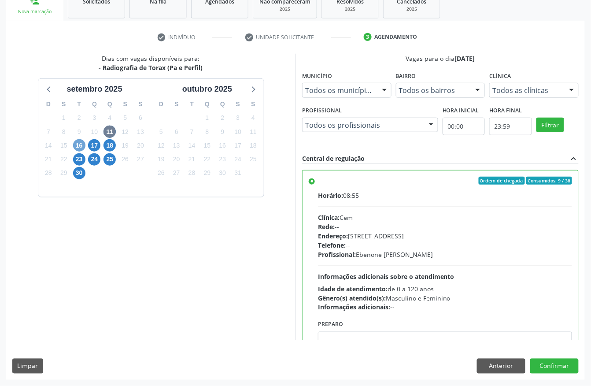
click at [73, 146] on span "16" at bounding box center [79, 145] width 12 height 12
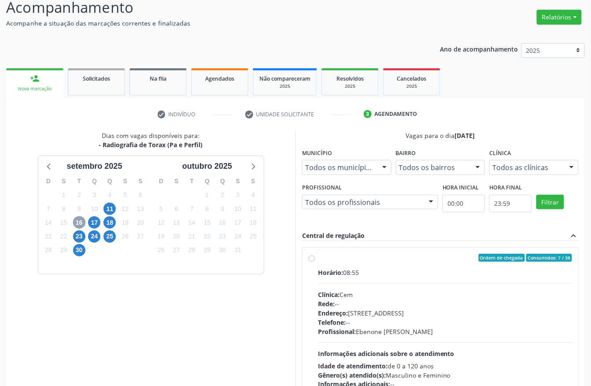
scroll to position [117, 0]
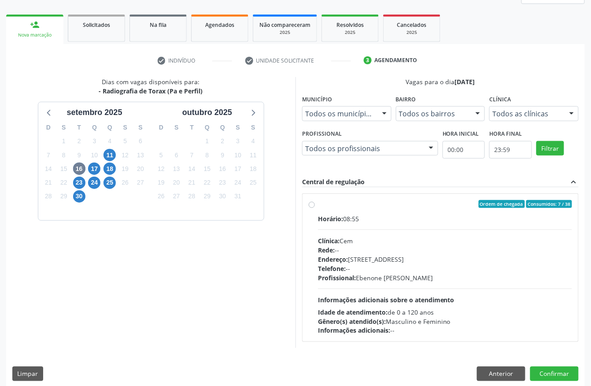
click at [371, 299] on span "Informações adicionais sobre o atendimento" at bounding box center [386, 300] width 137 height 8
click at [315, 208] on input "Ordem de chegada Consumidos: 7 / 38 Horário: 08:55 Clínica: Cem Rede: -- Endere…" at bounding box center [312, 204] width 6 height 8
radio input "true"
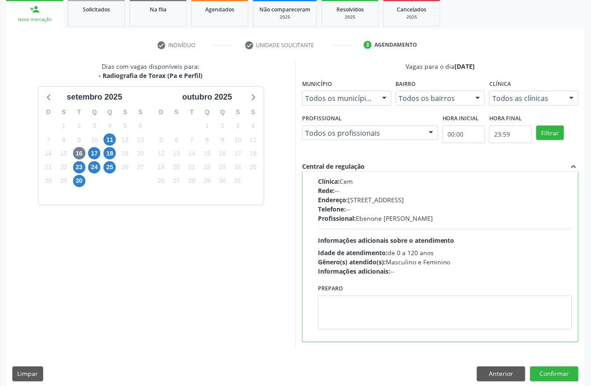
scroll to position [141, 0]
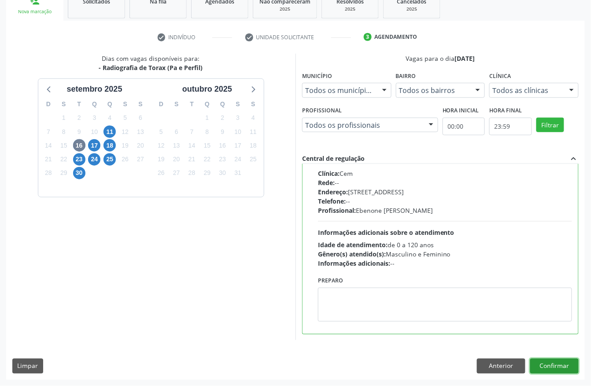
click at [540, 365] on button "Confirmar" at bounding box center [554, 366] width 48 height 15
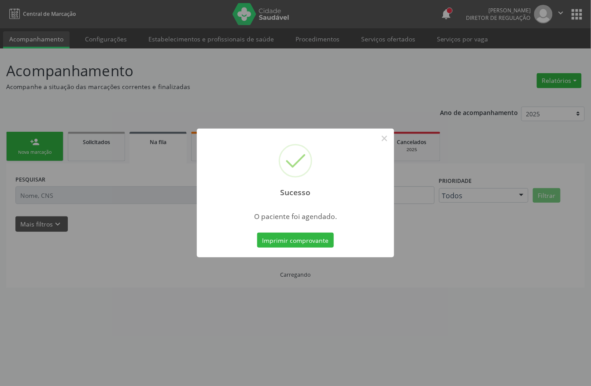
scroll to position [0, 0]
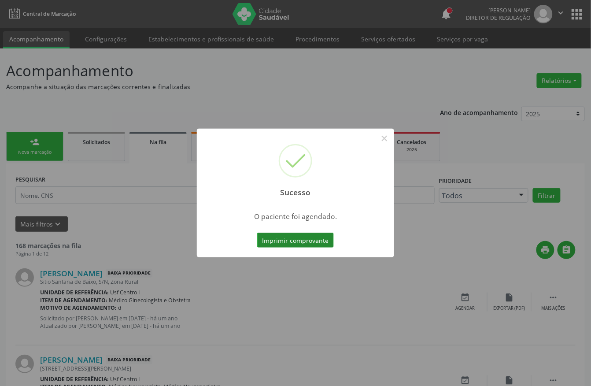
click at [298, 242] on button "Imprimir comprovante" at bounding box center [295, 240] width 77 height 15
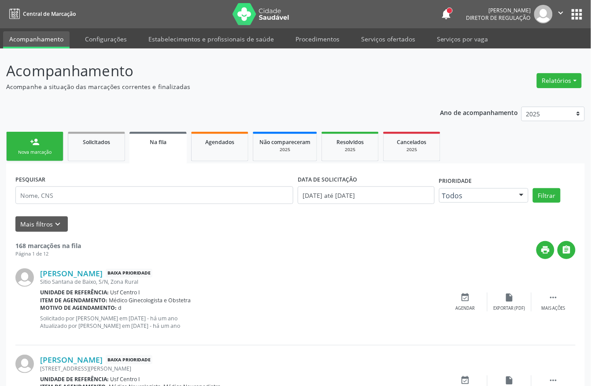
click at [46, 153] on div "Nova marcação" at bounding box center [35, 152] width 44 height 7
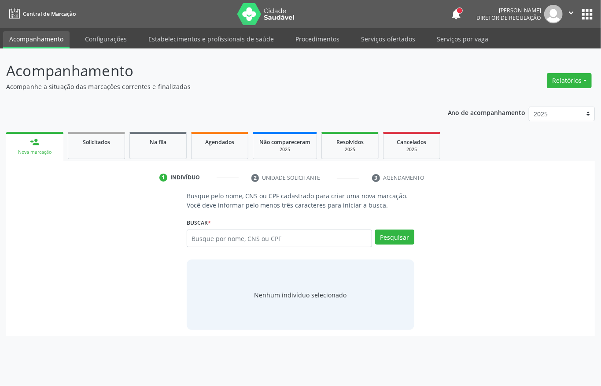
click at [268, 249] on div "Busque por nome, CNS ou CPF Nenhum resultado encontrado para: " " Digite nome, …" at bounding box center [301, 242] width 228 height 24
click at [267, 240] on input "text" at bounding box center [279, 239] width 185 height 18
paste input "Anderson Otávio Laurentino da Silva Santos"
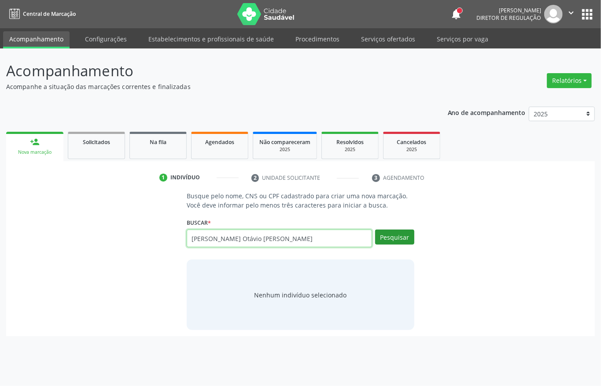
type input "Anderson Otávio Laurentino da Silva Santos"
click at [380, 242] on button "Pesquisar" at bounding box center [394, 237] width 39 height 15
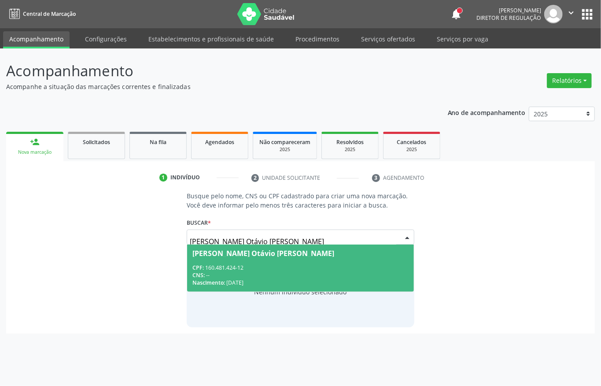
click at [352, 260] on span "Anderson Otávio Laurentino da Silva Santos CPF: 160.481.424-12 CNS: -- Nascimen…" at bounding box center [300, 268] width 227 height 47
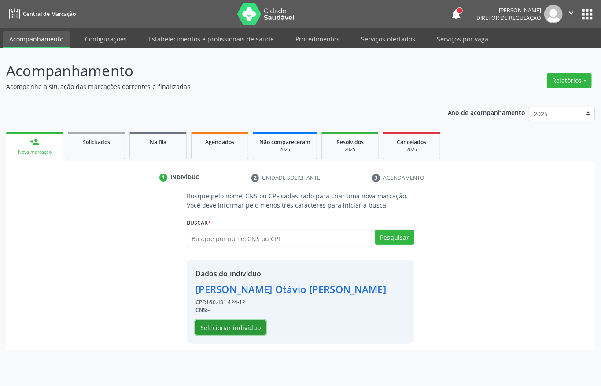
click at [256, 330] on button "Selecionar indivíduo" at bounding box center [231, 327] width 70 height 15
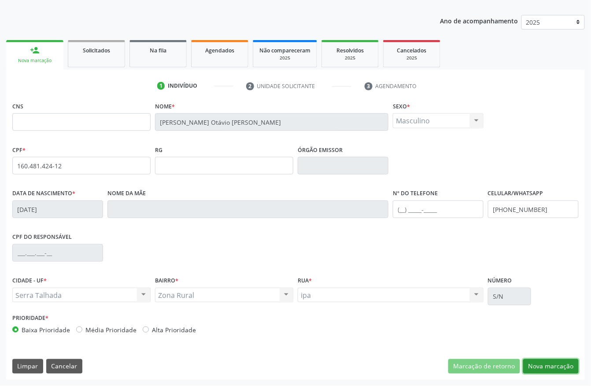
click at [548, 367] on button "Nova marcação" at bounding box center [551, 366] width 56 height 15
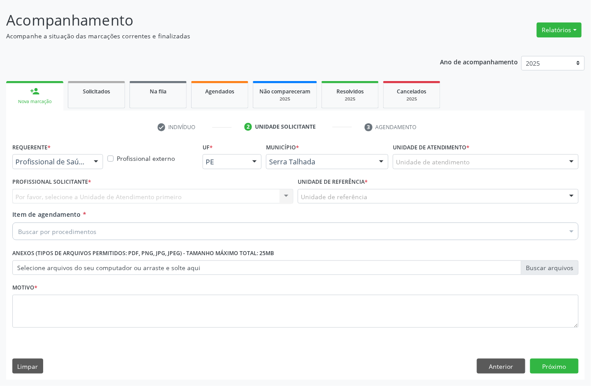
scroll to position [52, 0]
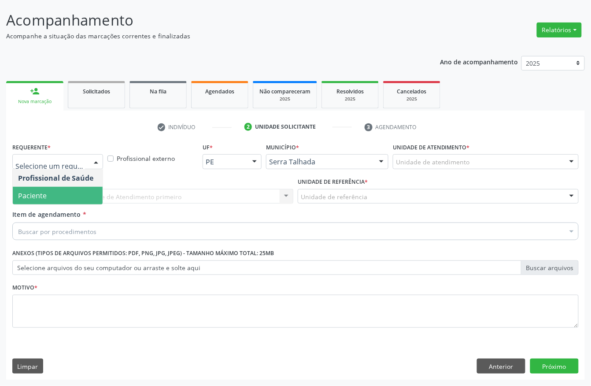
click at [48, 188] on span "Paciente" at bounding box center [58, 196] width 90 height 18
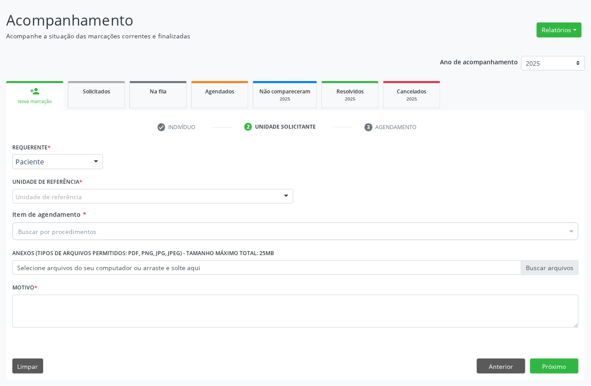
click at [47, 225] on div "Buscar por procedimentos" at bounding box center [295, 232] width 567 height 18
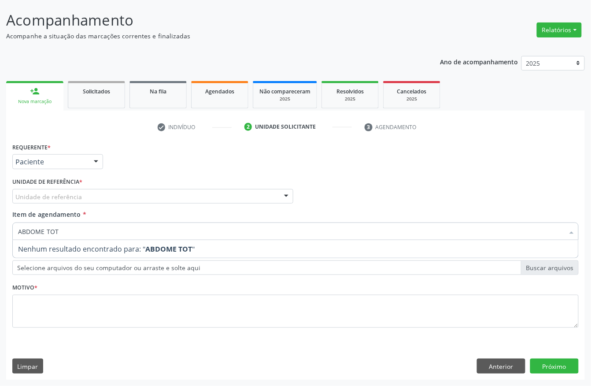
click at [47, 227] on input "ABDOME TOT" at bounding box center [291, 232] width 546 height 18
type input "ABDOMEN TOT"
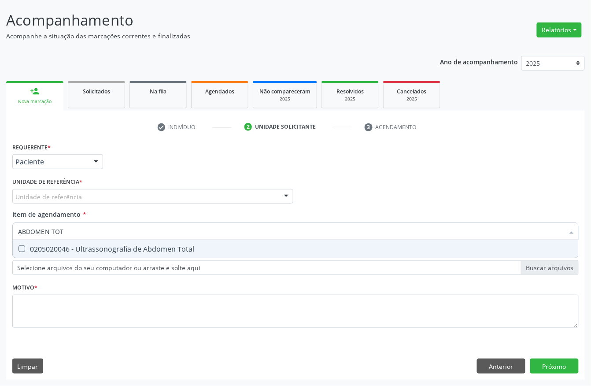
click at [56, 251] on div "0205020046 - Ultrassonografia de Abdomen Total" at bounding box center [295, 248] width 555 height 7
checkbox Total "true"
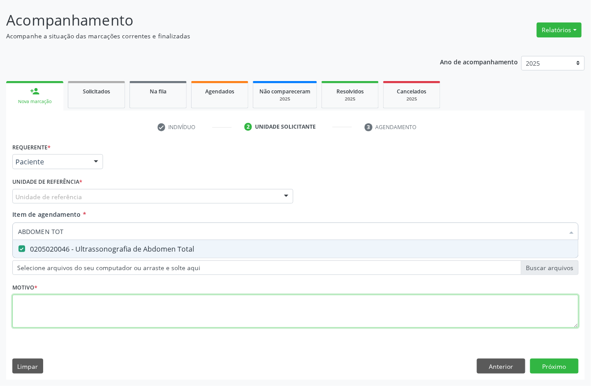
click at [43, 312] on div "Requerente * Paciente Profissional de Saúde Paciente Nenhum resultado encontrad…" at bounding box center [295, 241] width 567 height 200
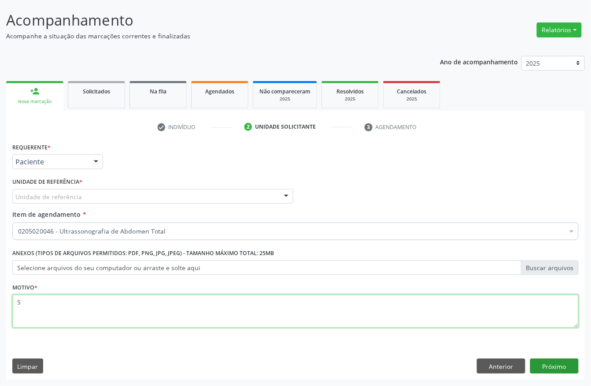
type textarea "S"
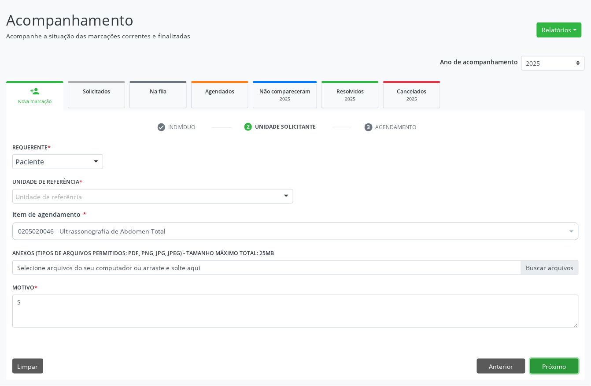
click at [548, 367] on button "Próximo" at bounding box center [554, 366] width 48 height 15
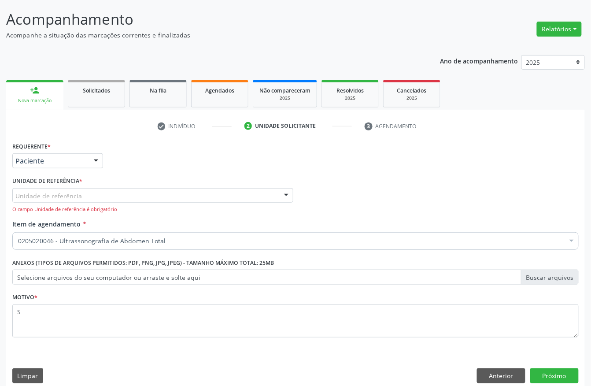
click at [105, 203] on div "Unidade de referência Usf do Mutirao Usf Cohab Usf Caicarinha da Penha Tauapira…" at bounding box center [152, 195] width 281 height 15
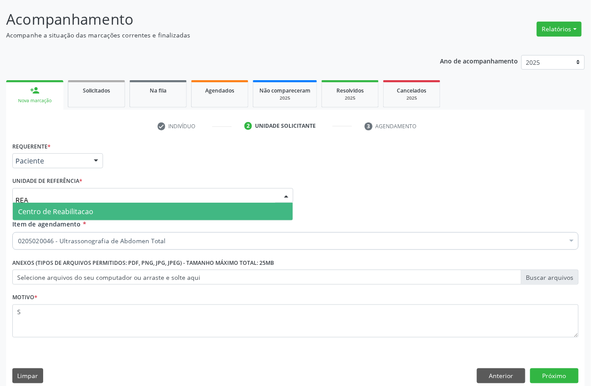
type input "REAB"
click at [96, 210] on span "Centro de Reabilitacao" at bounding box center [153, 212] width 280 height 18
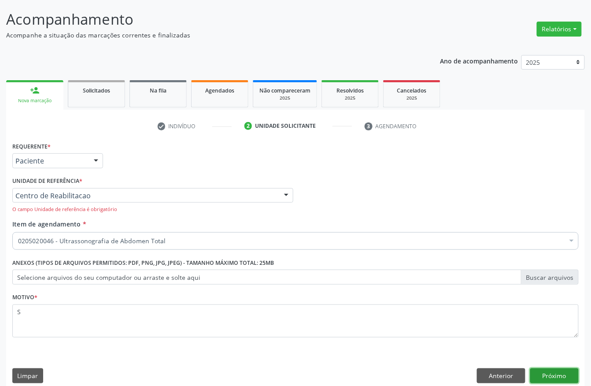
click at [564, 375] on button "Próximo" at bounding box center [554, 375] width 48 height 15
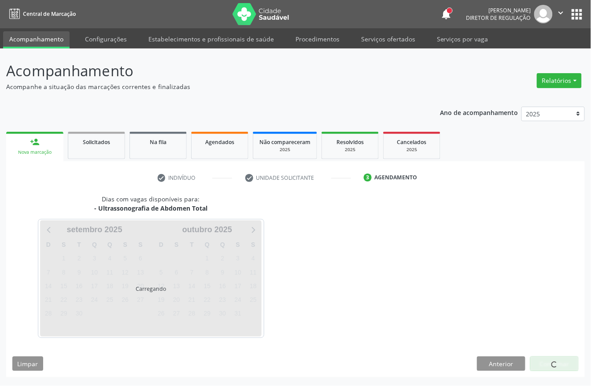
scroll to position [0, 0]
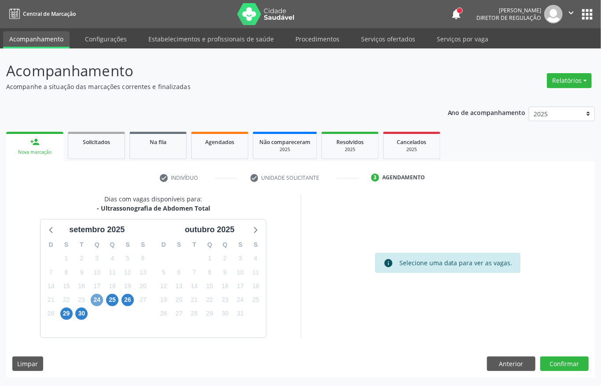
click at [97, 302] on span "24" at bounding box center [97, 300] width 12 height 12
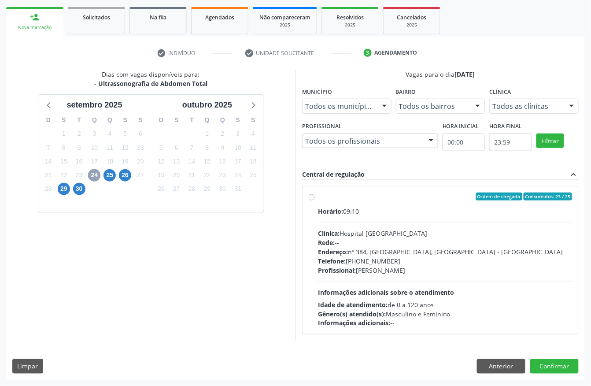
scroll to position [126, 0]
click at [375, 222] on div "Horário: 09:10 Clínica: Hospital Sao Francisco Rede: -- Endereço: nº 384, Varze…" at bounding box center [445, 267] width 254 height 121
click at [315, 200] on input "Ordem de chegada Consumidos: 23 / 25 Horário: 09:10 Clínica: Hospital Sao Franc…" at bounding box center [312, 197] width 6 height 8
radio input "true"
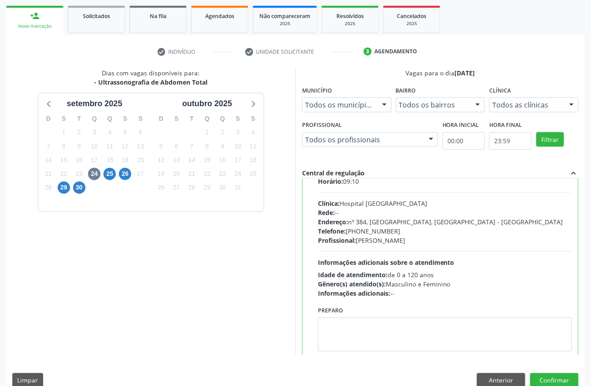
scroll to position [45, 0]
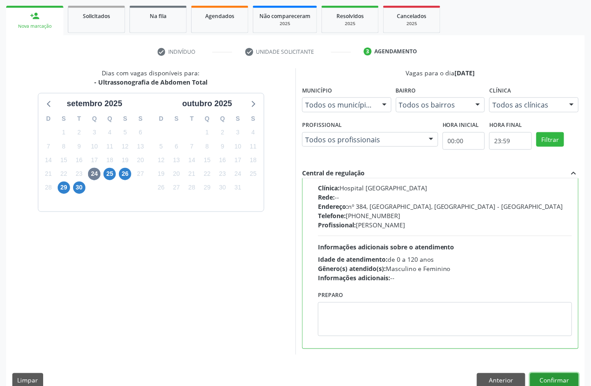
click at [567, 382] on button "Confirmar" at bounding box center [554, 380] width 48 height 15
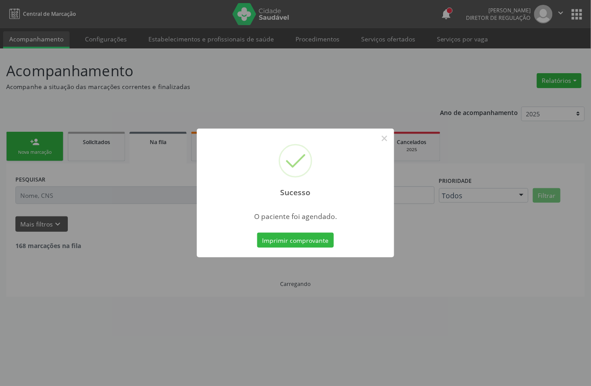
scroll to position [0, 0]
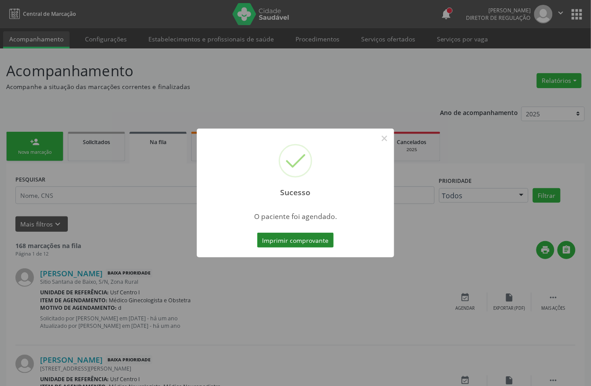
click at [304, 242] on button "Imprimir comprovante" at bounding box center [295, 240] width 77 height 15
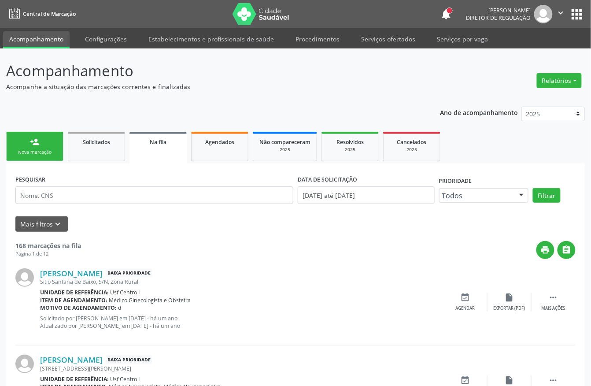
click at [47, 152] on div "Nova marcação" at bounding box center [35, 152] width 44 height 7
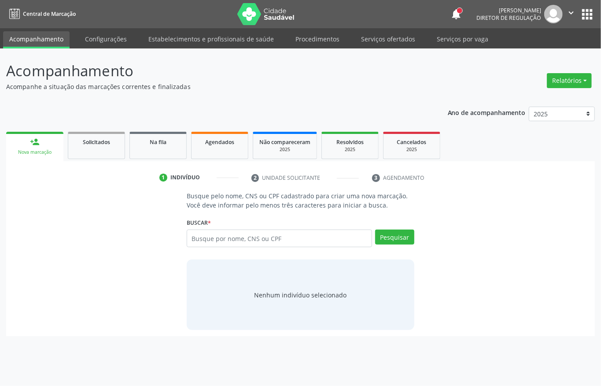
click at [47, 152] on div "Nova marcação" at bounding box center [34, 152] width 45 height 7
click at [210, 241] on input "text" at bounding box center [279, 239] width 185 height 18
type input "706508334261593"
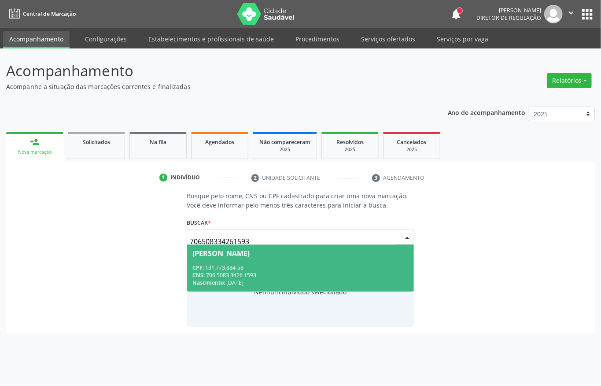
click at [221, 265] on div "CPF: 131.773.884-58" at bounding box center [301, 267] width 216 height 7
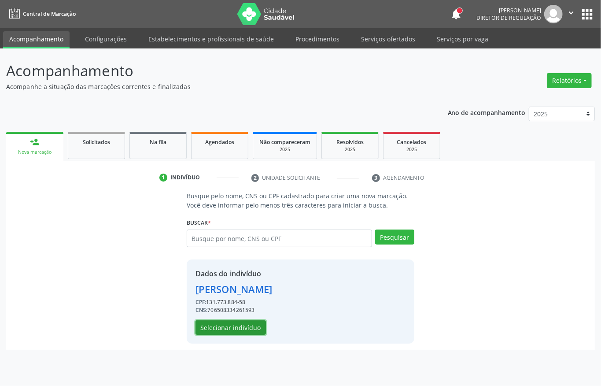
click at [241, 326] on button "Selecionar indivíduo" at bounding box center [231, 327] width 70 height 15
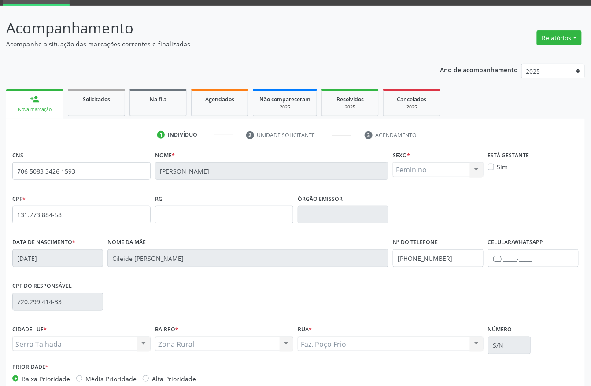
scroll to position [92, 0]
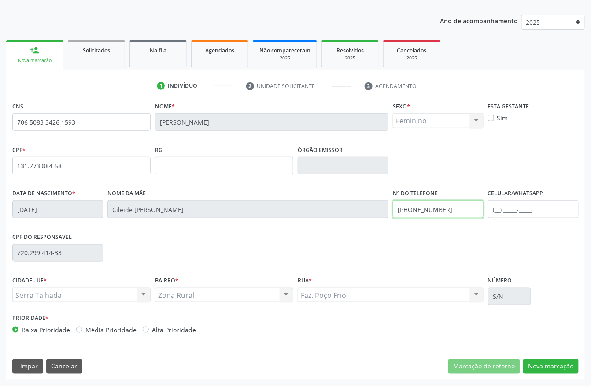
click at [447, 210] on input "(87) 98829-5457" at bounding box center [438, 209] width 91 height 18
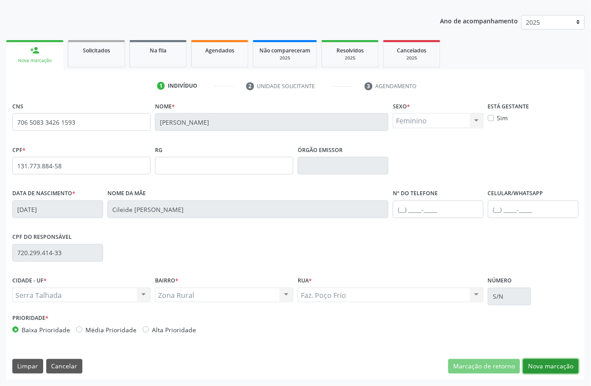
click at [542, 370] on button "Nova marcação" at bounding box center [551, 366] width 56 height 15
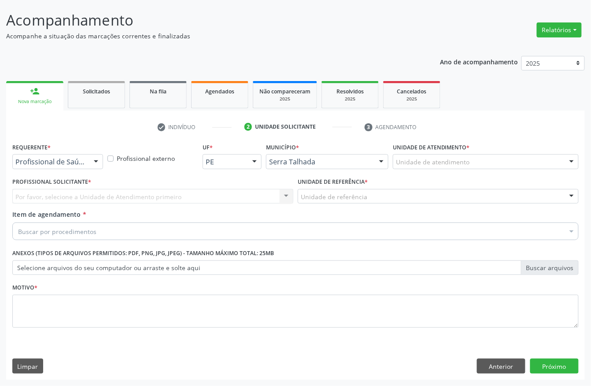
scroll to position [52, 0]
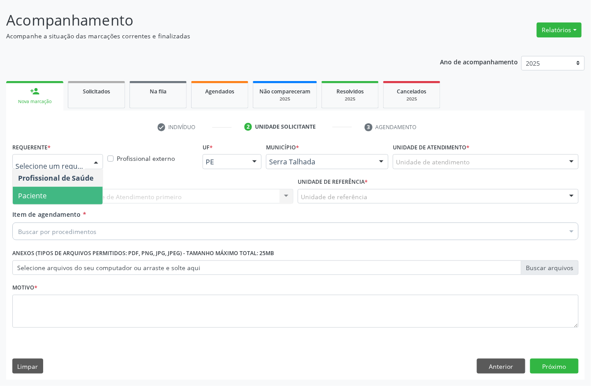
click at [41, 191] on span "Paciente" at bounding box center [32, 196] width 29 height 10
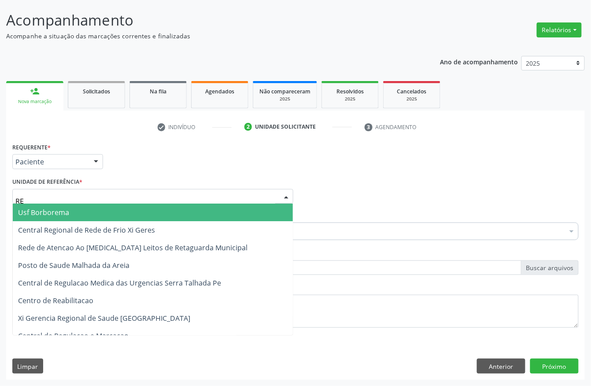
type input "REA"
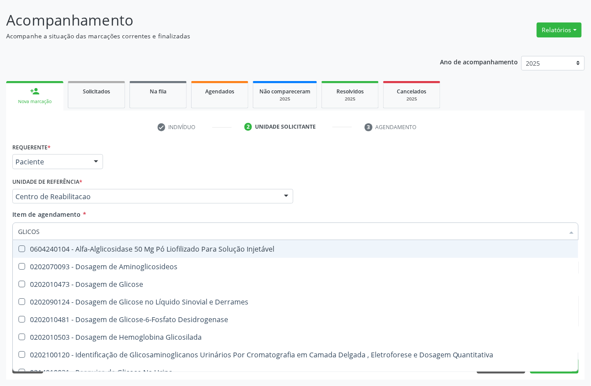
type input "GLICOSE"
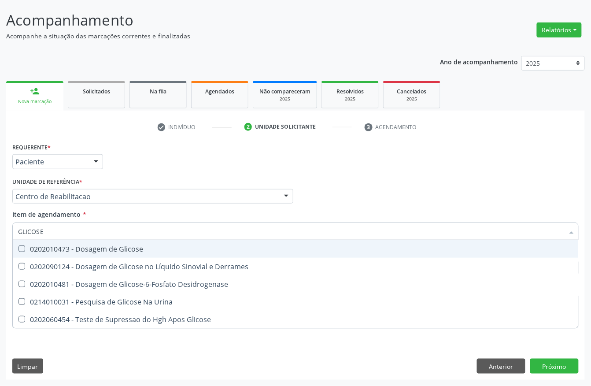
click at [108, 245] on div "0202010473 - Dosagem de Glicose" at bounding box center [295, 248] width 555 height 7
checkbox Glicose "true"
click at [76, 223] on input "GLICOSE" at bounding box center [291, 232] width 546 height 18
type input "FAT"
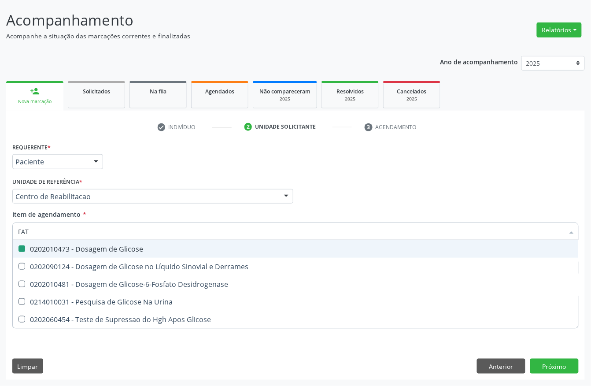
checkbox Glicose "false"
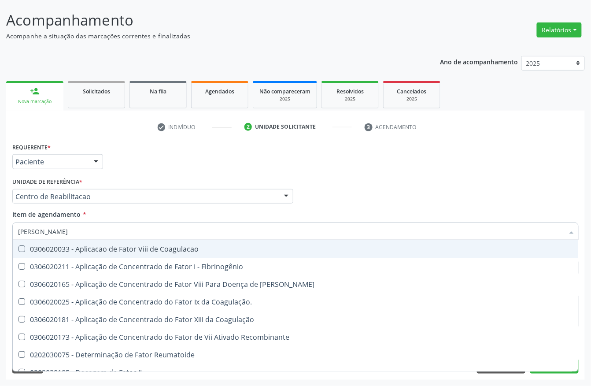
type input "FATOR RH"
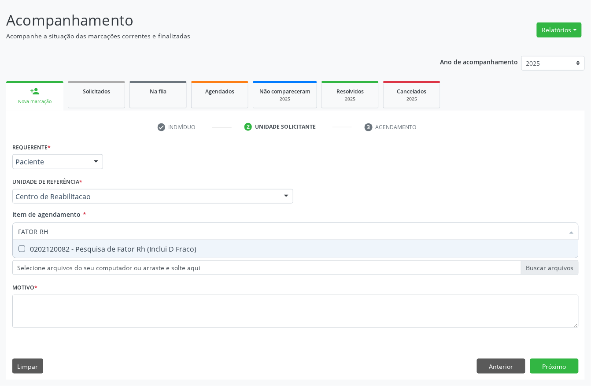
click at [90, 253] on span "0202120082 - Pesquisa de Fator Rh (Inclui D Fraco)" at bounding box center [296, 249] width 566 height 18
checkbox Fraco\) "true"
click at [76, 230] on input "FATOR RH" at bounding box center [291, 232] width 546 height 18
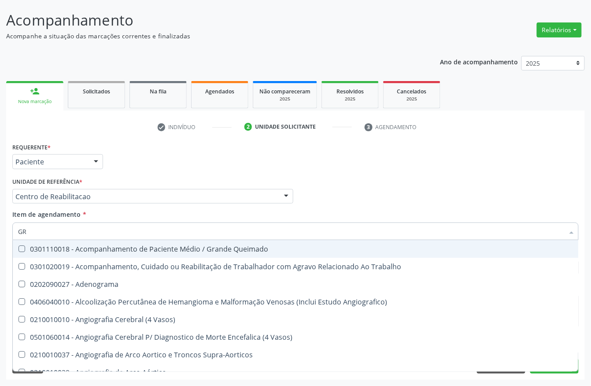
type input "GRU"
checkbox Queimado "false"
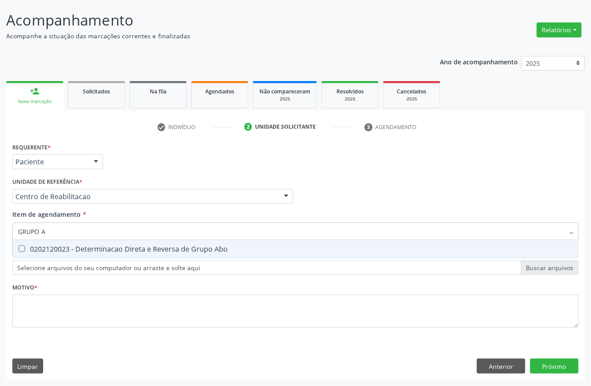
type input "GRUPO AB"
click at [76, 245] on div "0202120023 - Determinacao Direta e Reversa de Grupo Abo" at bounding box center [295, 248] width 555 height 7
checkbox Abo "true"
click at [76, 223] on input "GRUPO AB" at bounding box center [291, 232] width 546 height 18
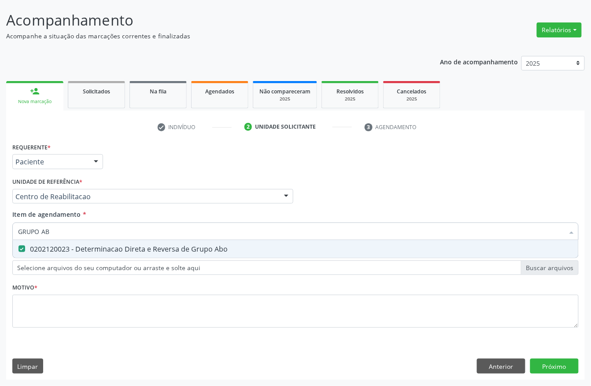
click at [76, 223] on input "GRUPO AB" at bounding box center [291, 232] width 546 height 18
type input "HE"
checkbox Abo "false"
type input "HEMOGRA"
click at [80, 248] on div "0202020380 - Hemograma Completo" at bounding box center [295, 248] width 555 height 7
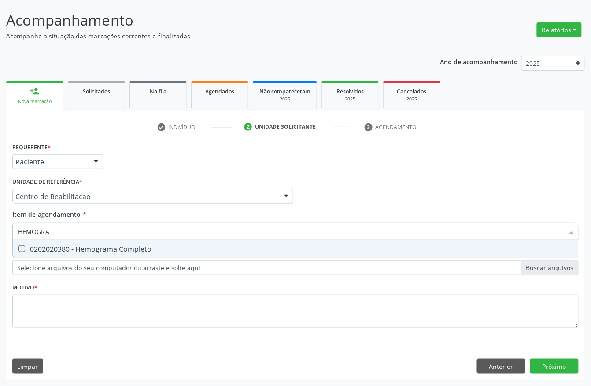
checkbox Completo "true"
click at [64, 234] on input "HEMOGRA" at bounding box center [291, 232] width 546 height 18
type input "ANAL"
checkbox Completo "false"
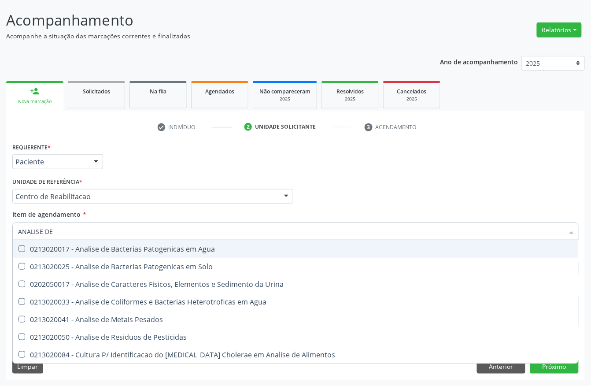
type input "ANALISE DE C"
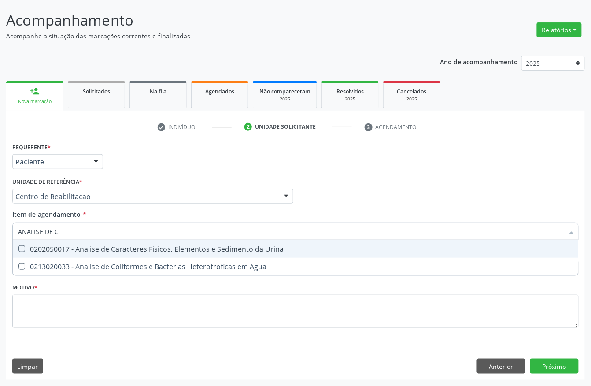
click at [70, 248] on div "0202050017 - Analise de Caracteres Fisicos, Elementos e Sedimento da Urina" at bounding box center [295, 248] width 555 height 7
checkbox Urina "true"
type input "ANALISE DE C"
click at [145, 164] on div "Requerente * Paciente Profissional de Saúde Paciente Nenhum resultado encontrad…" at bounding box center [295, 158] width 571 height 34
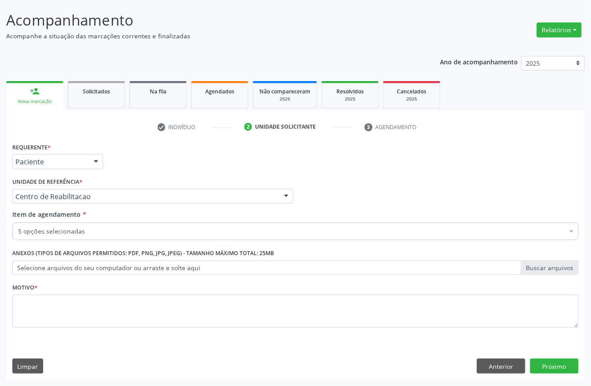
checkbox Glicose "true"
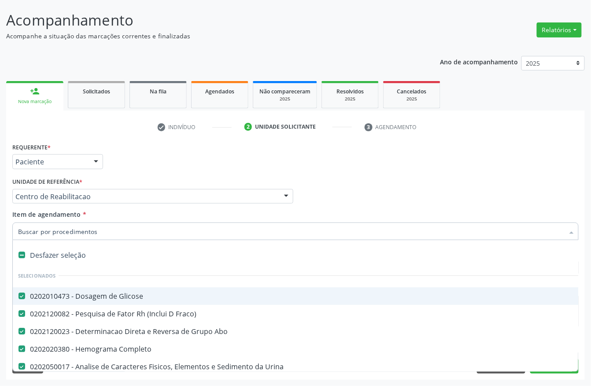
click at [154, 175] on div "Unidade de referência * Centro de Reabilitacao Usf do Mutirao Usf Cohab Usf Cai…" at bounding box center [152, 189] width 281 height 28
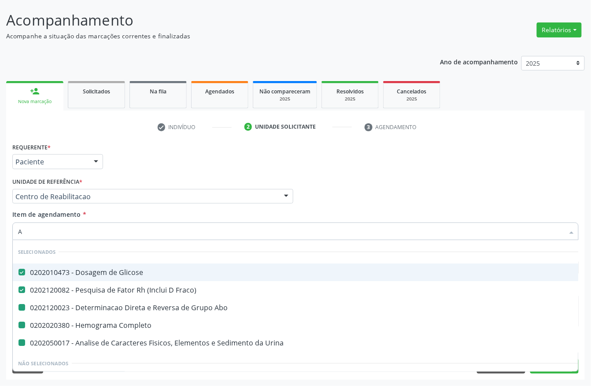
type input "AN"
checkbox Abo "false"
checkbox Completo "false"
checkbox Urina "false"
type input "ANA"
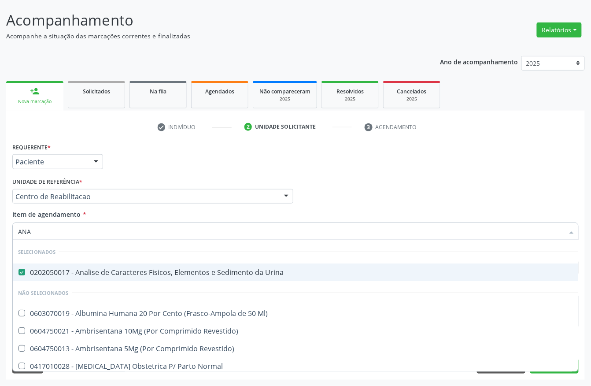
click at [171, 165] on div "Requerente * Paciente Profissional de Saúde Paciente Nenhum resultado encontrad…" at bounding box center [295, 158] width 571 height 34
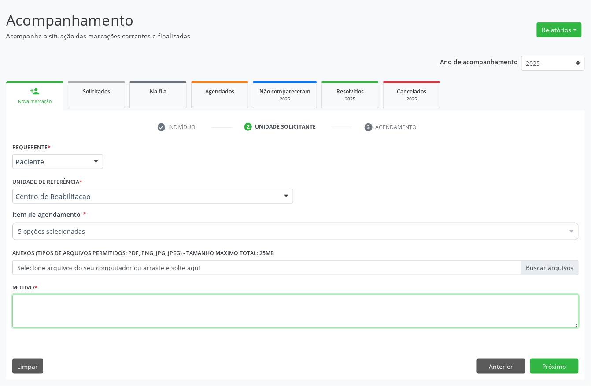
click at [83, 320] on textarea at bounding box center [295, 311] width 567 height 33
type textarea "."
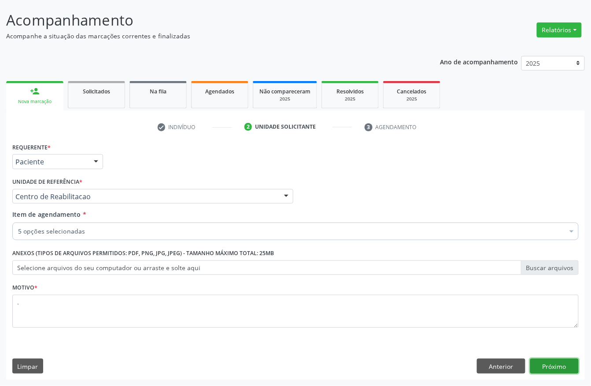
click at [559, 369] on button "Próximo" at bounding box center [554, 366] width 48 height 15
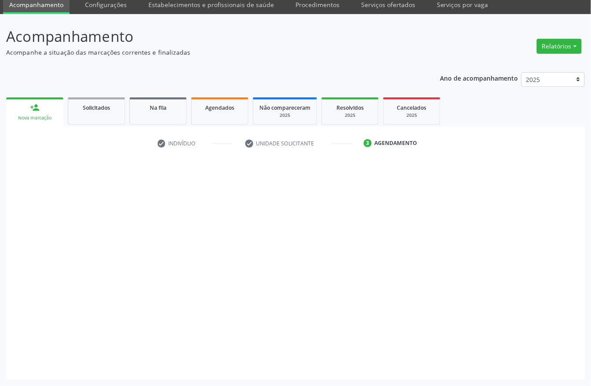
scroll to position [35, 0]
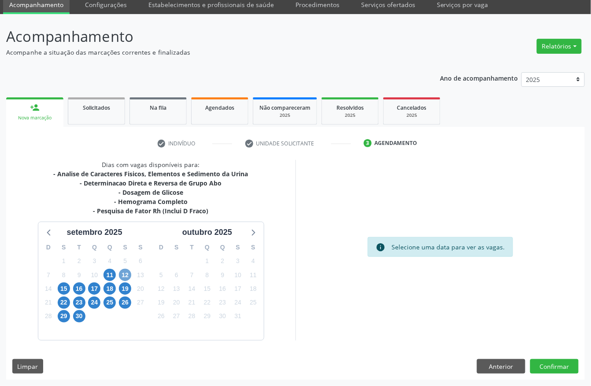
click at [124, 272] on span "12" at bounding box center [125, 275] width 12 height 12
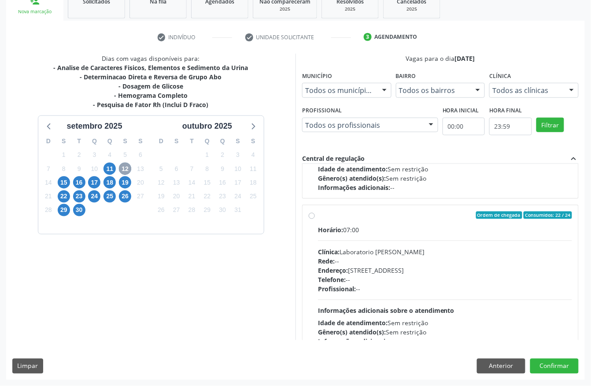
scroll to position [140, 0]
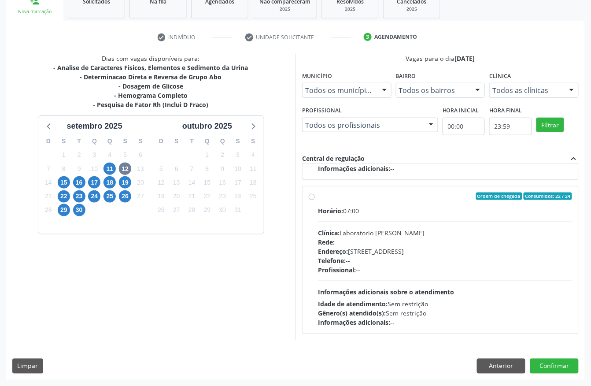
click at [415, 257] on div "Telefone: --" at bounding box center [445, 260] width 254 height 9
click at [315, 200] on input "Ordem de chegada Consumidos: 22 / 24 Horário: 07:00 Clínica: Laboratorio Jose P…" at bounding box center [312, 197] width 6 height 8
radio input "true"
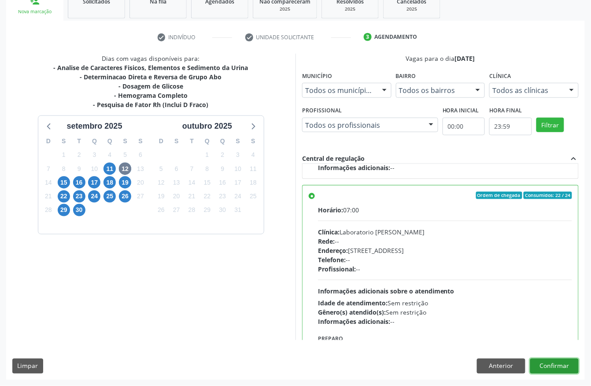
click at [571, 365] on button "Confirmar" at bounding box center [554, 366] width 48 height 15
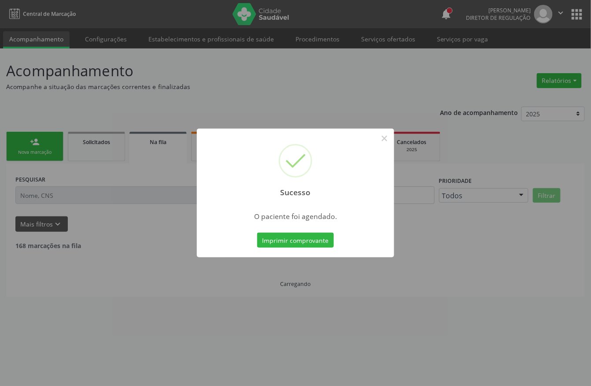
scroll to position [0, 0]
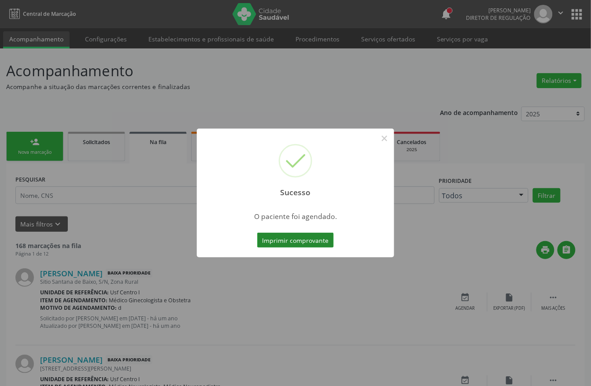
click at [302, 237] on button "Imprimir comprovante" at bounding box center [295, 240] width 77 height 15
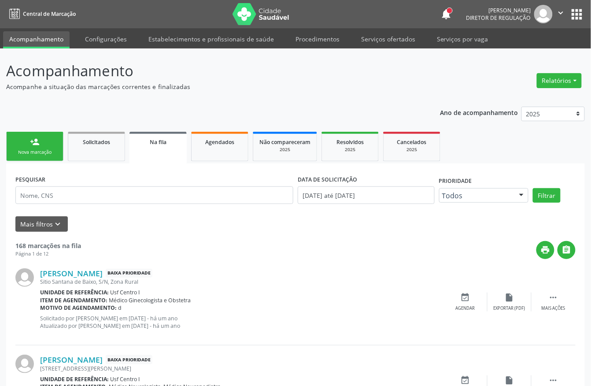
click at [55, 157] on link "person_add Nova marcação" at bounding box center [34, 147] width 57 height 30
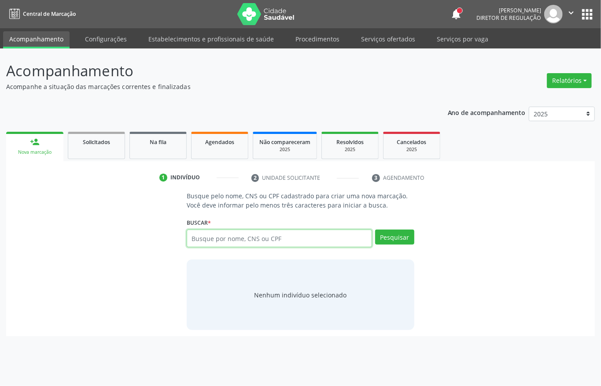
click at [208, 234] on input "text" at bounding box center [279, 239] width 185 height 18
type input "G"
paste input "706 5083 3426 1593"
type input "706 5083 3426 1593"
click at [401, 245] on div "Pesquisar" at bounding box center [393, 242] width 42 height 24
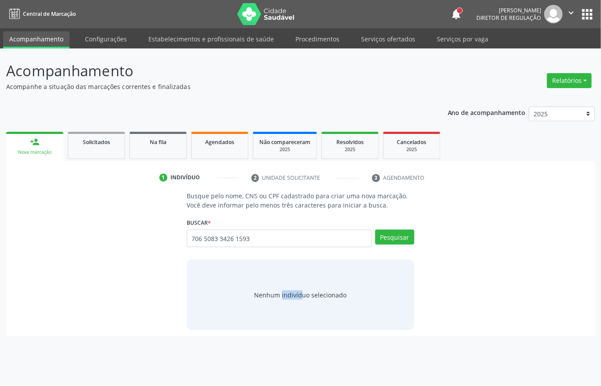
click at [401, 245] on div "Pesquisar" at bounding box center [393, 242] width 42 height 24
click at [400, 240] on button "Pesquisar" at bounding box center [394, 237] width 39 height 15
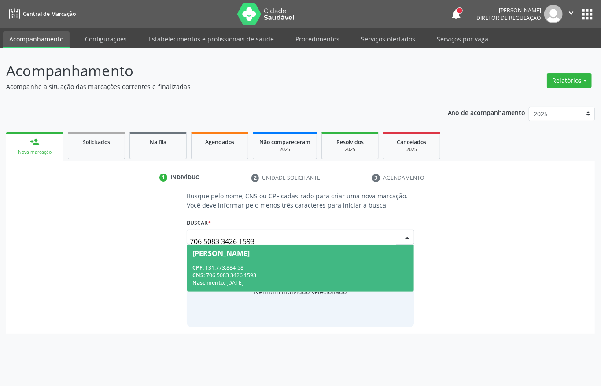
click at [231, 281] on div "Nascimento: 06/01/2005" at bounding box center [301, 282] width 216 height 7
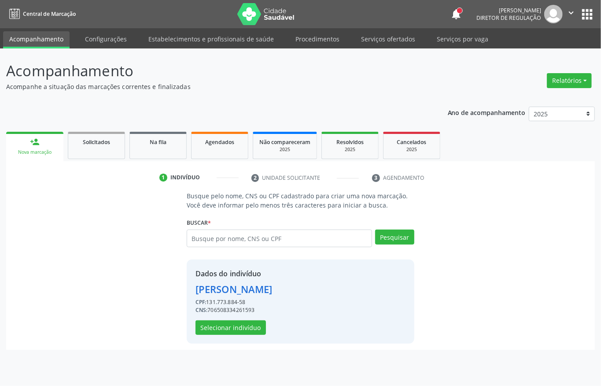
click at [237, 285] on div "Gessica Taynara da Silva" at bounding box center [234, 289] width 77 height 15
click at [225, 321] on button "Selecionar indivíduo" at bounding box center [231, 327] width 70 height 15
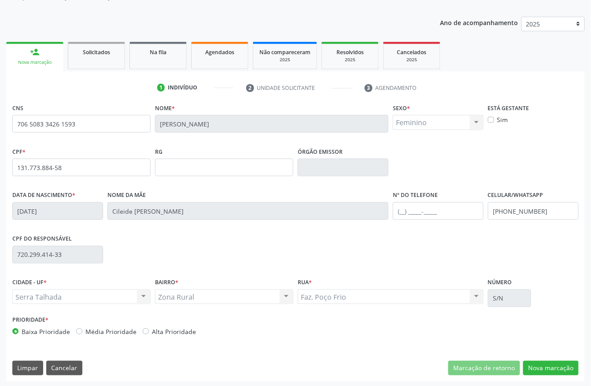
scroll to position [92, 0]
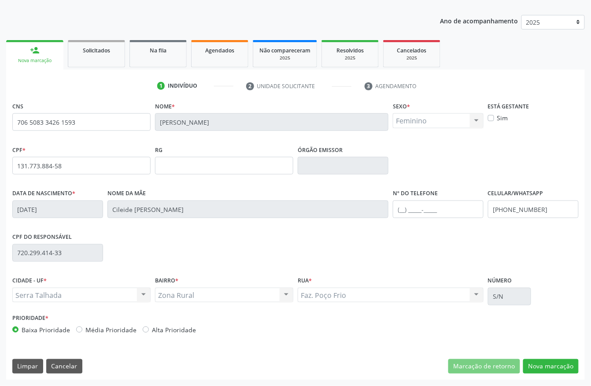
click at [536, 350] on div "CNS 706 5083 3426 1593 Nome * Gessica Taynara da Silva Sexo * Feminino Masculin…" at bounding box center [295, 240] width 579 height 280
click at [537, 360] on button "Nova marcação" at bounding box center [551, 366] width 56 height 15
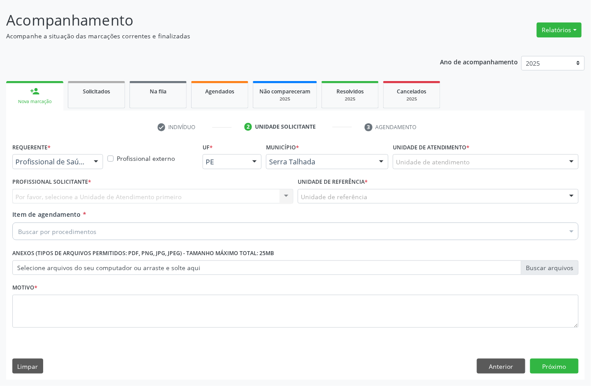
scroll to position [52, 0]
click at [46, 150] on label "Requerente *" at bounding box center [31, 148] width 38 height 14
click at [46, 167] on div at bounding box center [57, 161] width 91 height 15
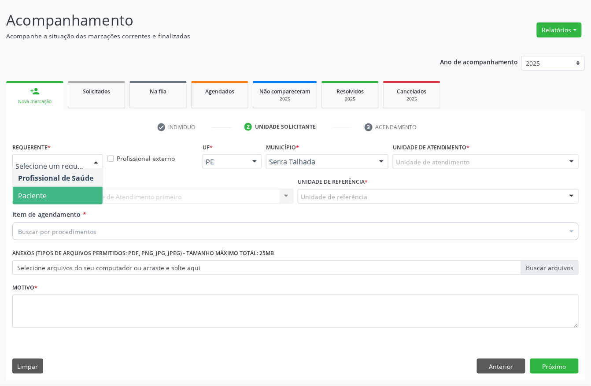
click at [48, 196] on span "Paciente" at bounding box center [58, 196] width 90 height 18
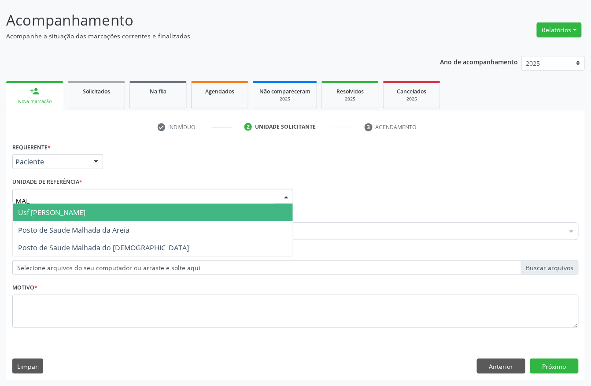
type input "MALH"
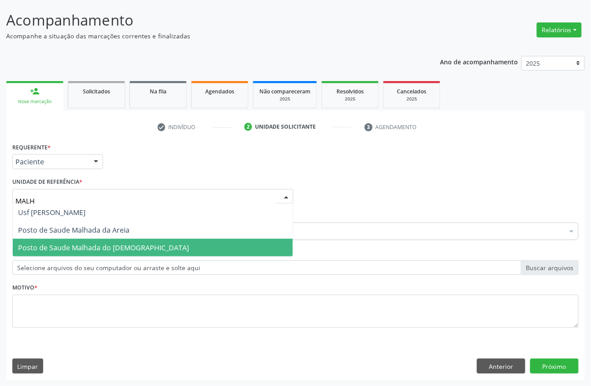
click at [115, 245] on span "Posto de Saude Malhada do [DEMOGRAPHIC_DATA]" at bounding box center [103, 248] width 171 height 10
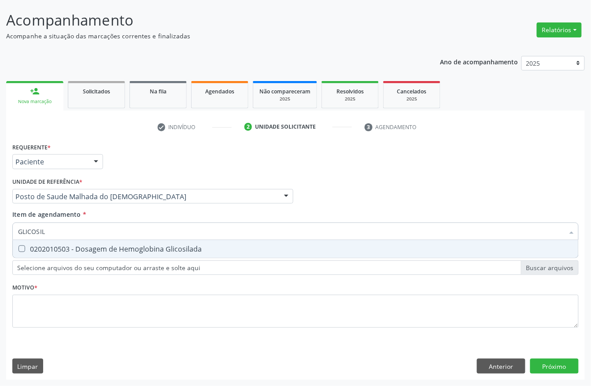
type input "GLICOSILA"
click at [64, 252] on div "0202010503 - Dosagem de Hemoglobina Glicosilada" at bounding box center [295, 248] width 555 height 7
checkbox Glicosilada "true"
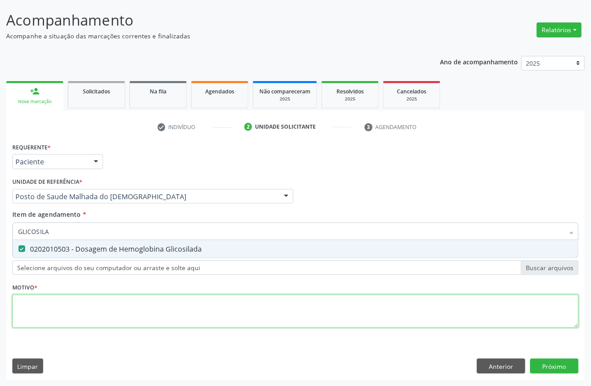
click at [37, 307] on div "Requerente * Paciente Profissional de Saúde Paciente Nenhum resultado encontrad…" at bounding box center [295, 241] width 567 height 200
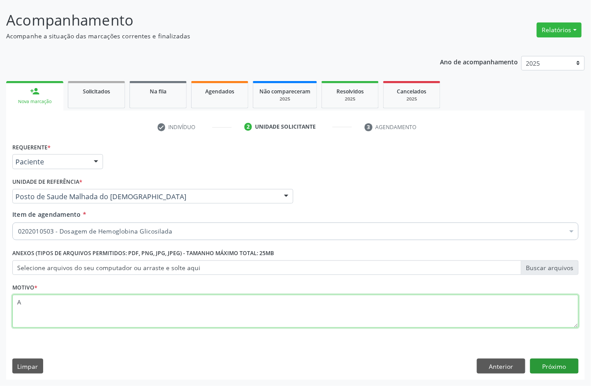
type textarea "A"
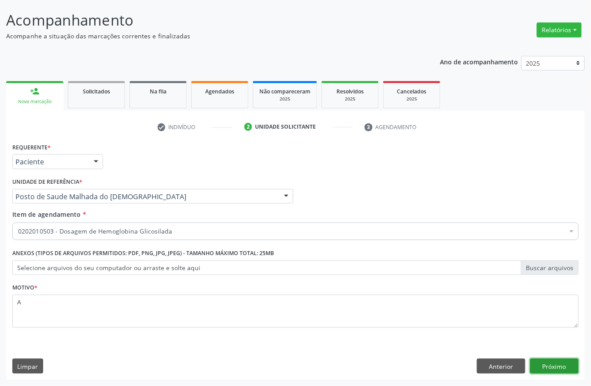
click at [569, 371] on button "Próximo" at bounding box center [554, 366] width 48 height 15
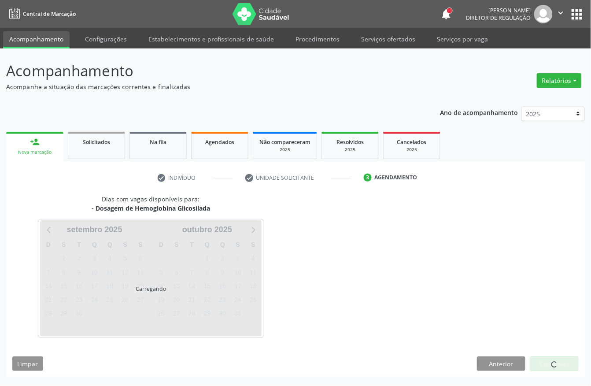
scroll to position [0, 0]
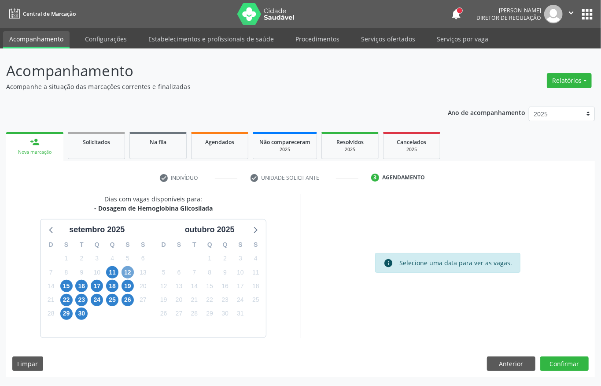
click at [122, 271] on span "12" at bounding box center [128, 272] width 12 height 12
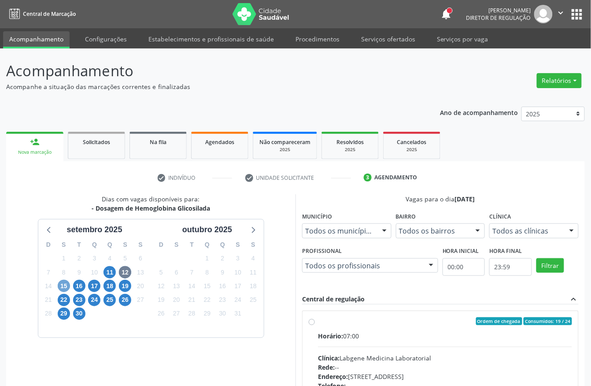
click at [65, 284] on span "15" at bounding box center [64, 286] width 12 height 12
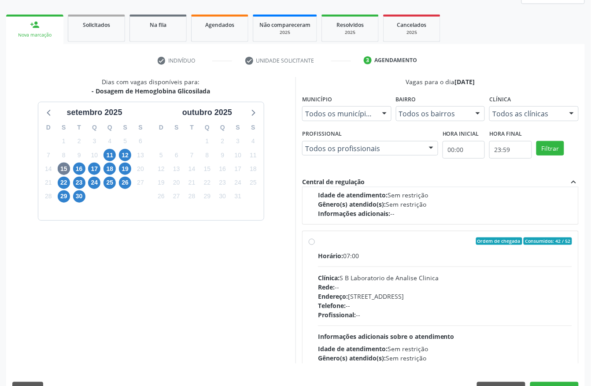
scroll to position [140, 0]
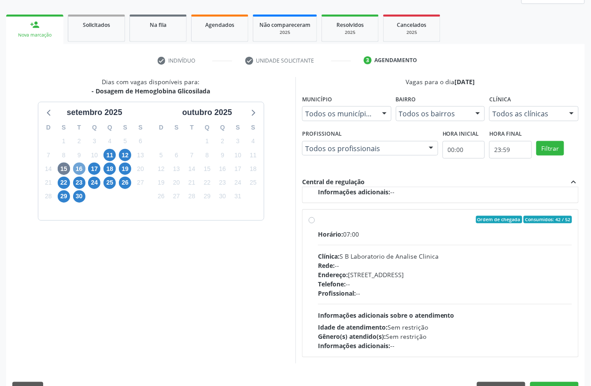
click at [83, 170] on span "16" at bounding box center [79, 169] width 12 height 12
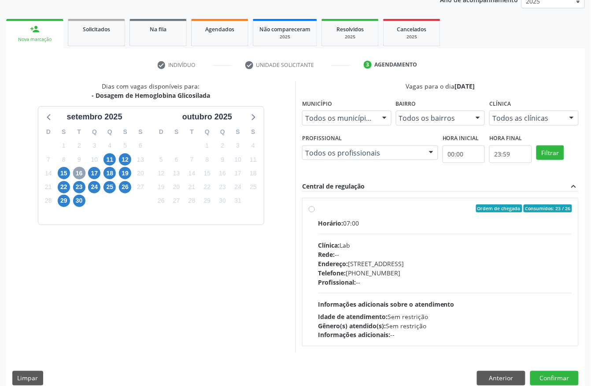
scroll to position [126, 0]
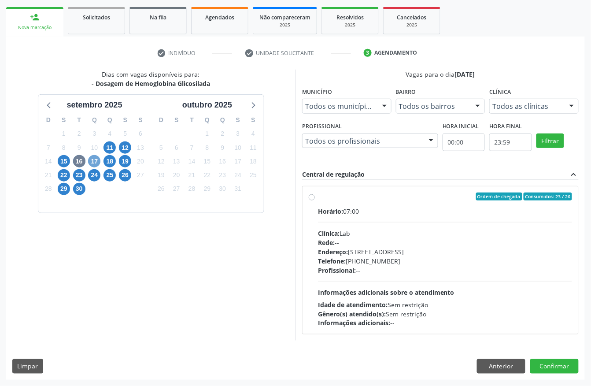
click at [94, 166] on span "17" at bounding box center [94, 161] width 12 height 12
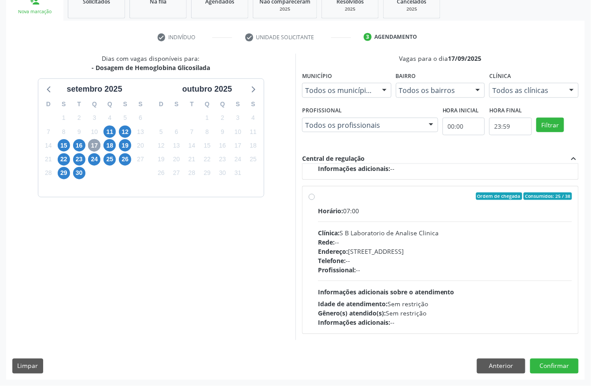
scroll to position [450, 0]
click at [104, 145] on div "18" at bounding box center [110, 146] width 12 height 14
click at [109, 141] on span "18" at bounding box center [110, 145] width 12 height 12
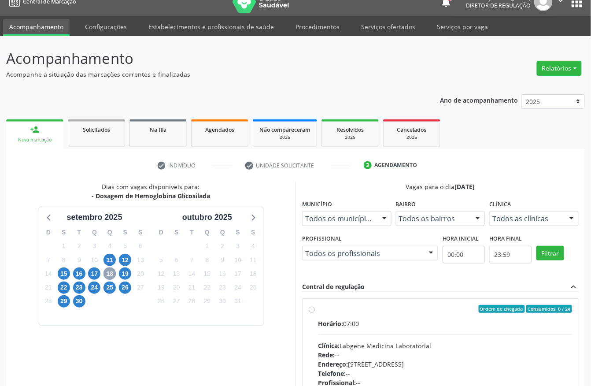
scroll to position [0, 0]
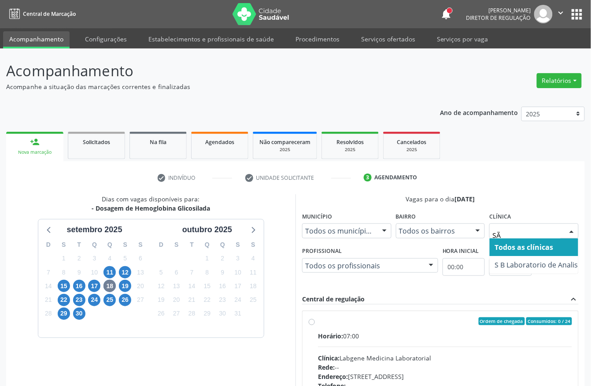
type input "S"
type input "LABOR"
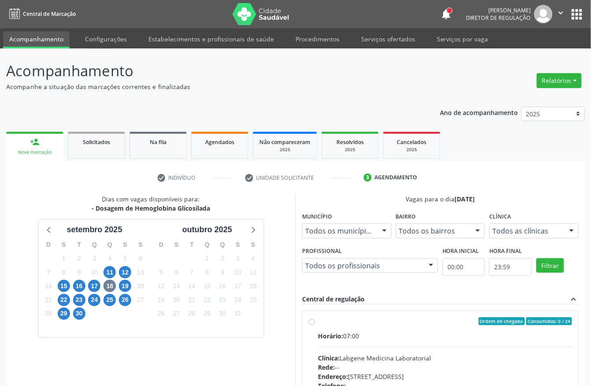
click at [345, 191] on div "check Indivíduo check Unidade solicitante 3 Agendamento CNS 706 5083 3426 1593 …" at bounding box center [295, 346] width 579 height 350
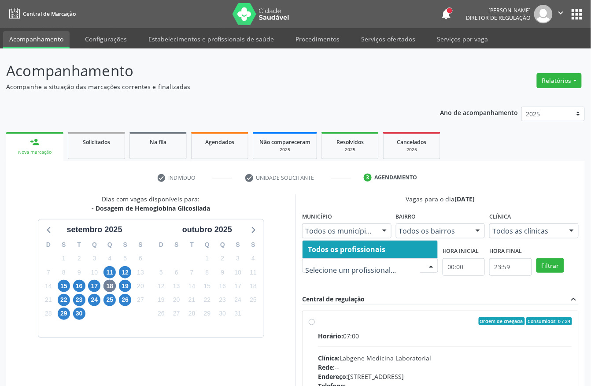
click at [361, 194] on div "Vagas para o dia 18/09/2025" at bounding box center [440, 198] width 277 height 9
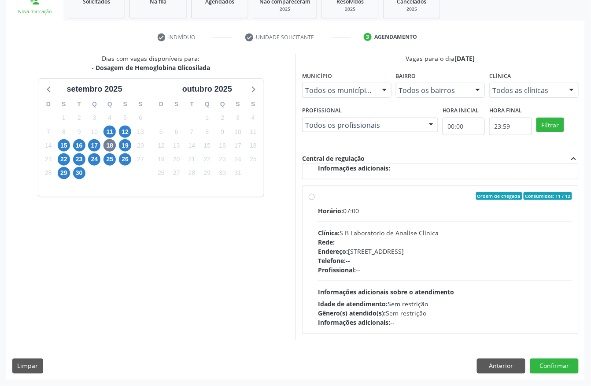
scroll to position [295, 0]
click at [318, 198] on label "Ordem de chegada Consumidos: 11 / 12 Horário: 07:00 Clínica: S B Laboratorio de…" at bounding box center [445, 259] width 254 height 135
click at [314, 198] on input "Ordem de chegada Consumidos: 11 / 12 Horário: 07:00 Clínica: S B Laboratorio de…" at bounding box center [312, 196] width 6 height 8
radio input "true"
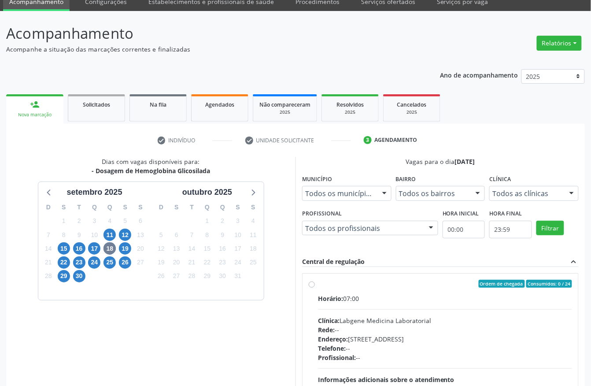
scroll to position [59, 0]
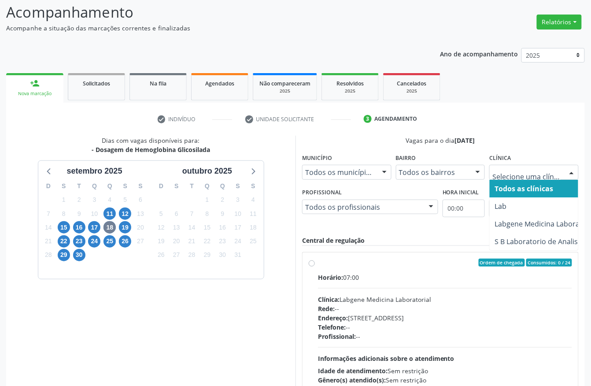
type input "S"
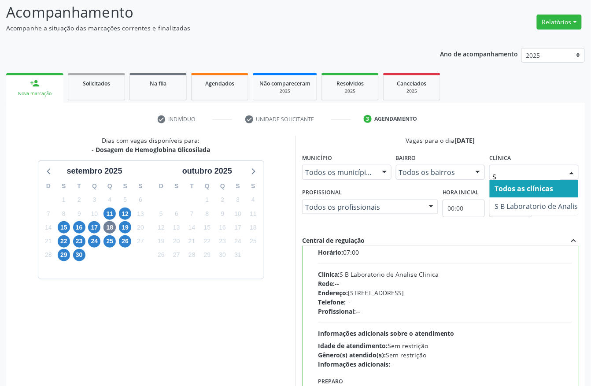
scroll to position [352, 0]
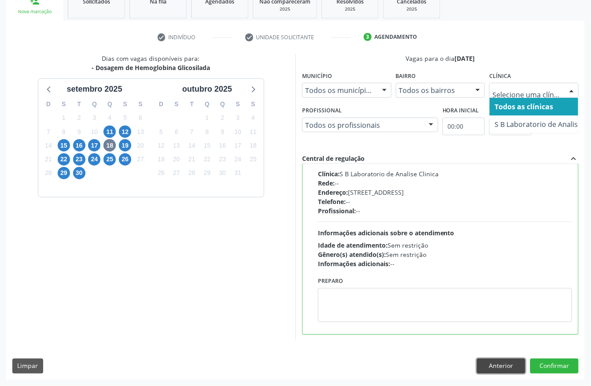
click at [498, 359] on button "Anterior" at bounding box center [501, 366] width 48 height 15
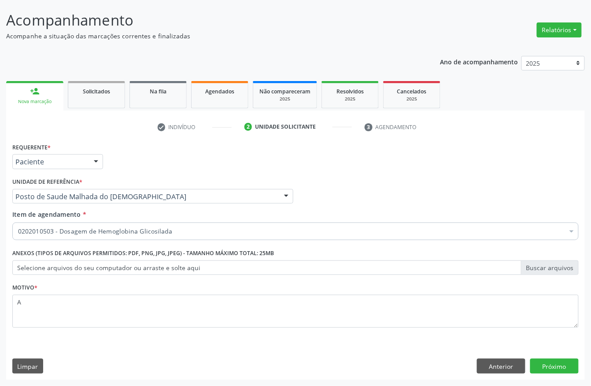
scroll to position [52, 0]
click at [488, 363] on button "Anterior" at bounding box center [501, 366] width 48 height 15
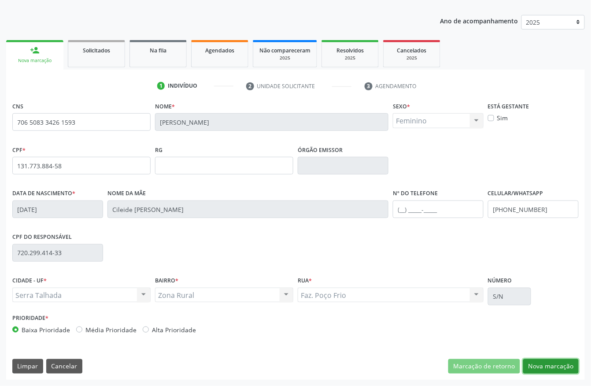
click at [557, 366] on button "Nova marcação" at bounding box center [551, 366] width 56 height 15
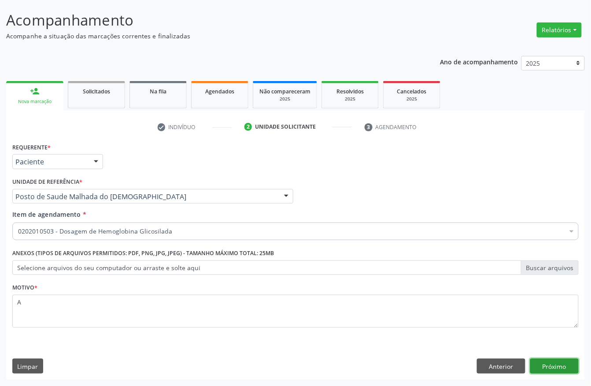
click at [557, 366] on button "Próximo" at bounding box center [554, 366] width 48 height 15
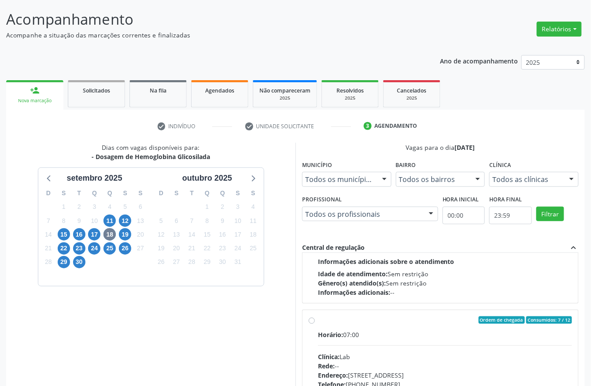
scroll to position [117, 0]
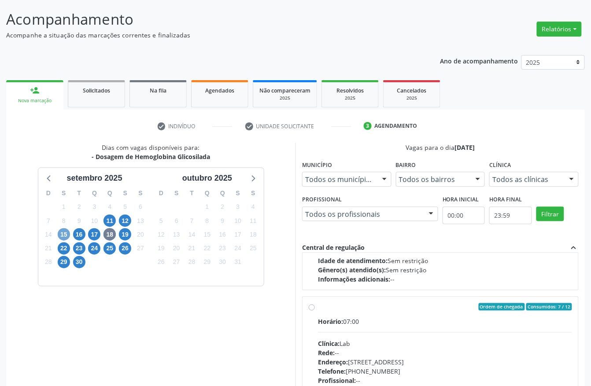
click at [64, 234] on span "15" at bounding box center [64, 234] width 12 height 12
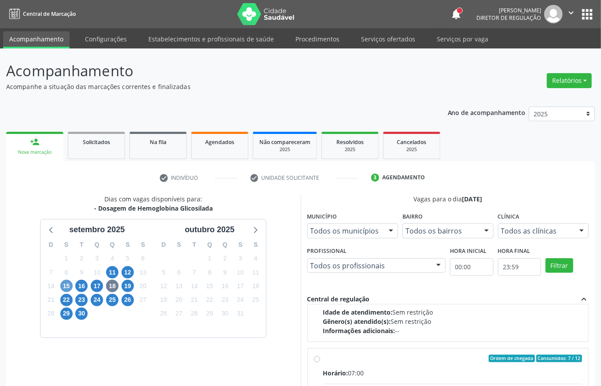
click at [64, 234] on div "setembro 2025" at bounding box center [97, 230] width 104 height 12
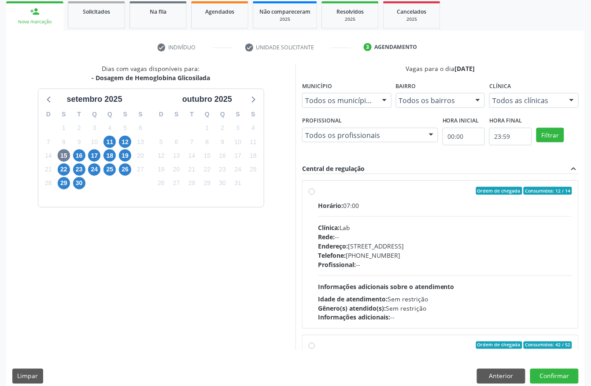
scroll to position [141, 0]
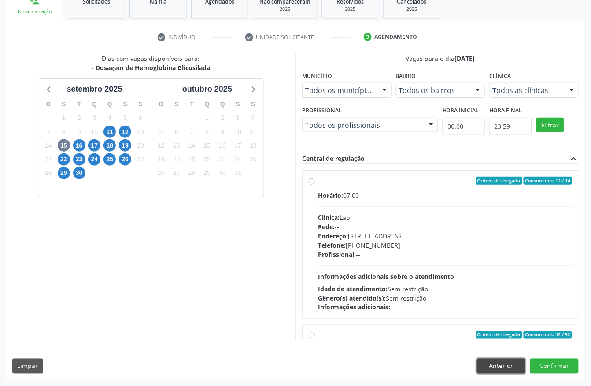
click at [503, 369] on button "Anterior" at bounding box center [501, 366] width 48 height 15
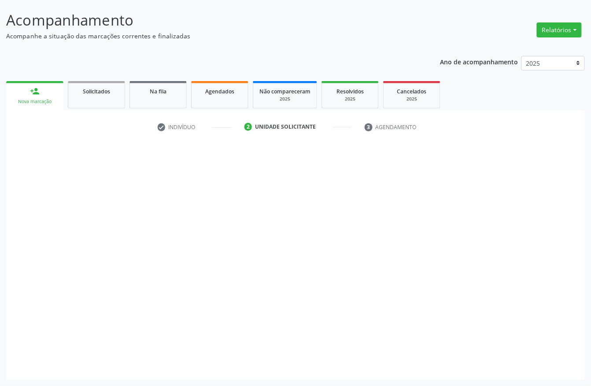
scroll to position [52, 0]
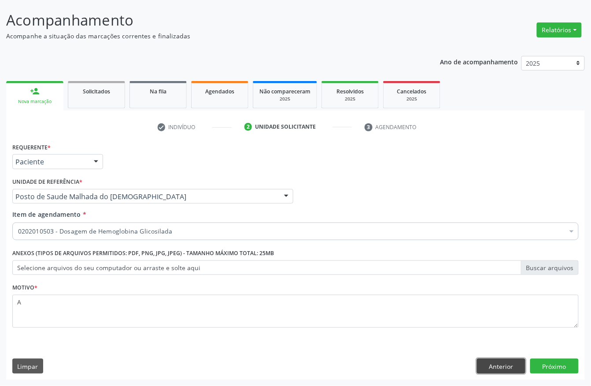
click at [493, 366] on button "Anterior" at bounding box center [501, 366] width 48 height 15
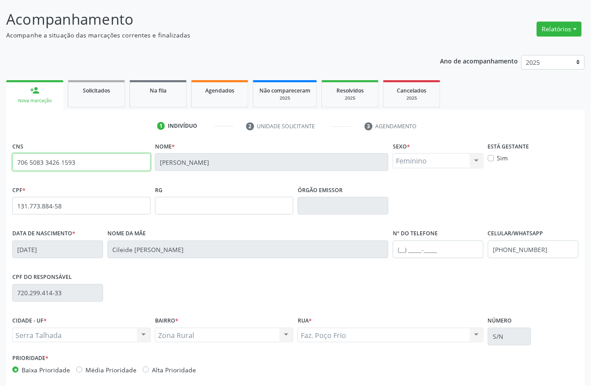
click at [36, 164] on input "706 5083 3426 1593" at bounding box center [81, 162] width 138 height 18
